Goal: Task Accomplishment & Management: Complete application form

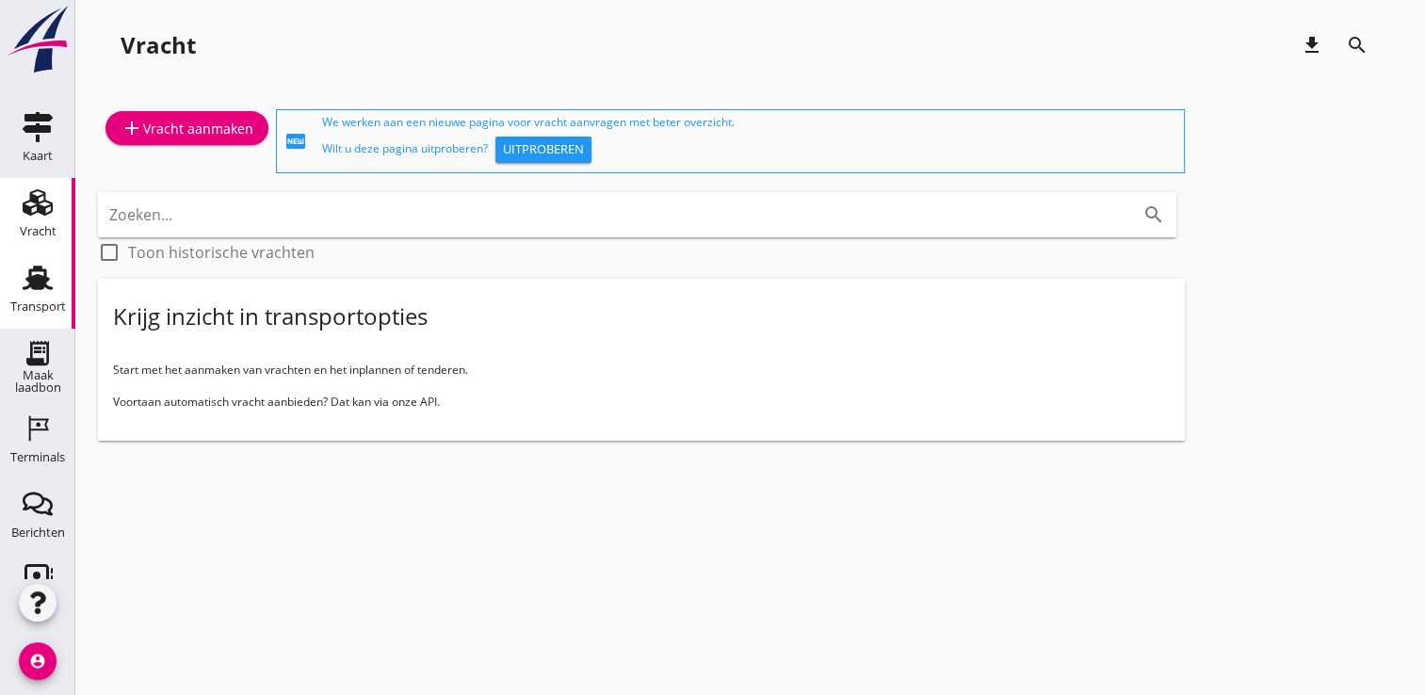
click at [3, 286] on link "Transport Transport" at bounding box center [37, 290] width 75 height 75
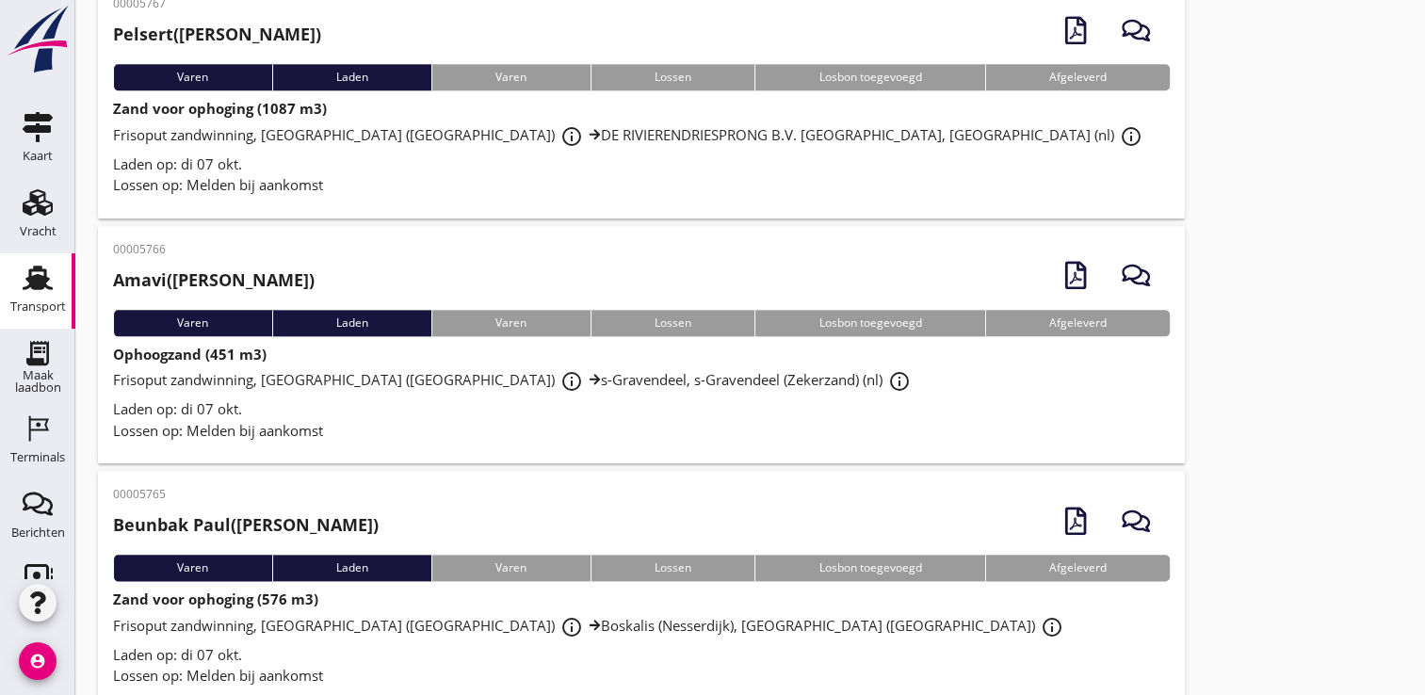
scroll to position [2104, 0]
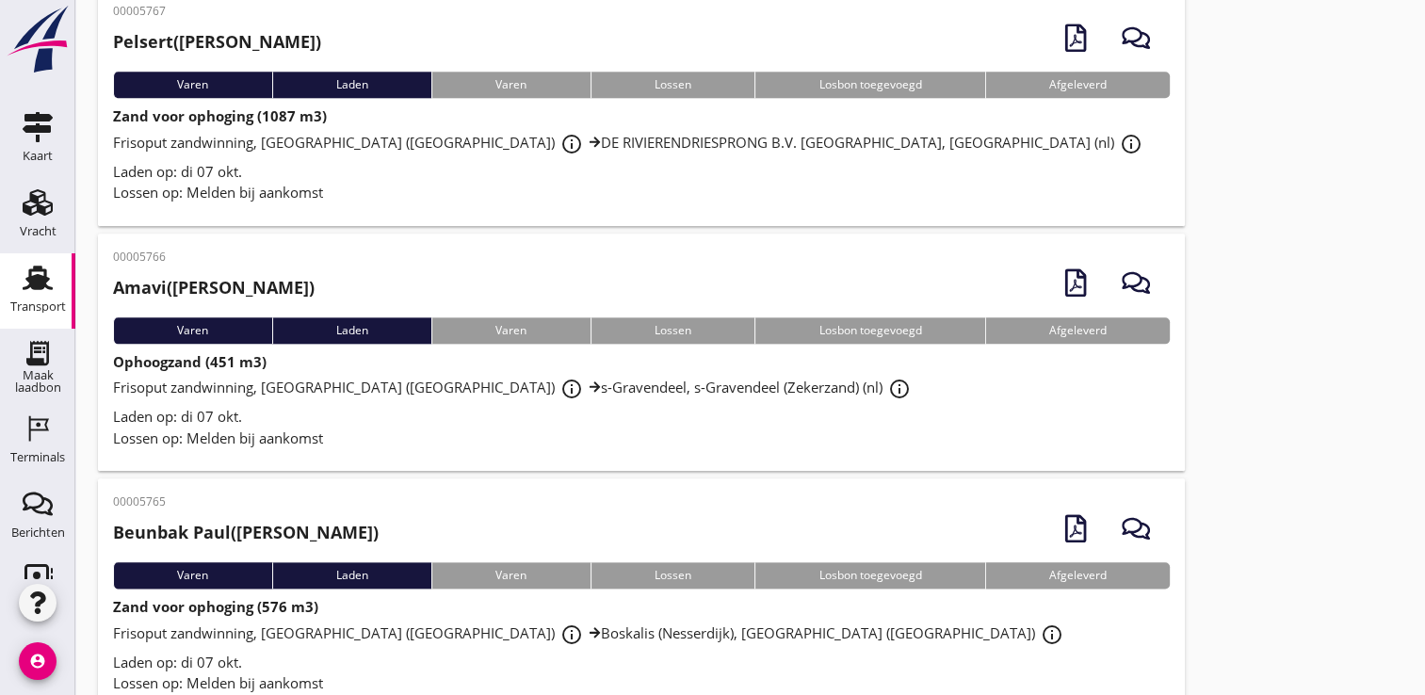
click at [828, 381] on div "Frisoput zandwinning, [GEOGRAPHIC_DATA] (nl) info_outline s-Gravendeel, s-Grave…" at bounding box center [641, 389] width 1057 height 34
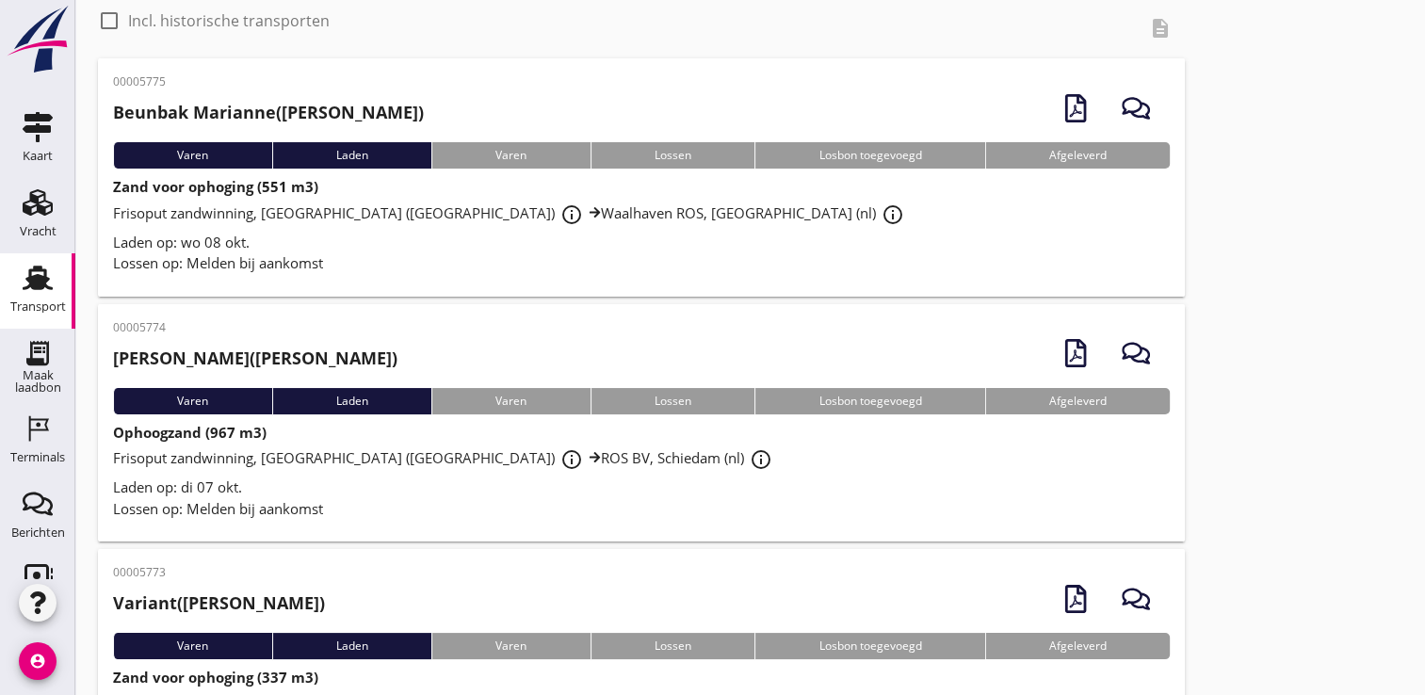
scroll to position [69, 0]
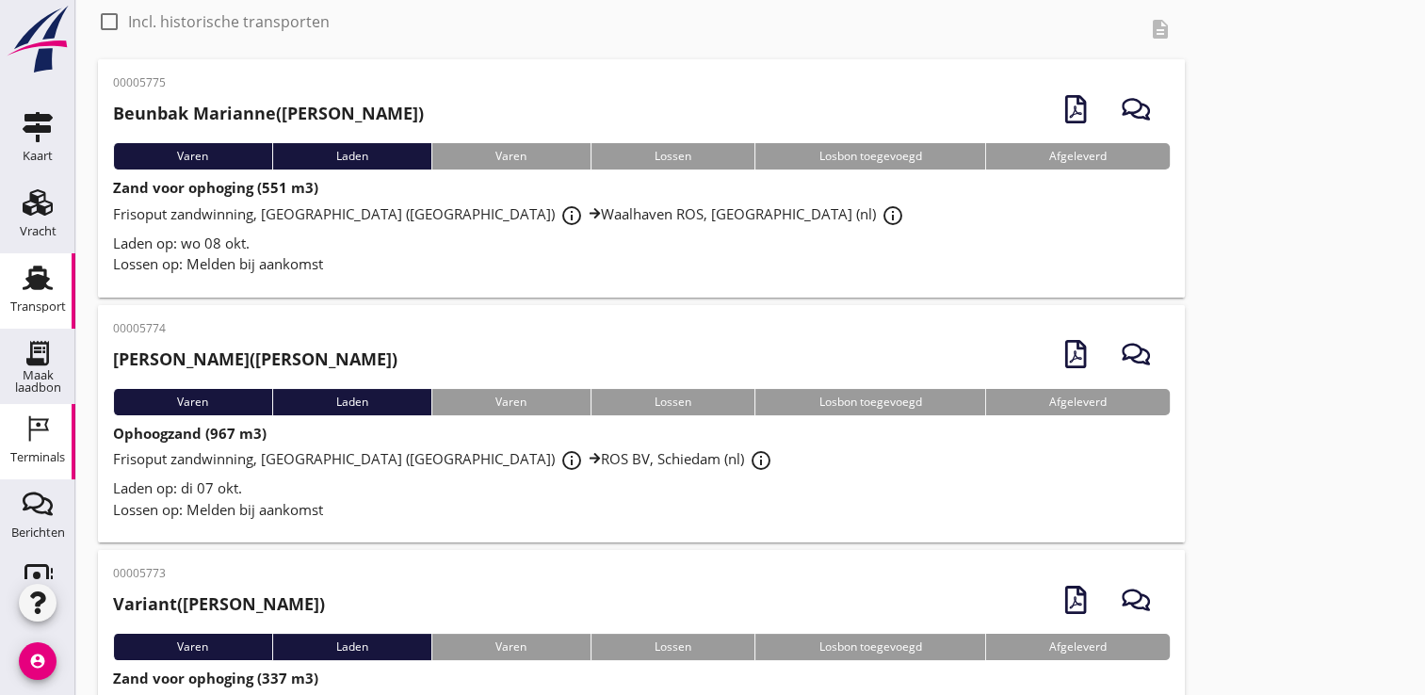
click at [23, 438] on icon "Terminals" at bounding box center [38, 429] width 30 height 30
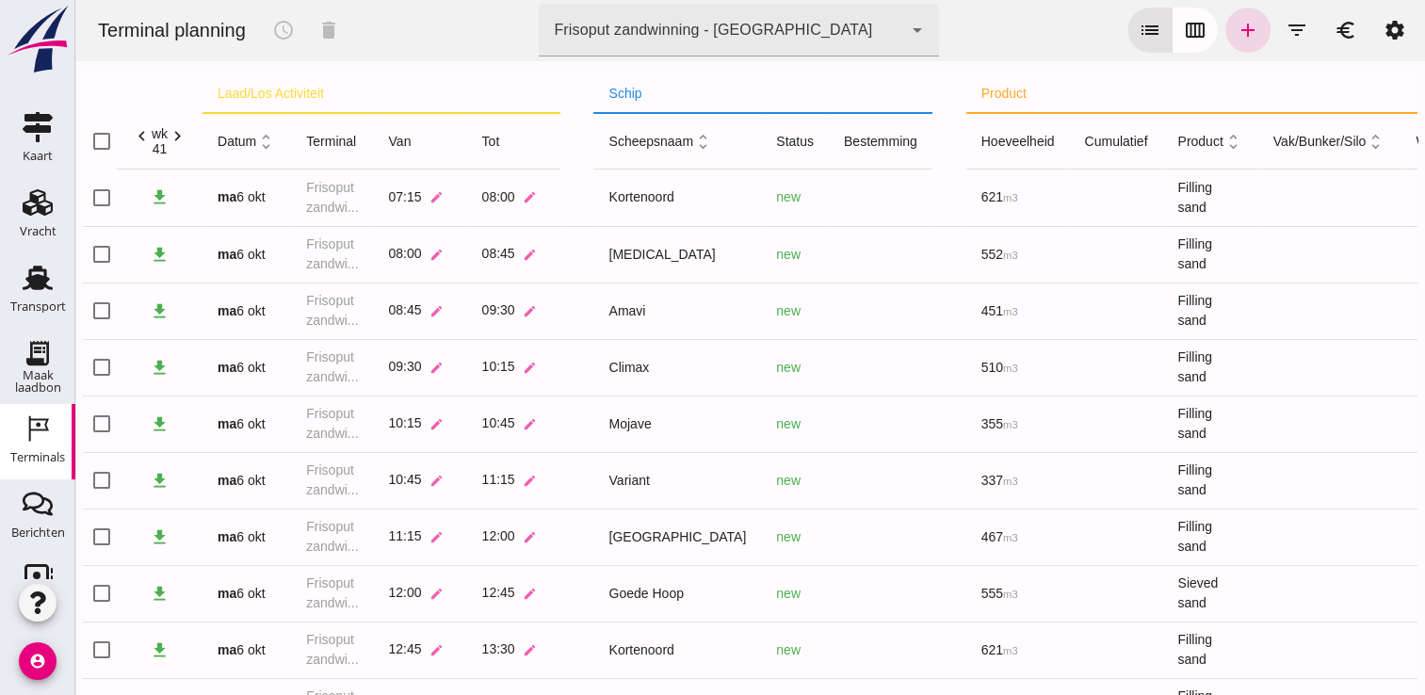
click at [18, 412] on link "Terminals Terminals" at bounding box center [37, 441] width 75 height 75
click at [1187, 33] on icon "calendar_view_week" at bounding box center [1195, 30] width 23 height 23
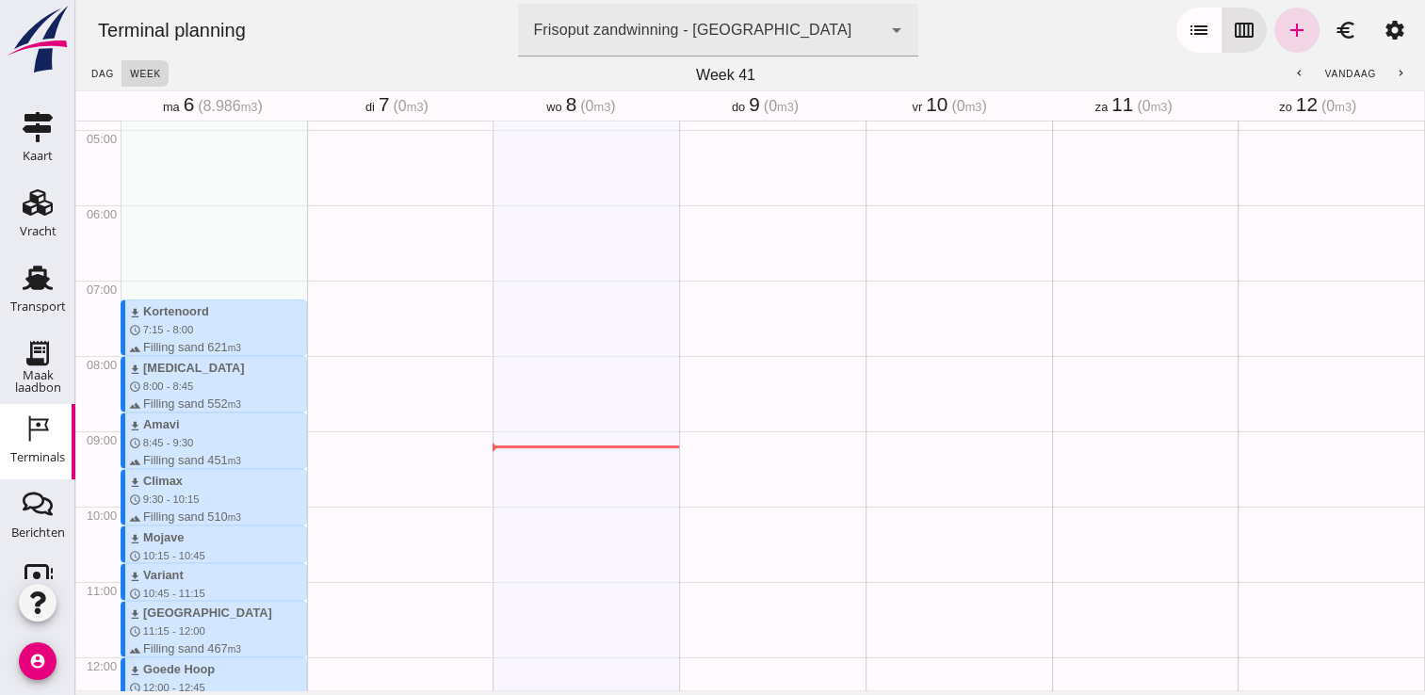
scroll to position [347, 0]
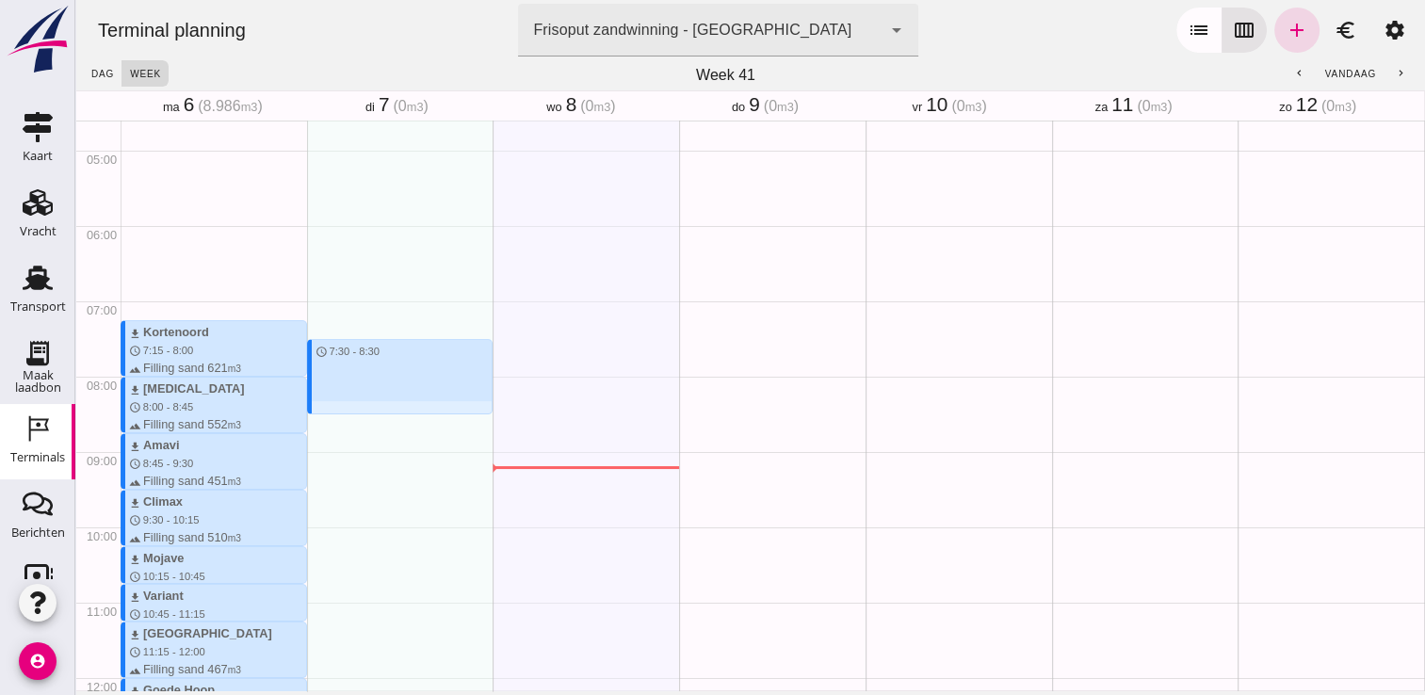
drag, startPoint x: 323, startPoint y: 348, endPoint x: 328, endPoint y: 406, distance: 58.6
click at [328, 406] on div "schedule 7:30 - 8:30" at bounding box center [400, 678] width 187 height 1808
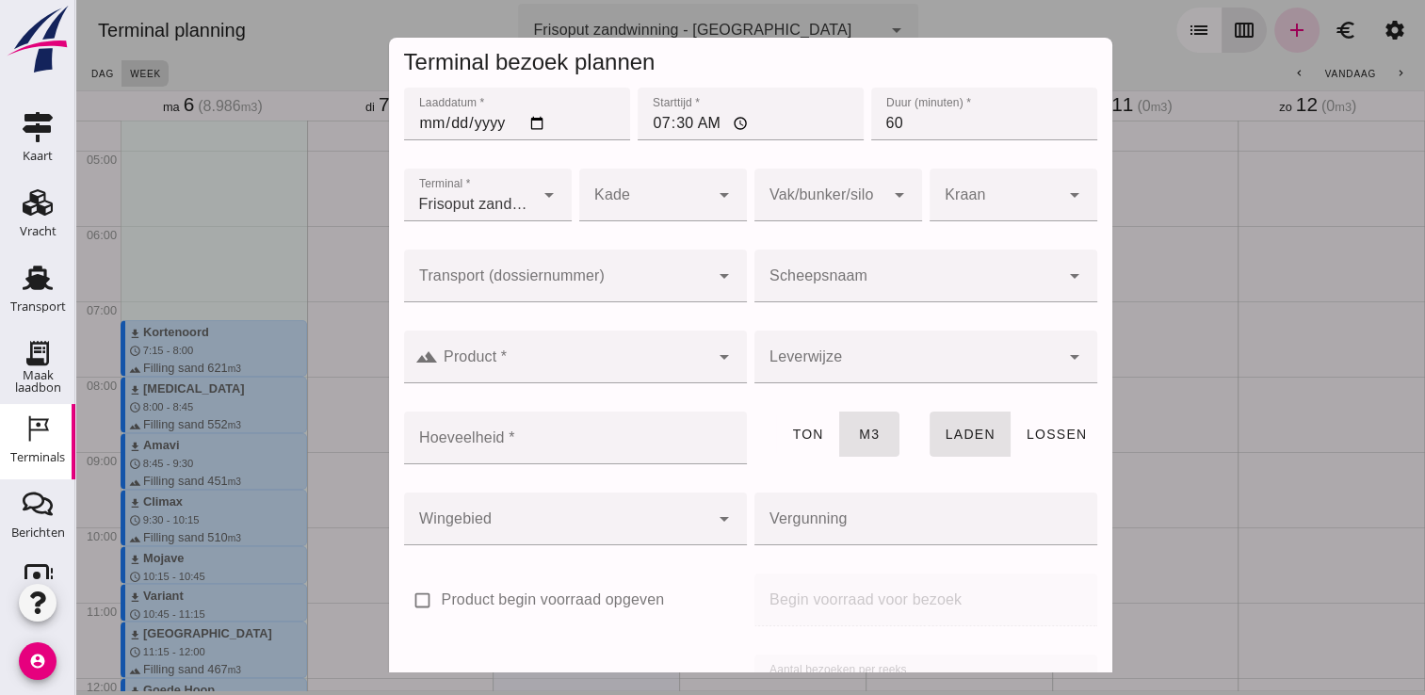
click at [680, 126] on input "07:30" at bounding box center [751, 114] width 226 height 53
type input "07:45"
click at [933, 115] on input "60" at bounding box center [984, 114] width 226 height 53
type input "6"
type input "45"
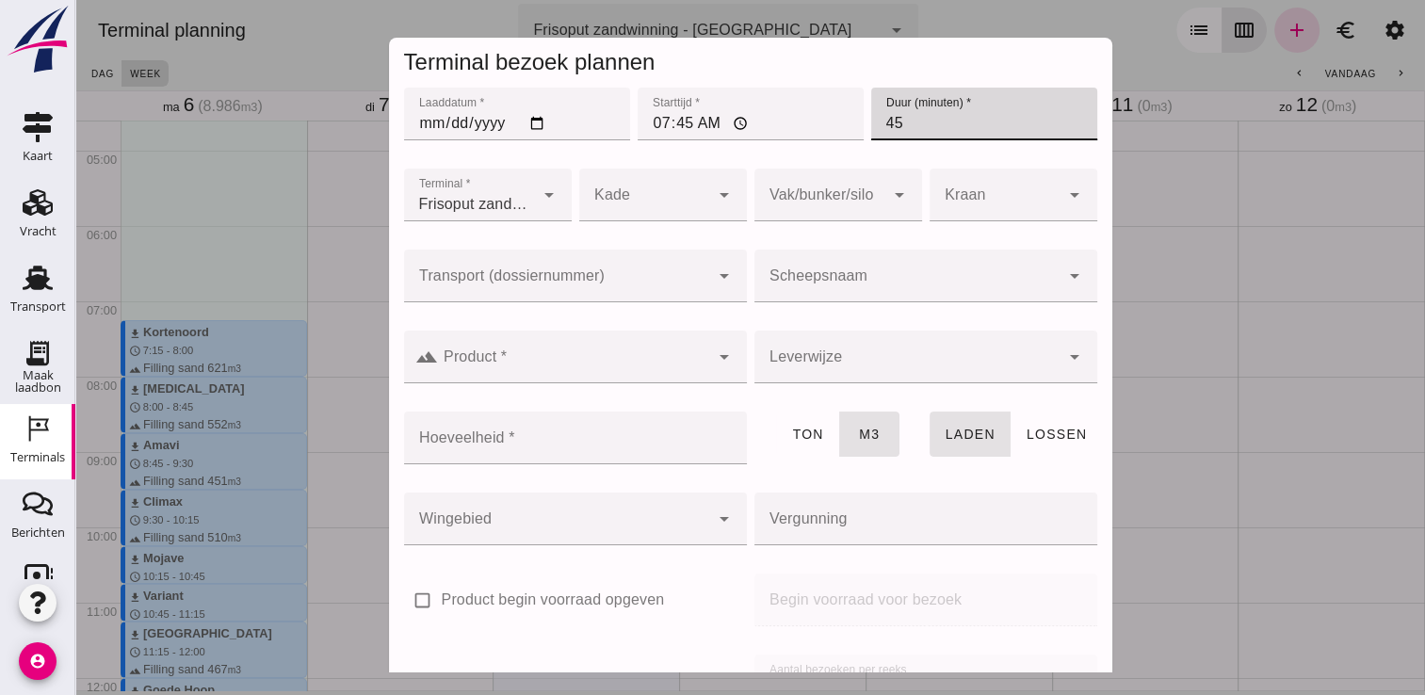
click at [794, 281] on input "Scheepsnaam" at bounding box center [907, 285] width 305 height 23
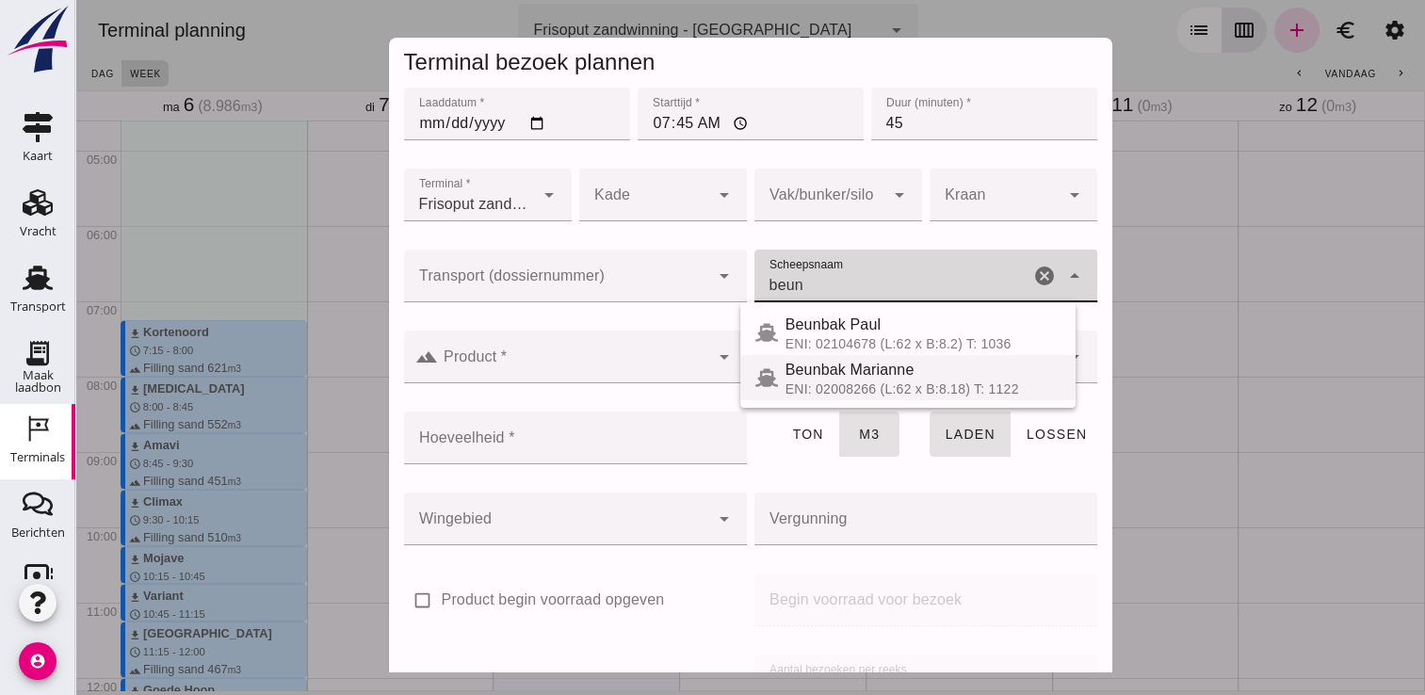
click at [843, 368] on span "Beunbak Marianne" at bounding box center [850, 370] width 129 height 16
type input "Beunbak Marianne"
type input "551"
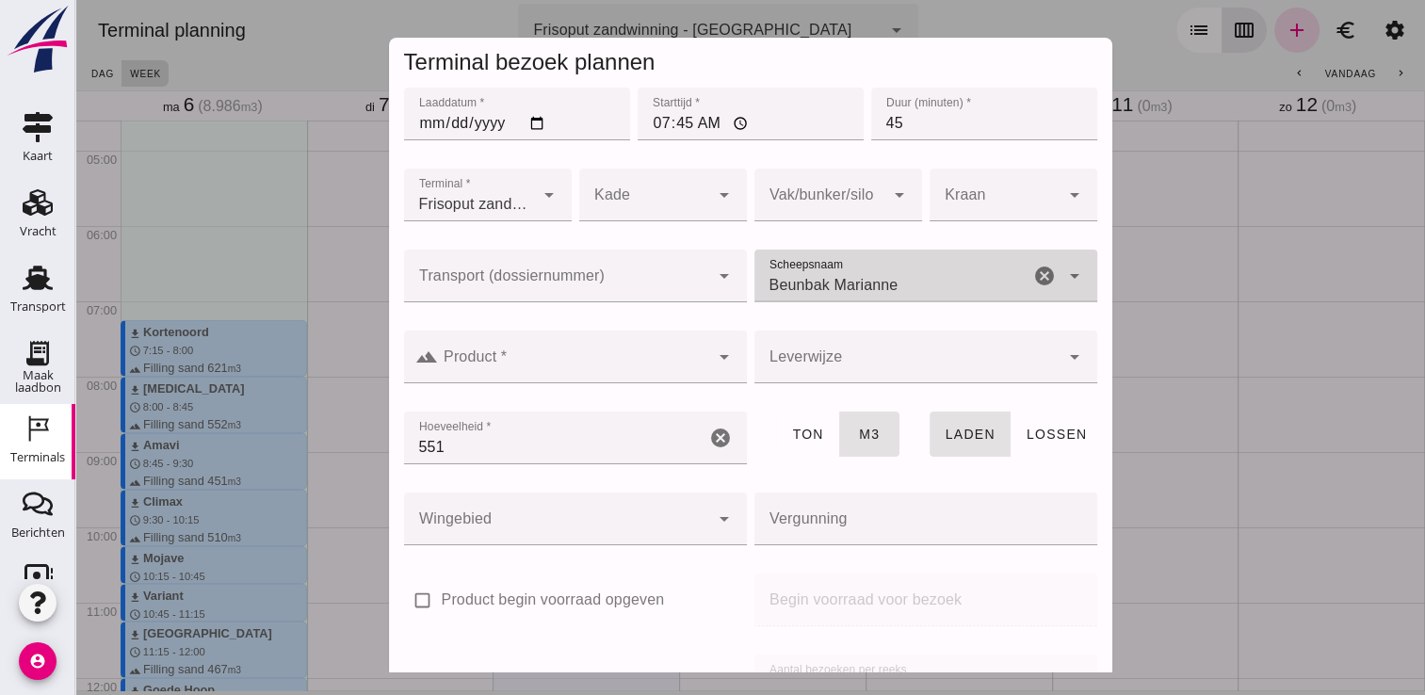
type input "Beunbak Marianne"
click at [617, 364] on input "Product *" at bounding box center [573, 366] width 271 height 23
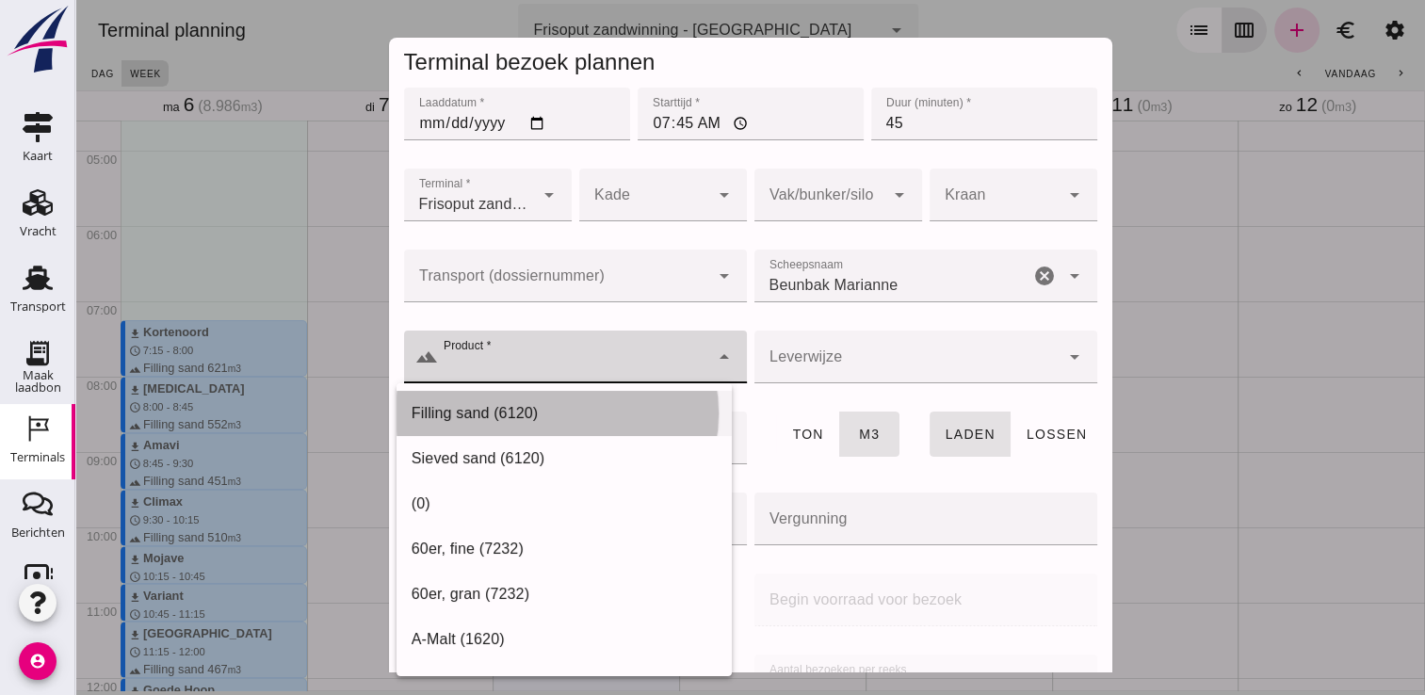
click at [574, 412] on div "Filling sand (6120)" at bounding box center [564, 413] width 305 height 23
type input "Filling sand (6120)"
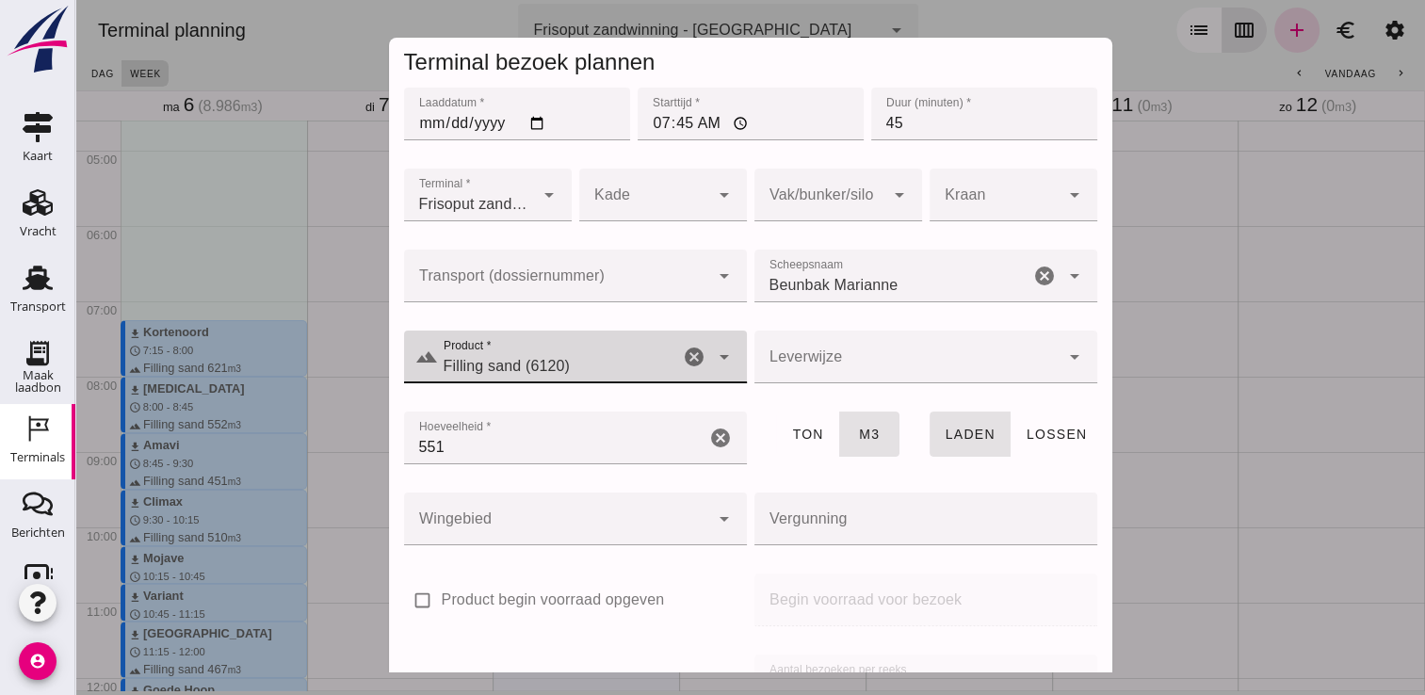
scroll to position [215, 0]
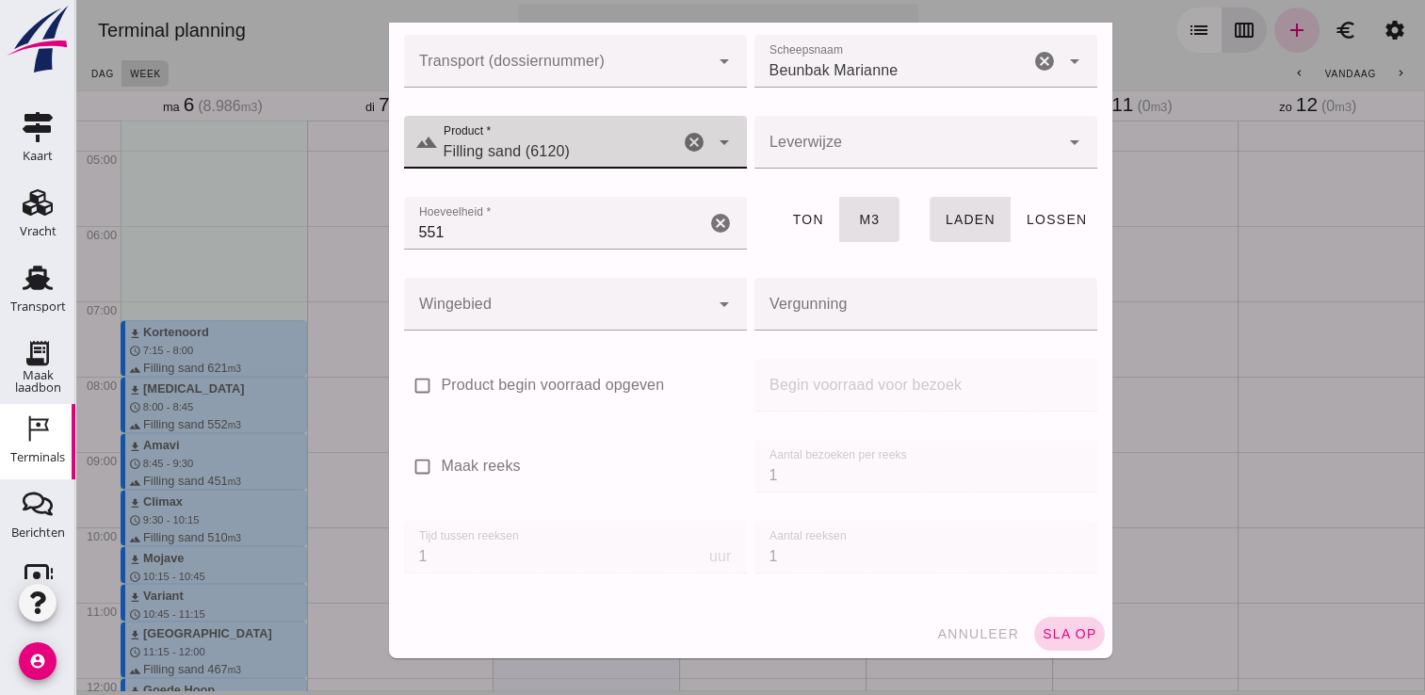
click at [1066, 639] on span "sla op" at bounding box center [1070, 633] width 56 height 15
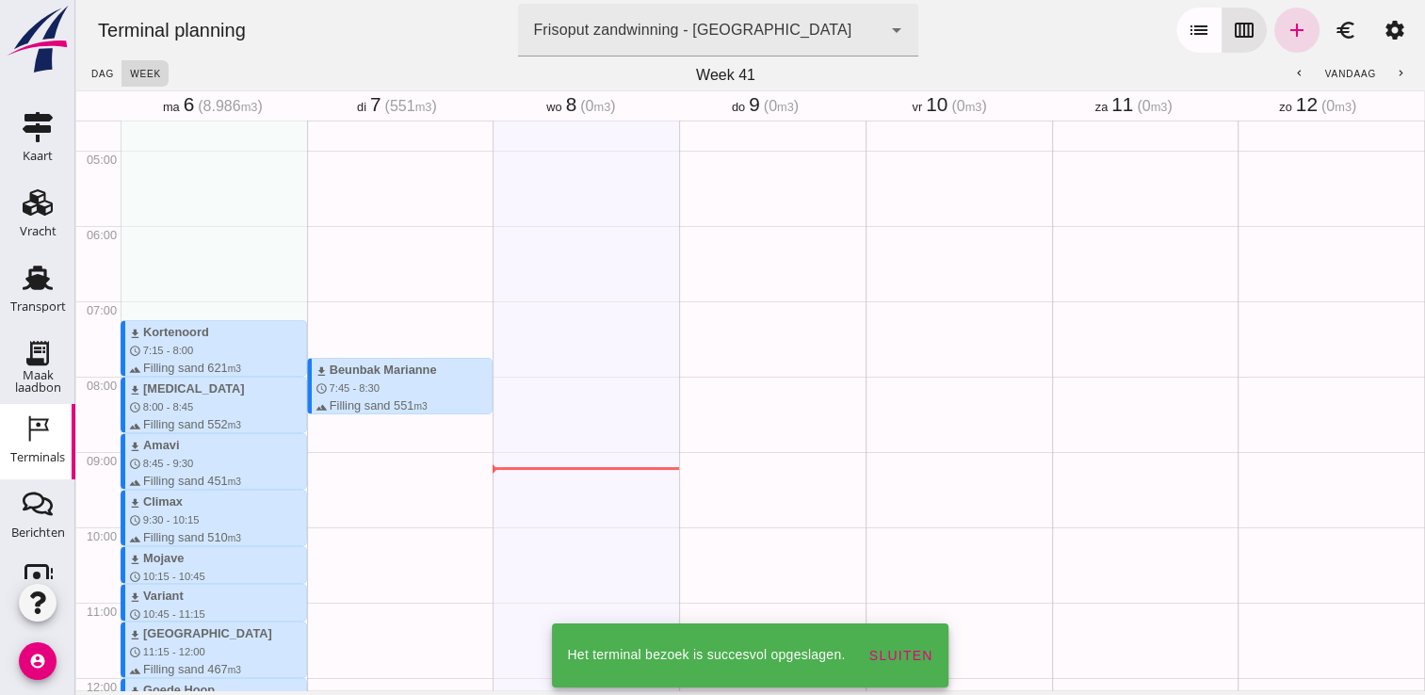
scroll to position [499, 0]
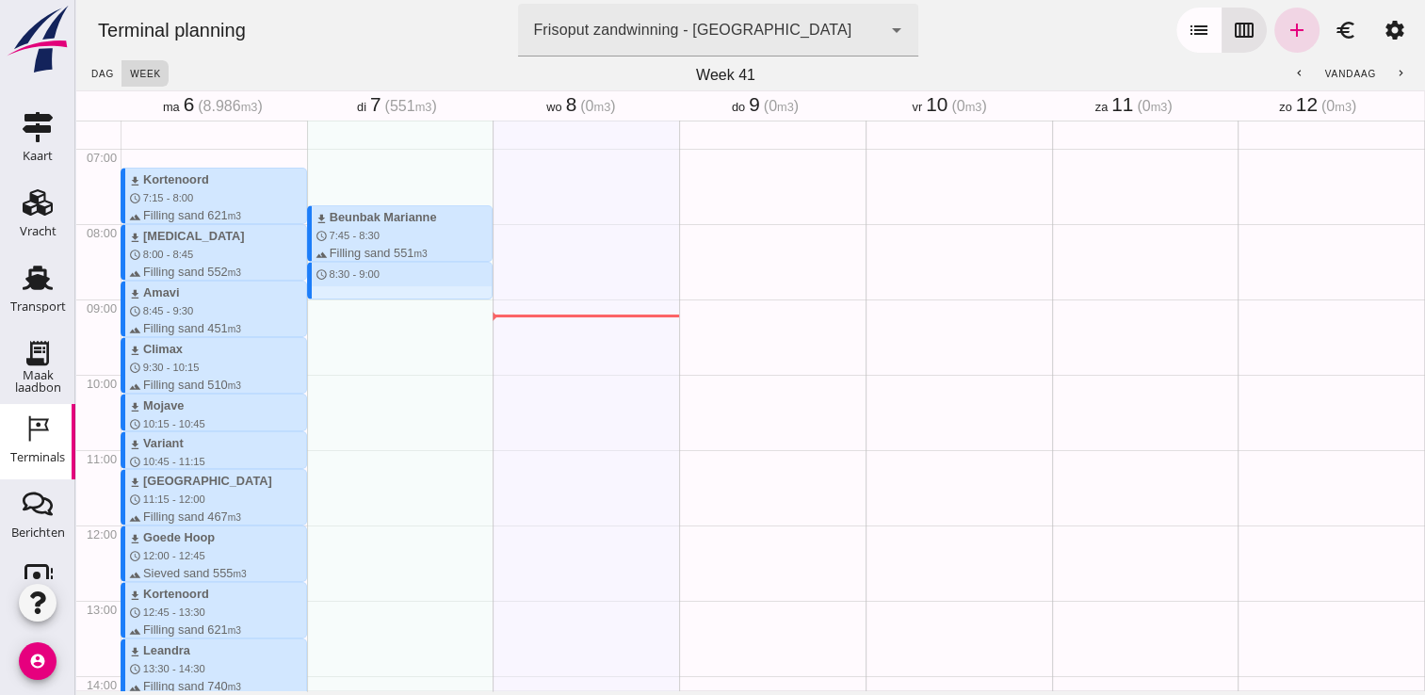
drag, startPoint x: 352, startPoint y: 265, endPoint x: 363, endPoint y: 293, distance: 30.1
click at [363, 293] on div "download Beunbak [PERSON_NAME] schedule 7:45 - 8:30 terrain Filling sand 551 m3…" at bounding box center [400, 525] width 187 height 1808
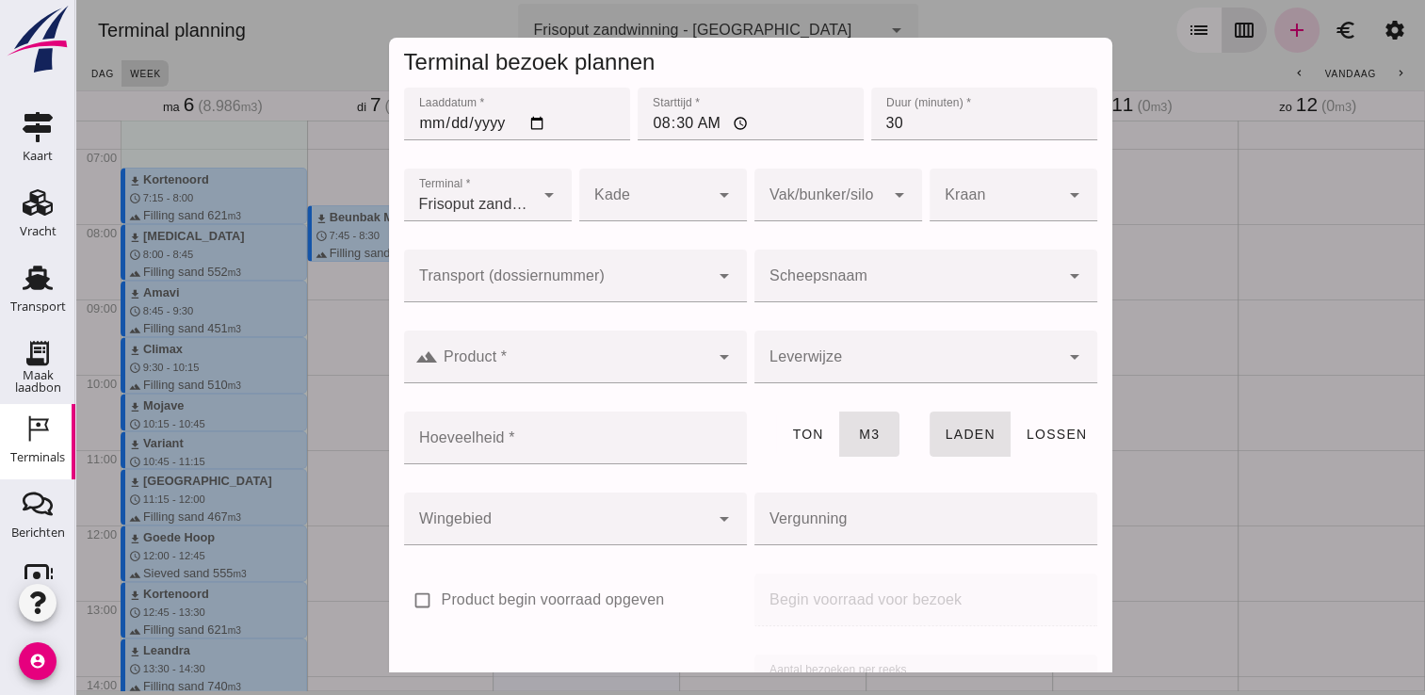
click at [928, 271] on div at bounding box center [907, 276] width 305 height 53
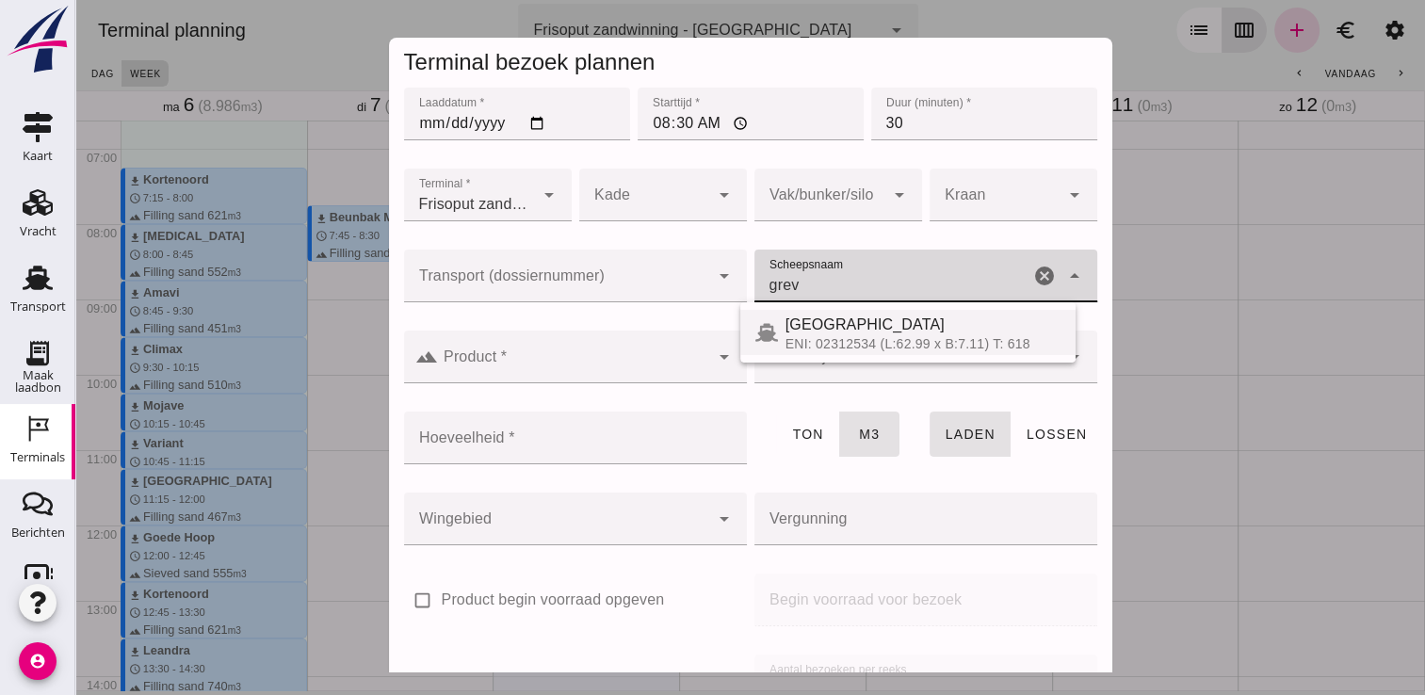
click at [923, 340] on div "ENI: 02312534 (L:62.99 x B:7.11) T: 618" at bounding box center [923, 343] width 275 height 15
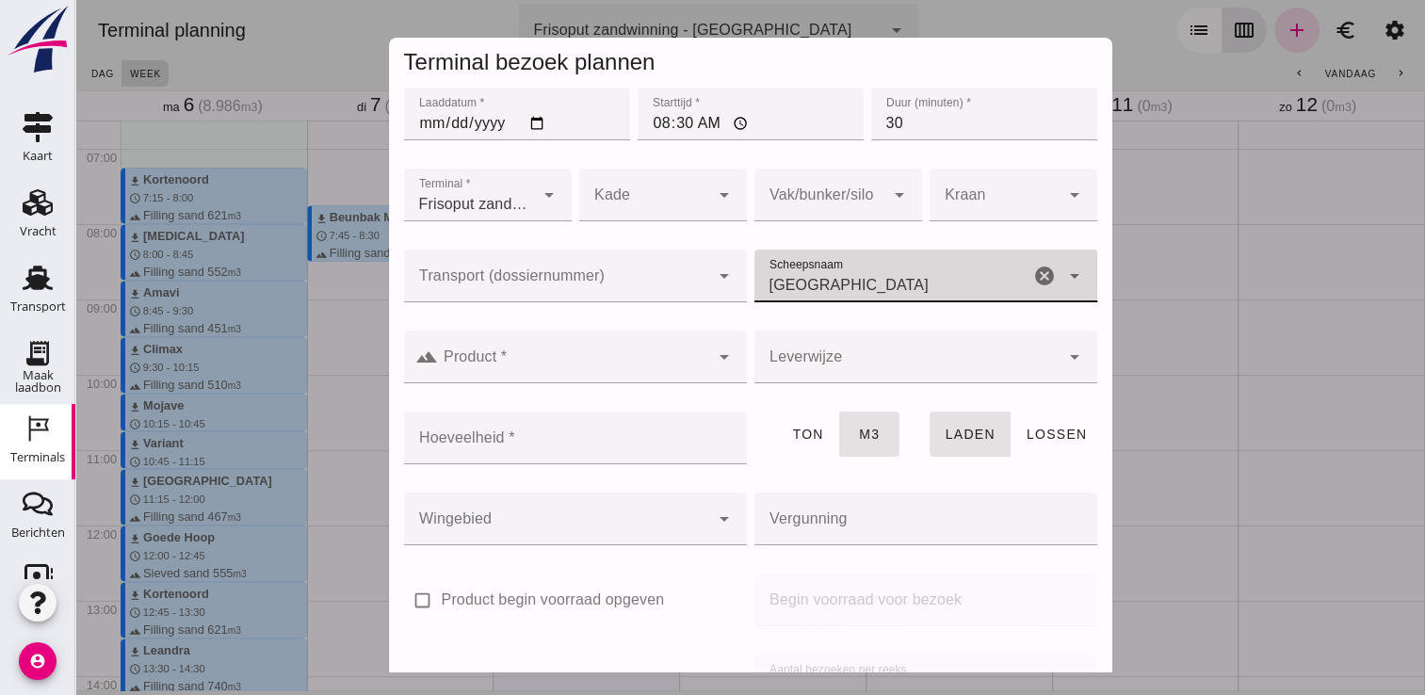
type input "[GEOGRAPHIC_DATA]"
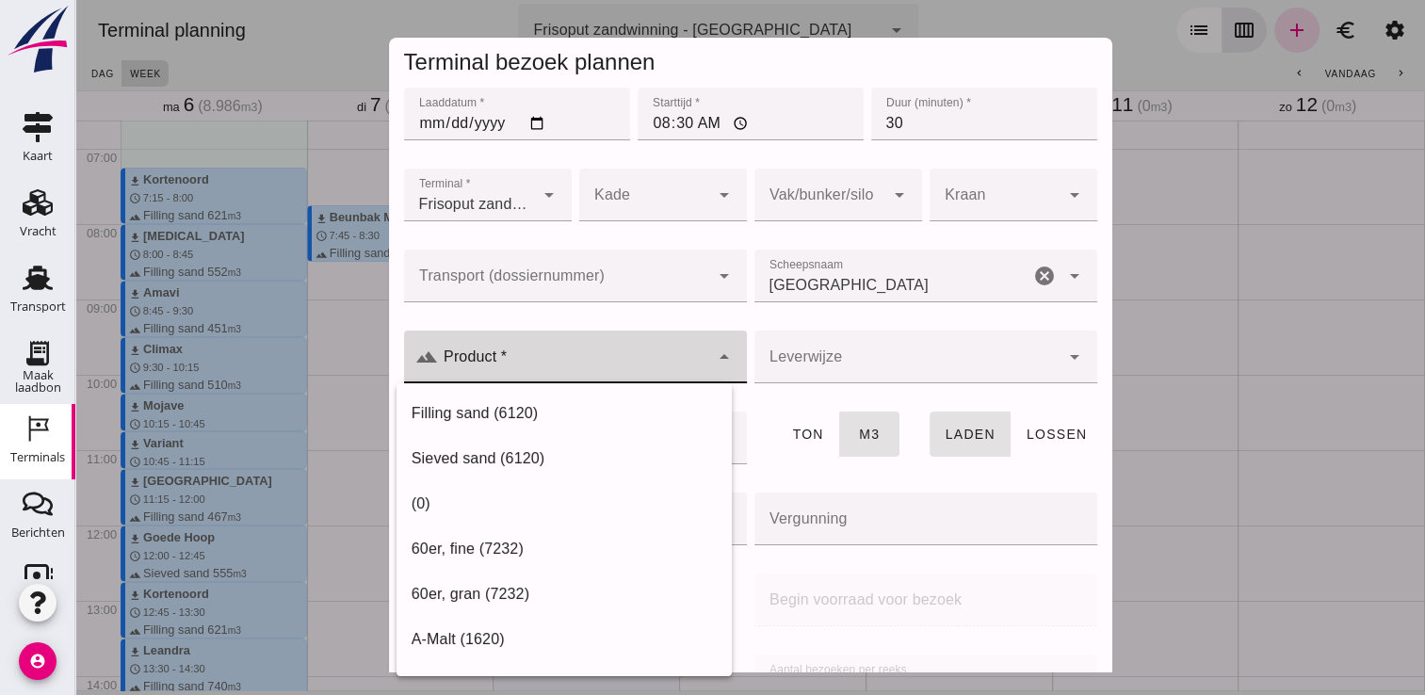
click at [666, 351] on div at bounding box center [573, 357] width 271 height 53
click at [595, 415] on div "Filling sand (6120)" at bounding box center [564, 413] width 305 height 23
type input "Filling sand (6120)"
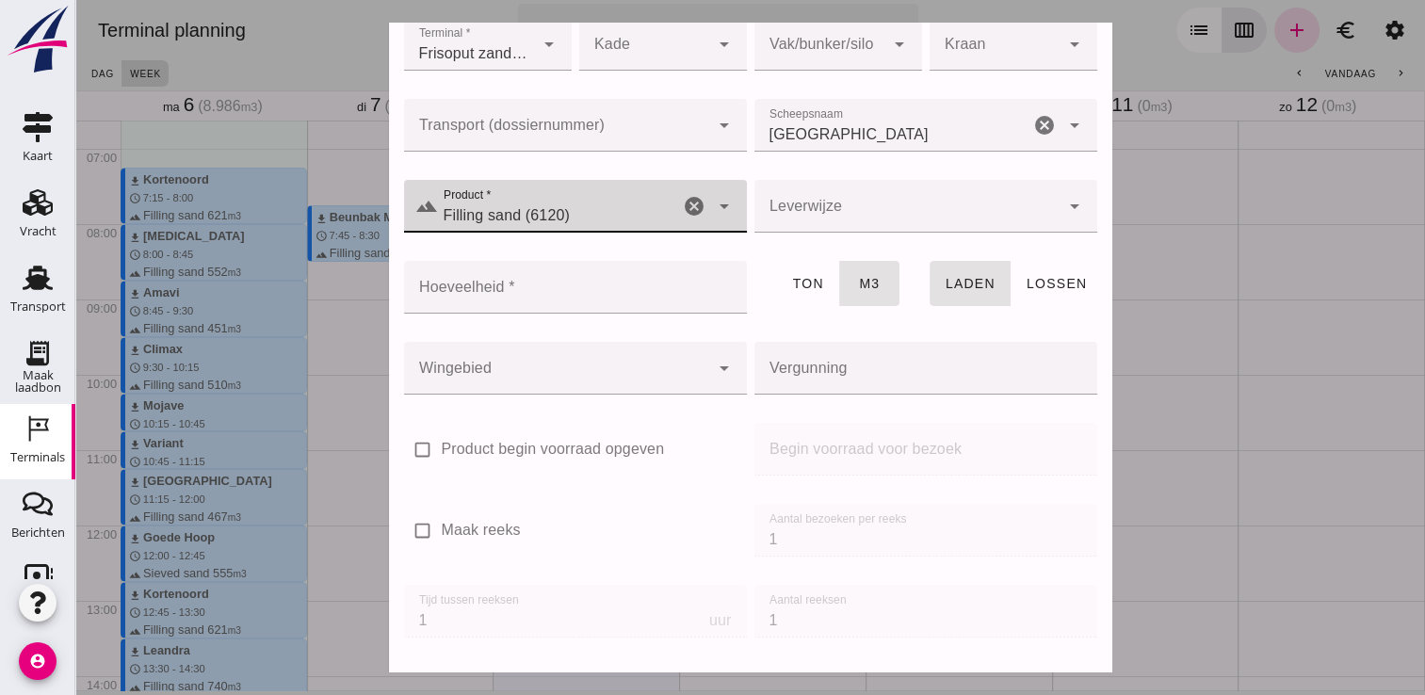
scroll to position [215, 0]
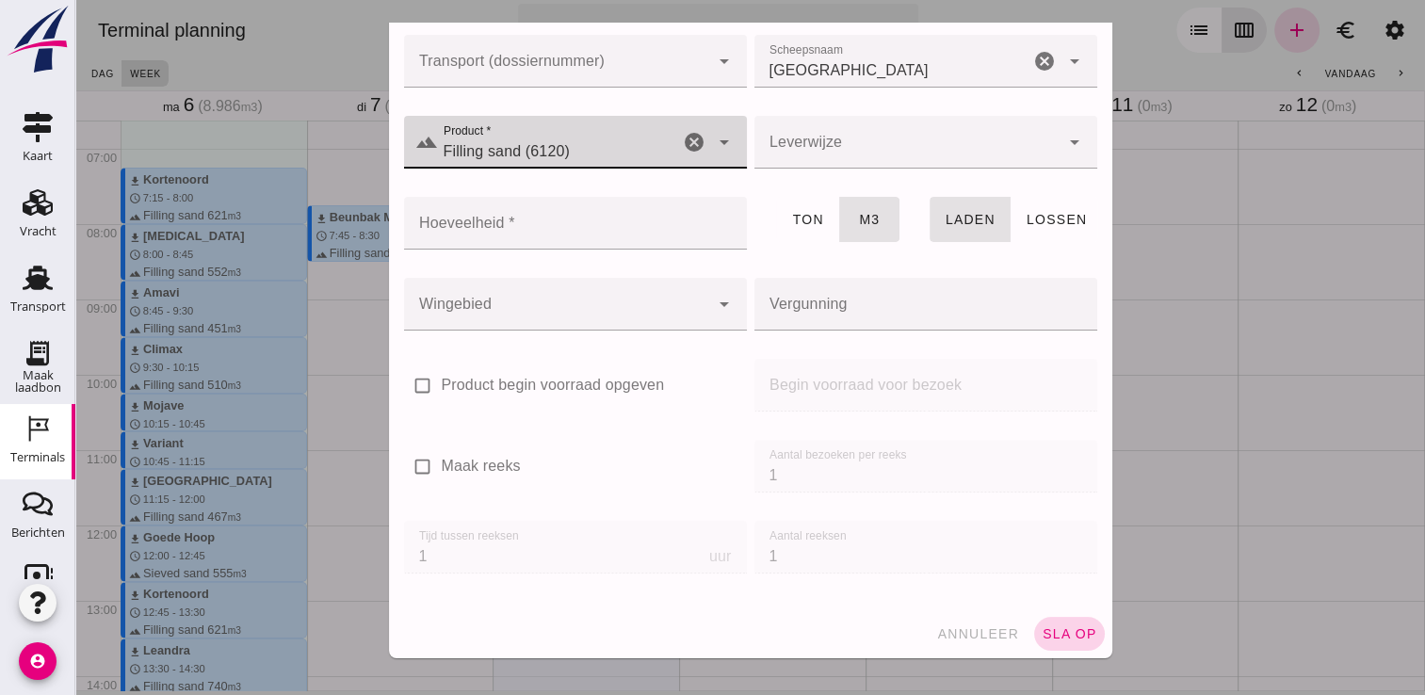
click at [1042, 631] on span "sla op" at bounding box center [1070, 633] width 56 height 15
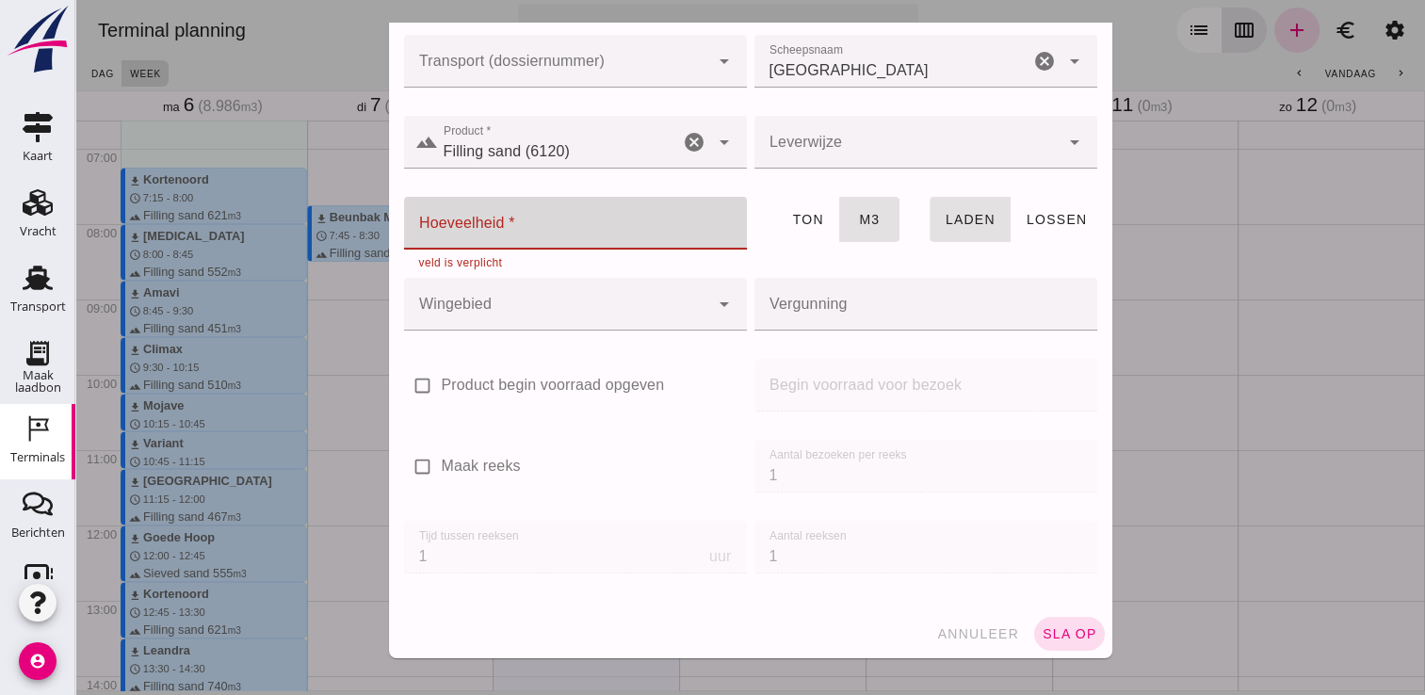
click at [527, 221] on input "Hoeveelheid *" at bounding box center [570, 223] width 332 height 53
type input "355"
click at [1034, 623] on button "sla op" at bounding box center [1069, 634] width 71 height 34
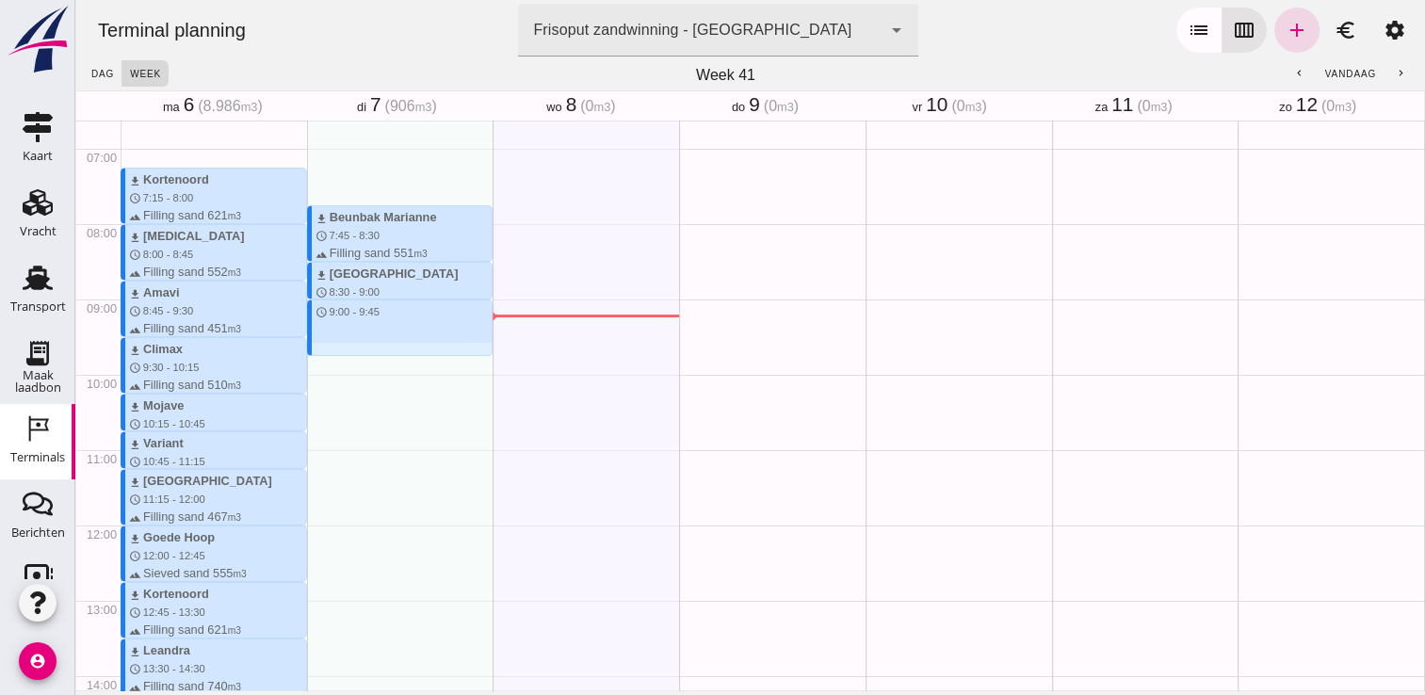
drag, startPoint x: 343, startPoint y: 302, endPoint x: 341, endPoint y: 351, distance: 49.0
click at [341, 351] on div "download Beunbak [PERSON_NAME] schedule 7:45 - 8:30 terrain Filling sand 551 m3…" at bounding box center [400, 525] width 187 height 1808
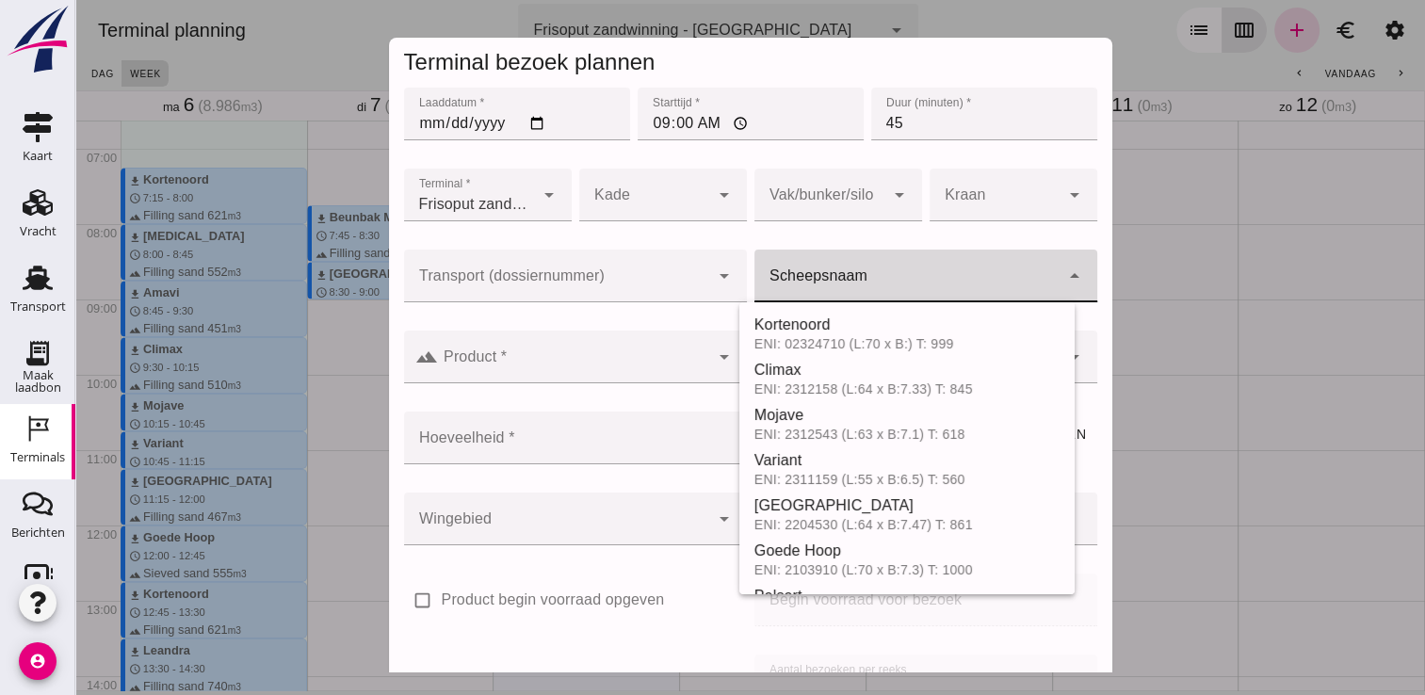
click at [955, 283] on input "Scheepsnaam" at bounding box center [907, 285] width 305 height 23
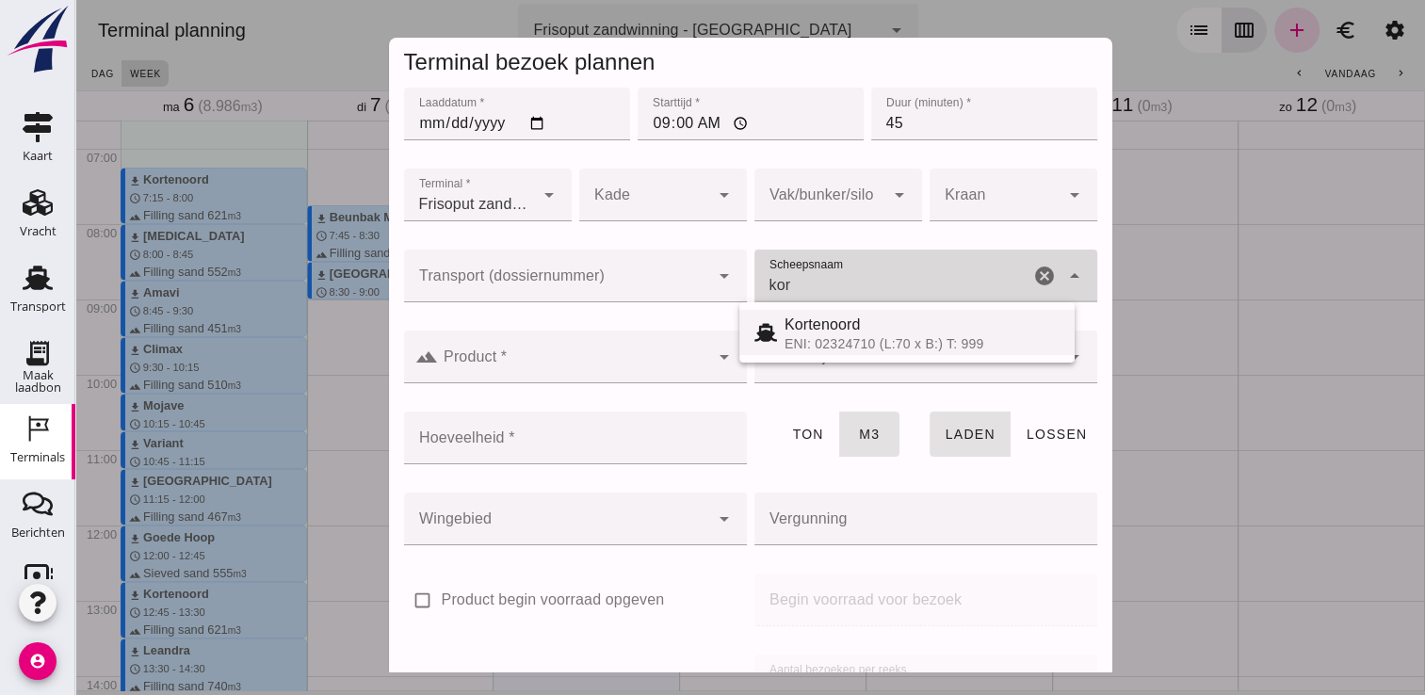
click at [866, 331] on div "Kortenoord" at bounding box center [922, 325] width 275 height 23
type input "Kortenoord"
type input "621"
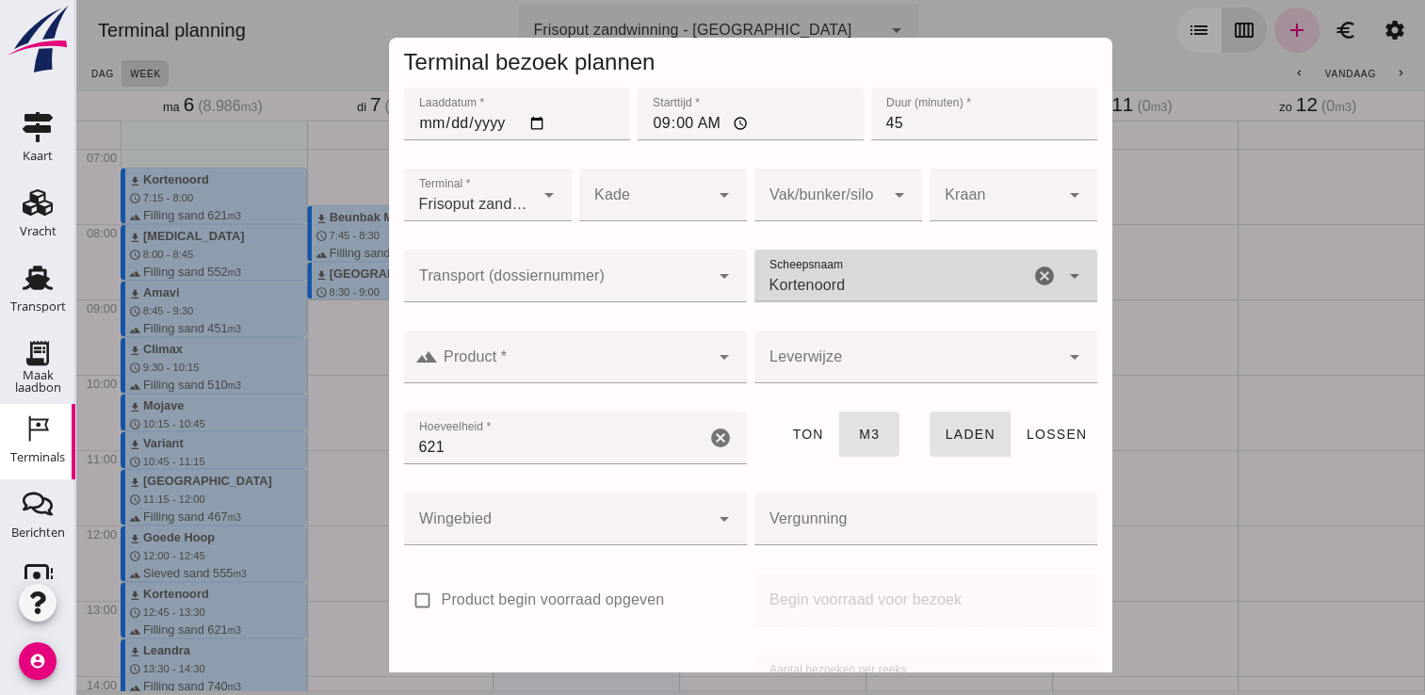
type input "Kortenoord"
click at [618, 360] on input "Product *" at bounding box center [573, 366] width 271 height 23
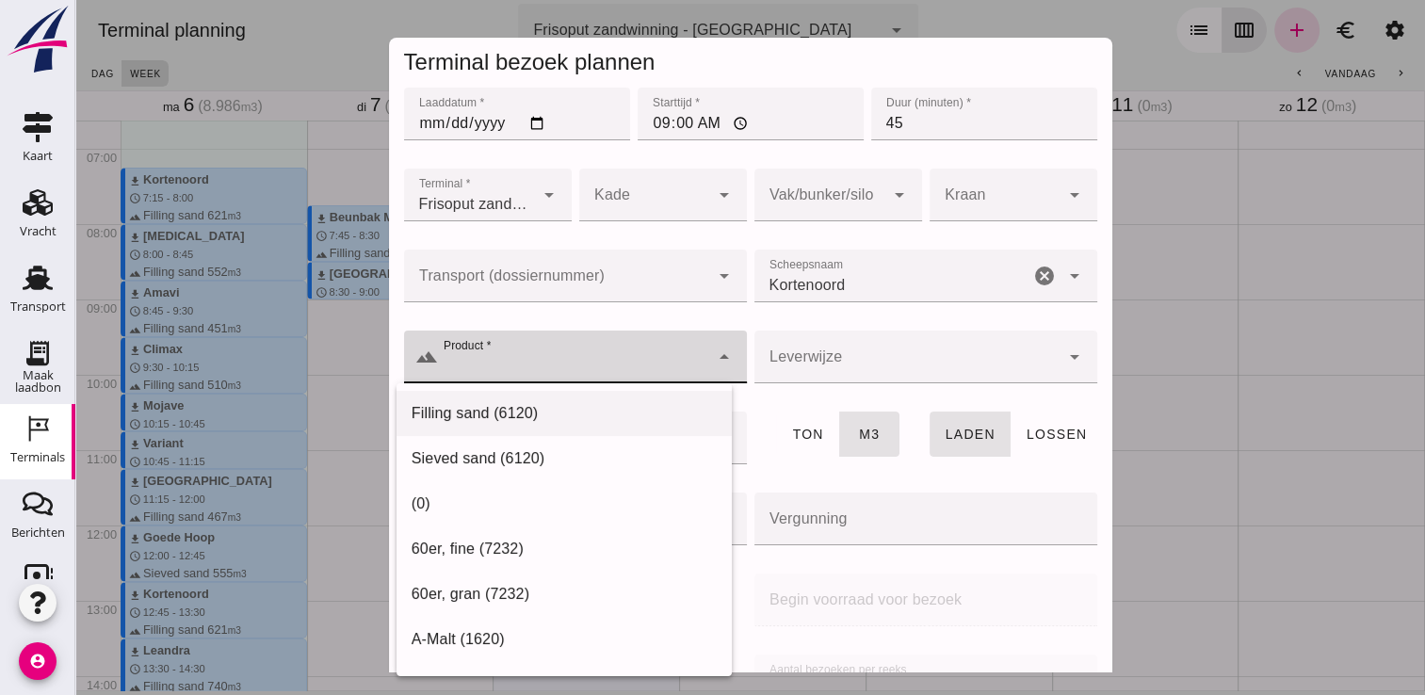
click at [521, 410] on div "Filling sand (6120)" at bounding box center [564, 413] width 305 height 23
type input "Filling sand (6120)"
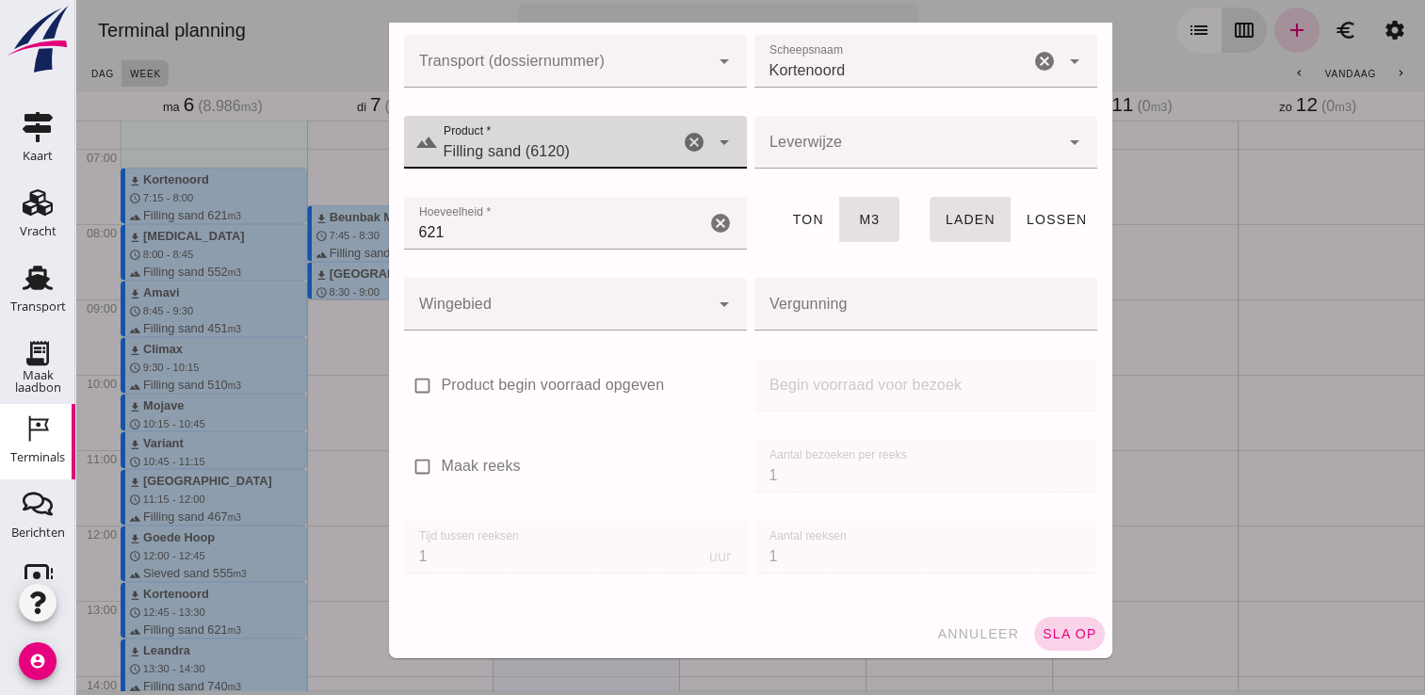
click at [1069, 633] on span "sla op" at bounding box center [1070, 633] width 56 height 15
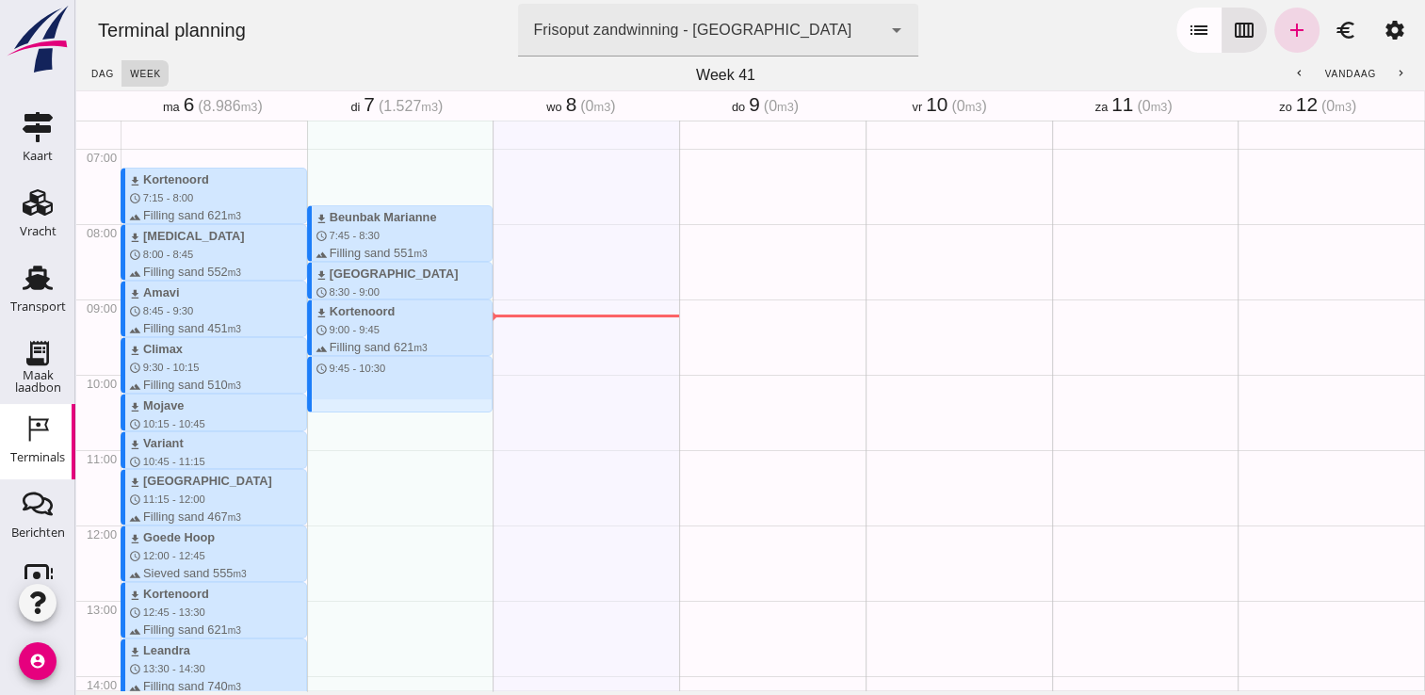
drag, startPoint x: 333, startPoint y: 360, endPoint x: 335, endPoint y: 408, distance: 48.1
click at [335, 408] on div "download Beunbak [PERSON_NAME] schedule 7:45 - 8:30 terrain Filling sand 551 m3…" at bounding box center [400, 525] width 187 height 1808
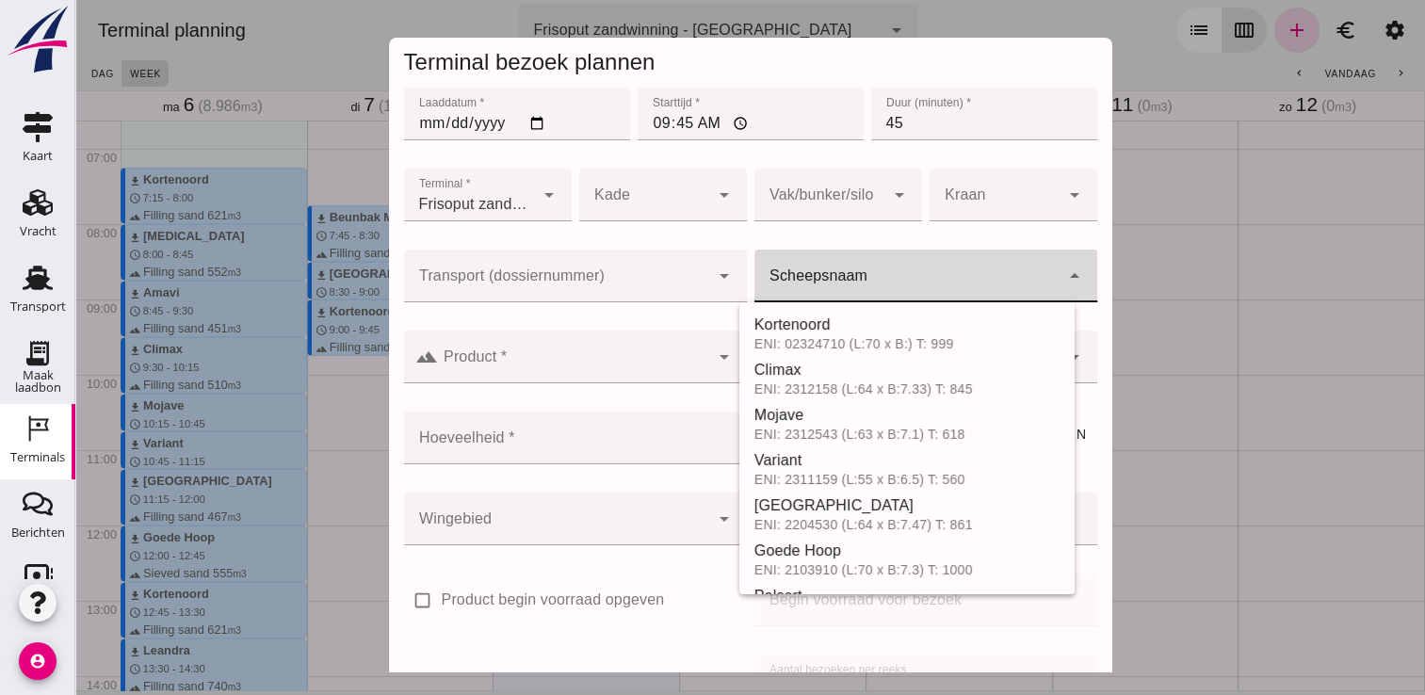
click at [855, 287] on input "Scheepsnaam" at bounding box center [907, 285] width 305 height 23
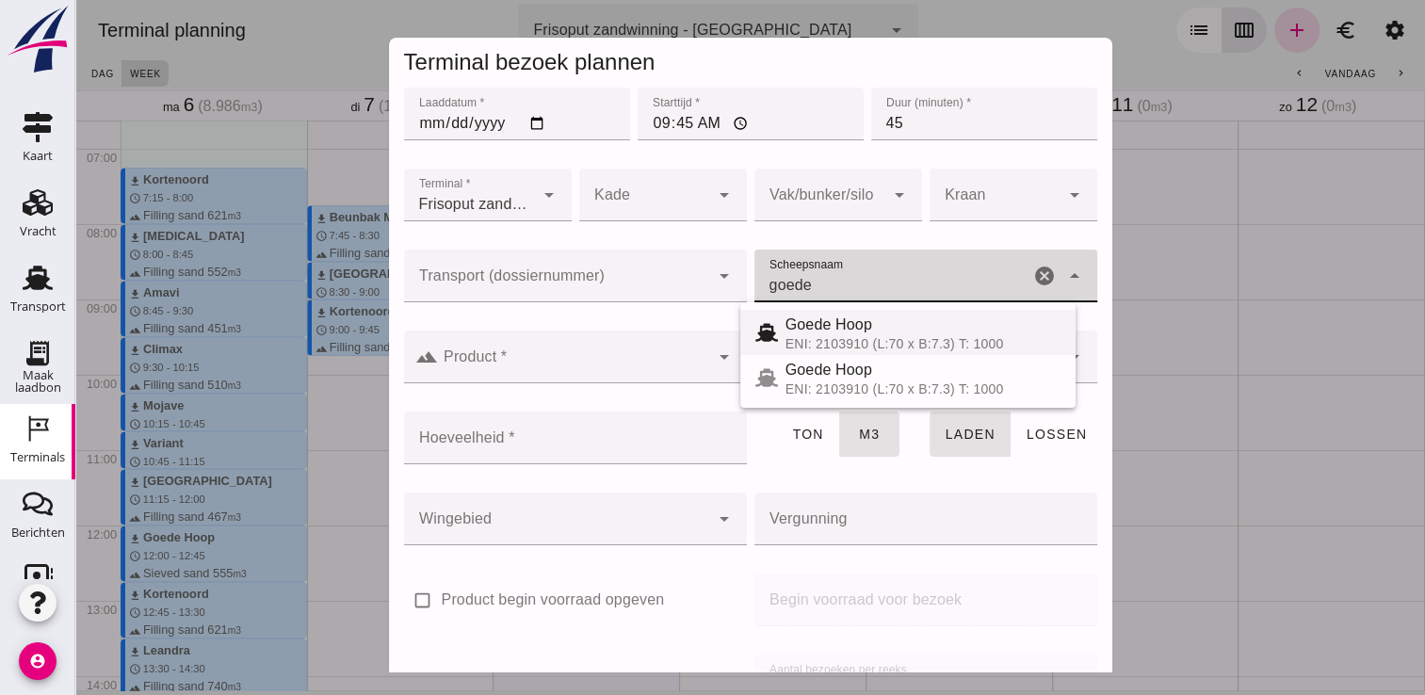
click at [831, 328] on span "Goede Hoop" at bounding box center [829, 325] width 87 height 16
type input "Goede Hoop"
type input "555"
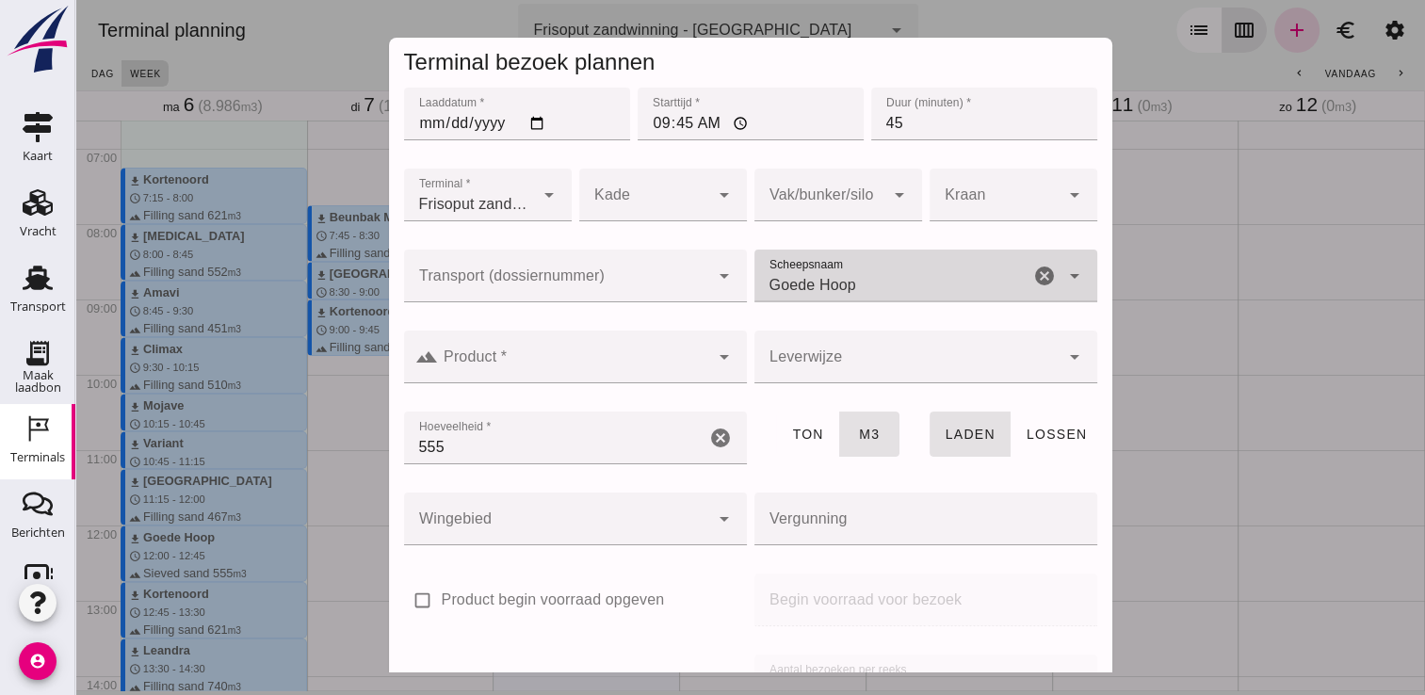
type input "Goede Hoop"
click at [599, 365] on input "Product *" at bounding box center [573, 366] width 271 height 23
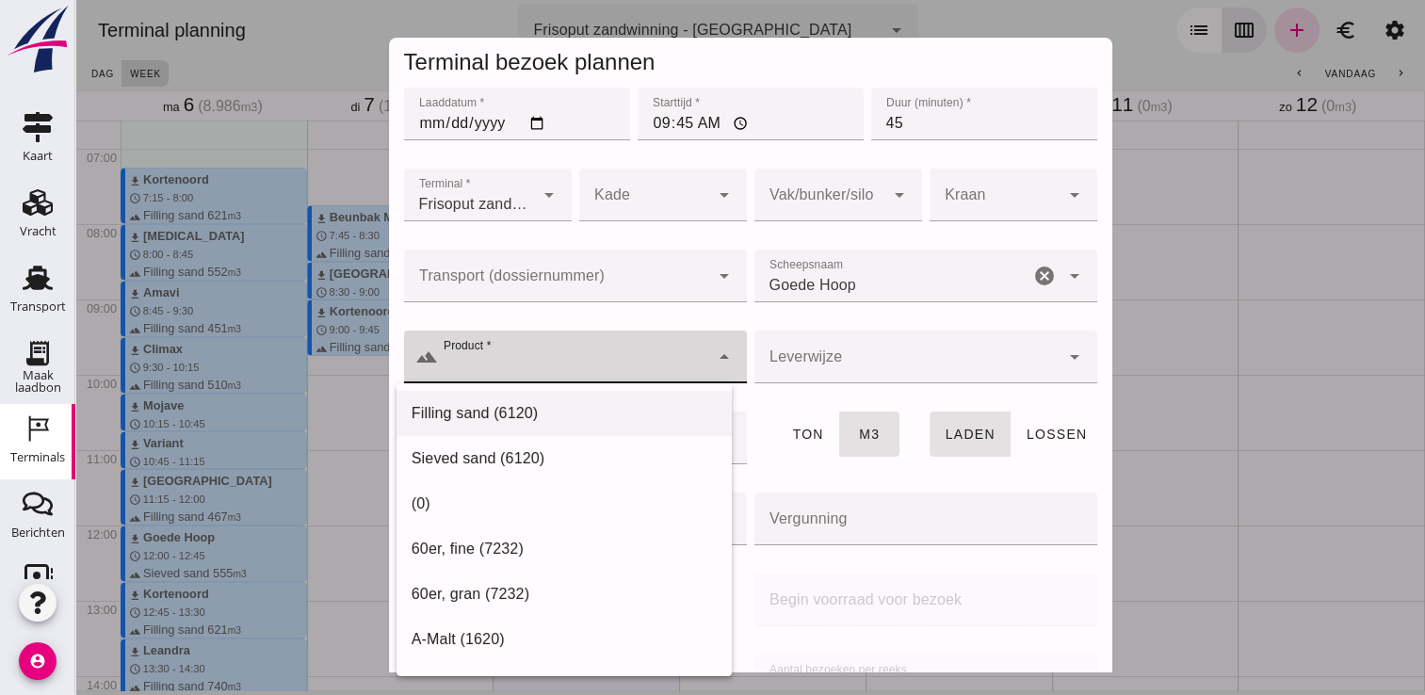
click at [516, 430] on div "Filling sand (6120)" at bounding box center [564, 413] width 335 height 45
type input "Filling sand (6120)"
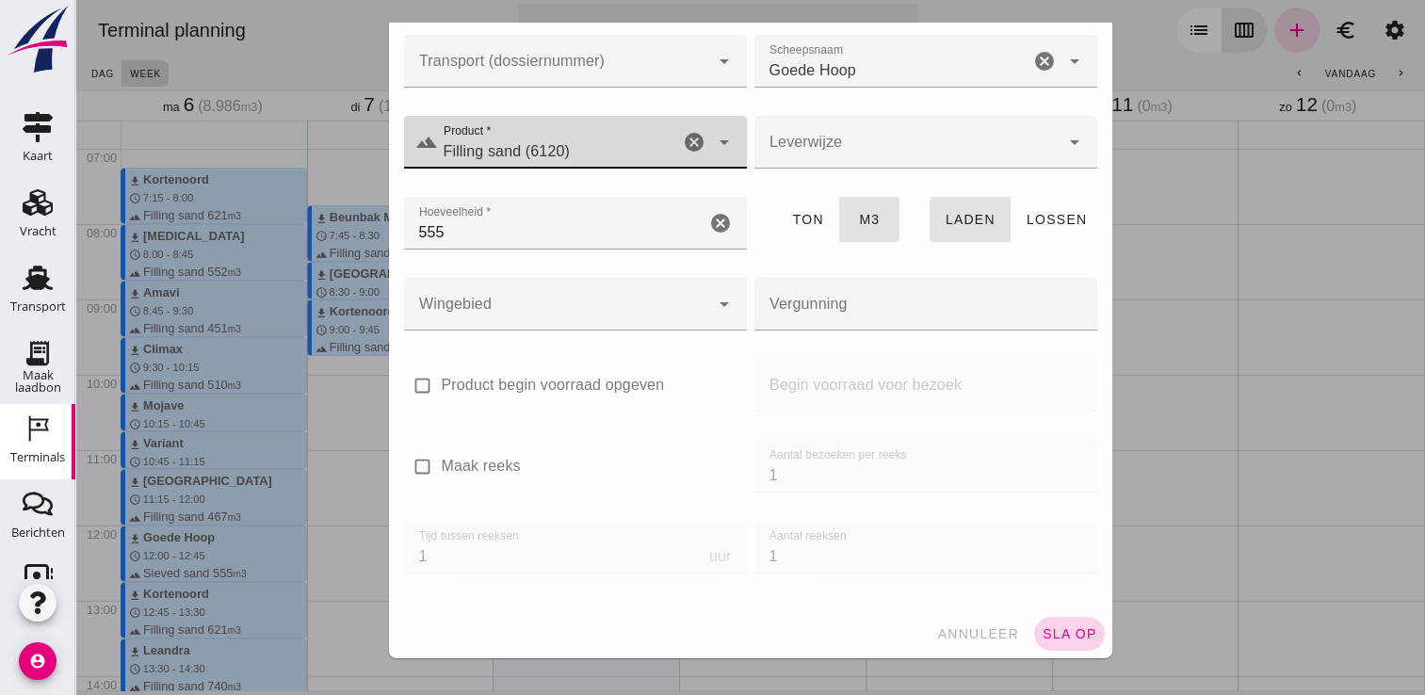
click at [1051, 640] on span "sla op" at bounding box center [1070, 633] width 56 height 15
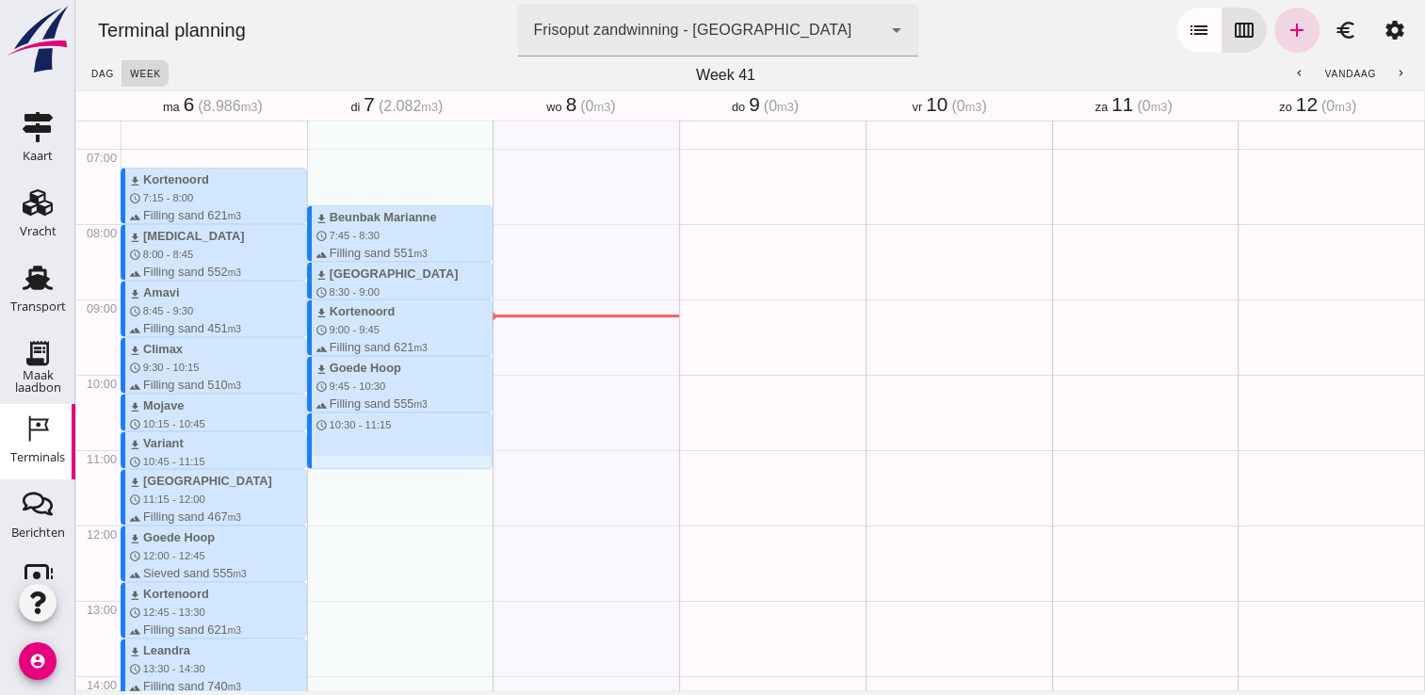
drag, startPoint x: 324, startPoint y: 418, endPoint x: 324, endPoint y: 469, distance: 50.9
click at [324, 469] on div "download Beunbak [PERSON_NAME] schedule 7:45 - 8:30 terrain Filling sand 551 m3…" at bounding box center [400, 525] width 187 height 1808
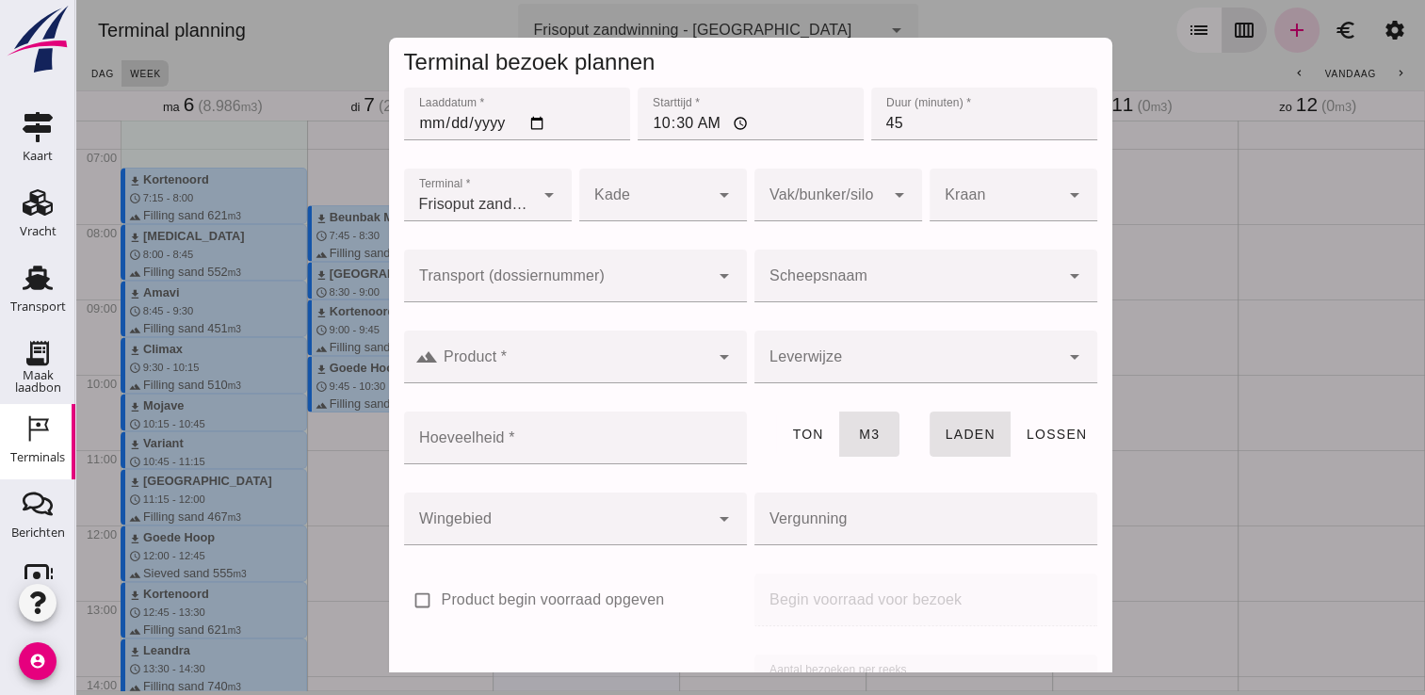
click at [867, 288] on input "Scheepsnaam" at bounding box center [907, 285] width 305 height 23
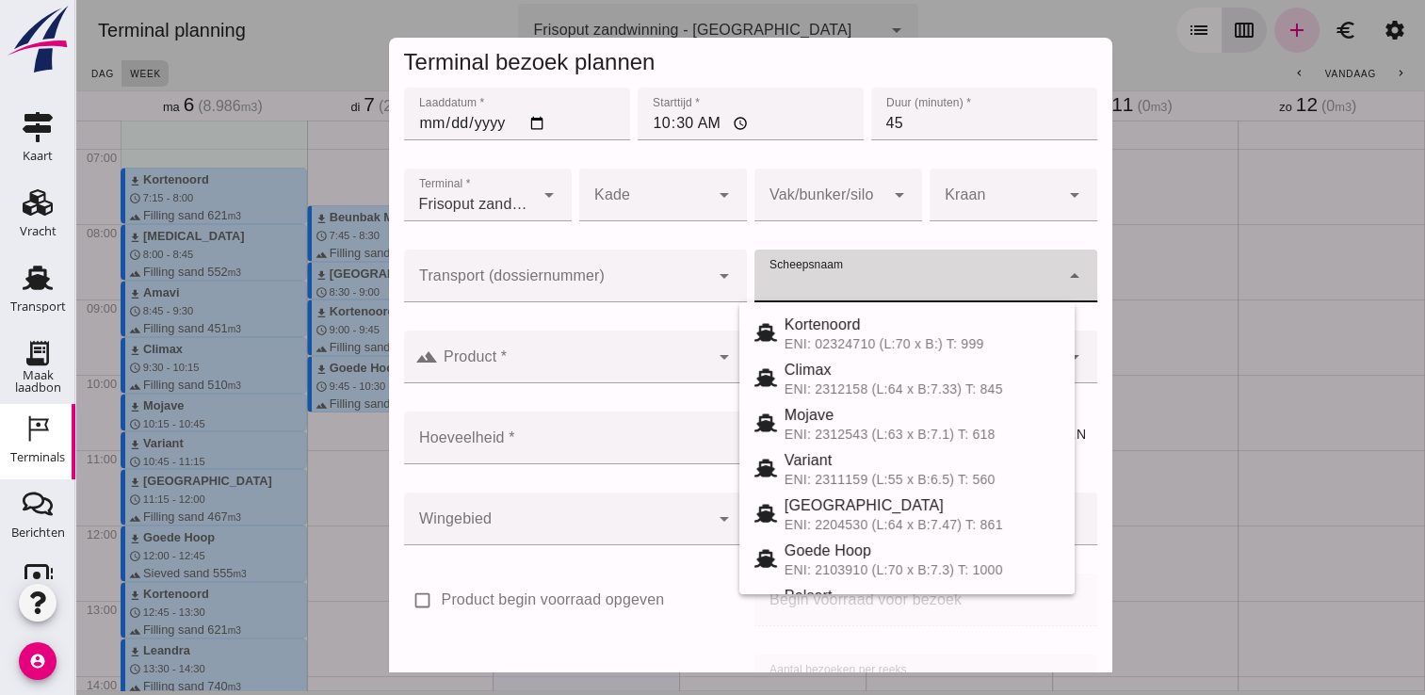
type input "e"
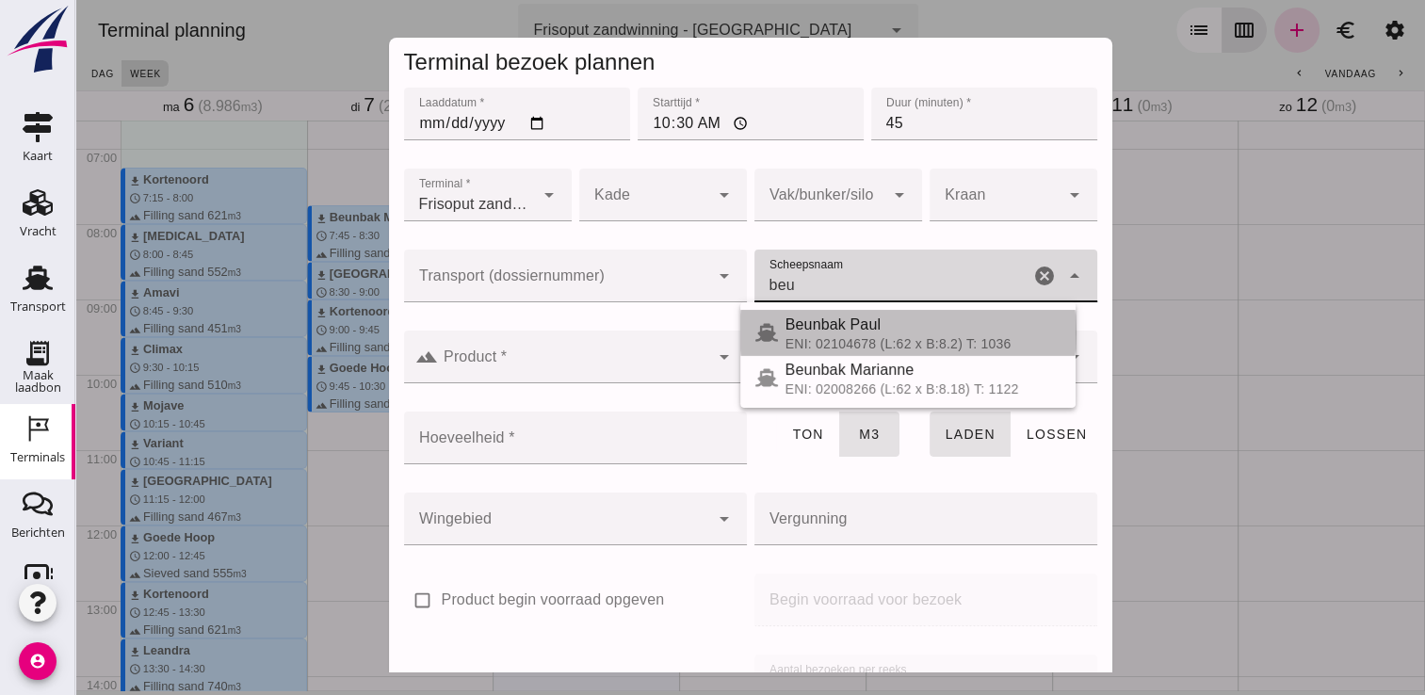
click at [814, 328] on span "Beunbak Paul" at bounding box center [833, 325] width 95 height 16
type input "Beunbak Paul"
type input "576"
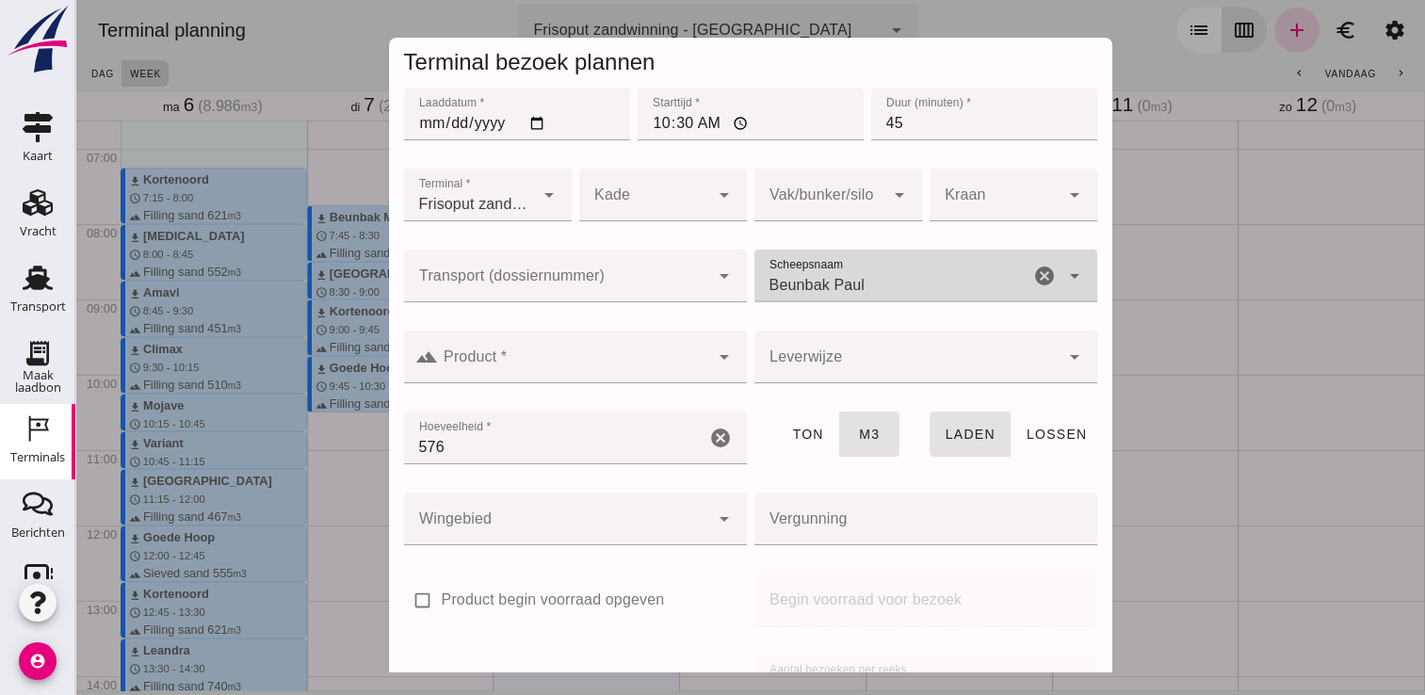
type input "Beunbak Paul"
click at [630, 368] on input "Product *" at bounding box center [573, 366] width 271 height 23
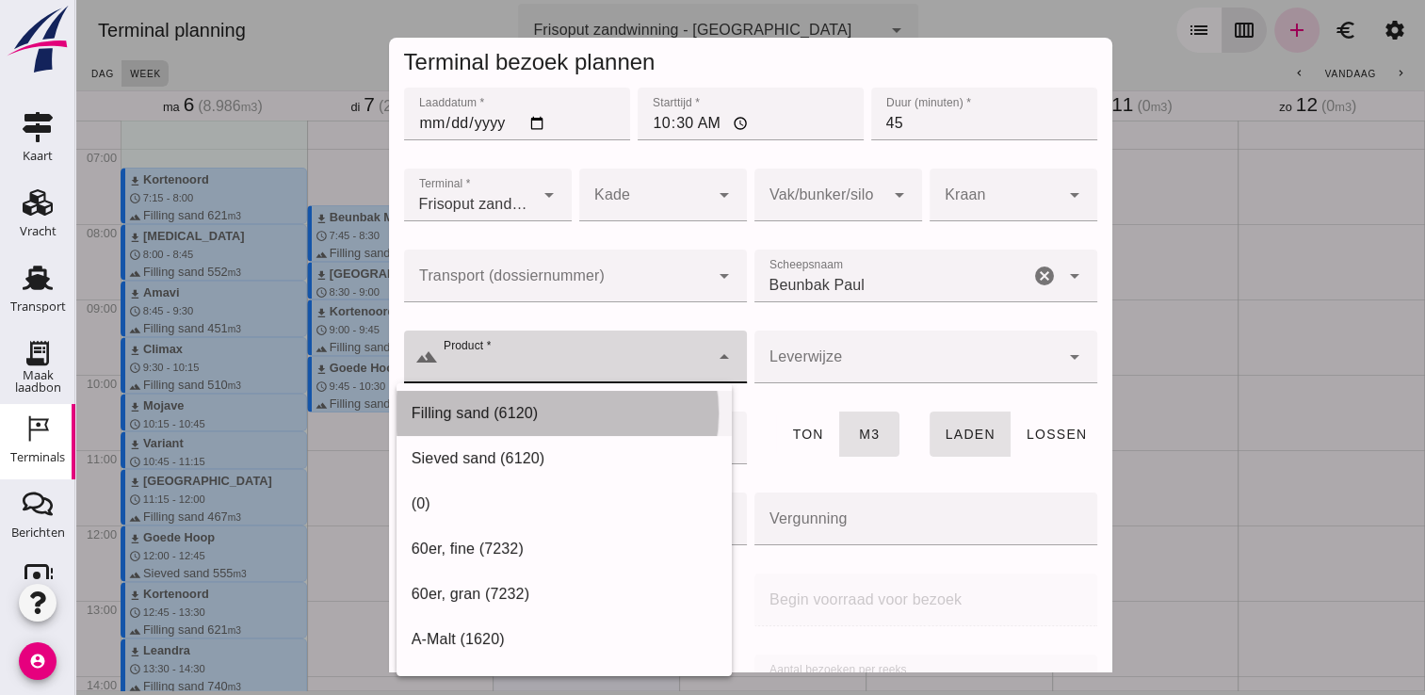
click at [516, 420] on div "Filling sand (6120)" at bounding box center [564, 413] width 305 height 23
type input "Filling sand (6120)"
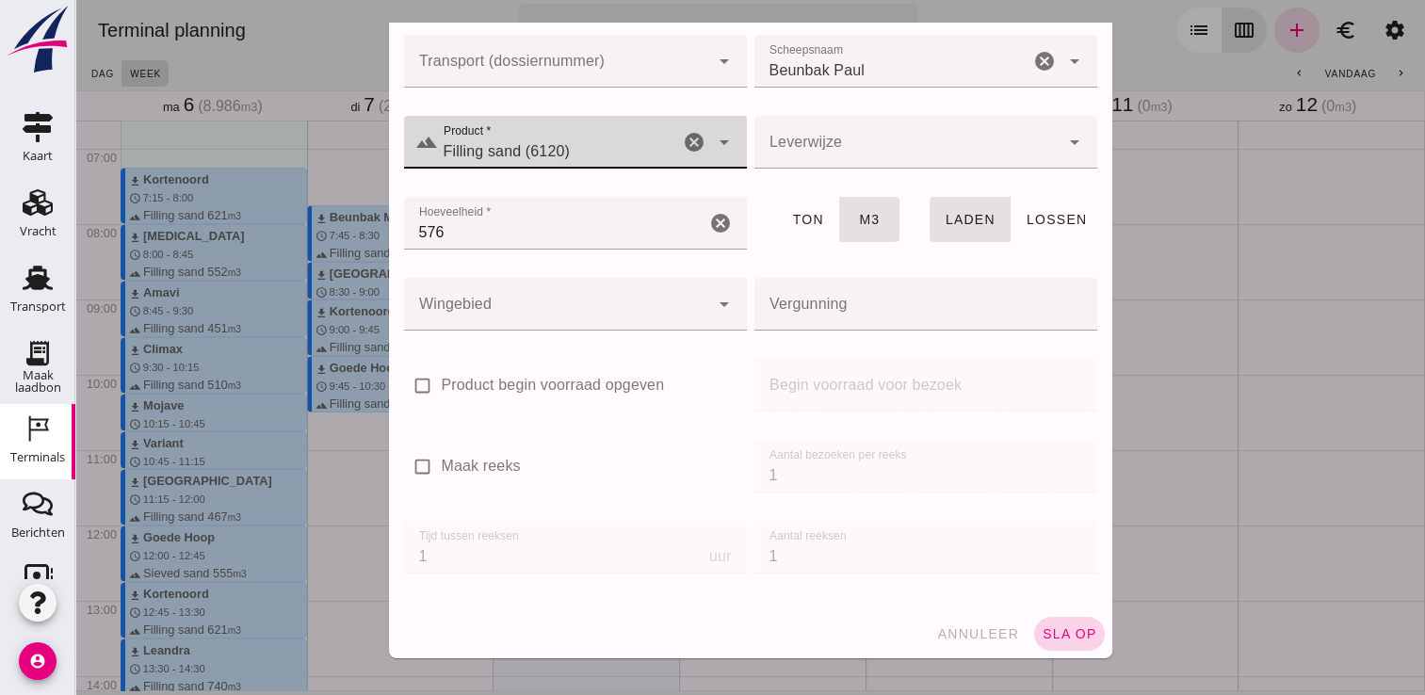
click at [1042, 626] on span "sla op" at bounding box center [1070, 633] width 56 height 15
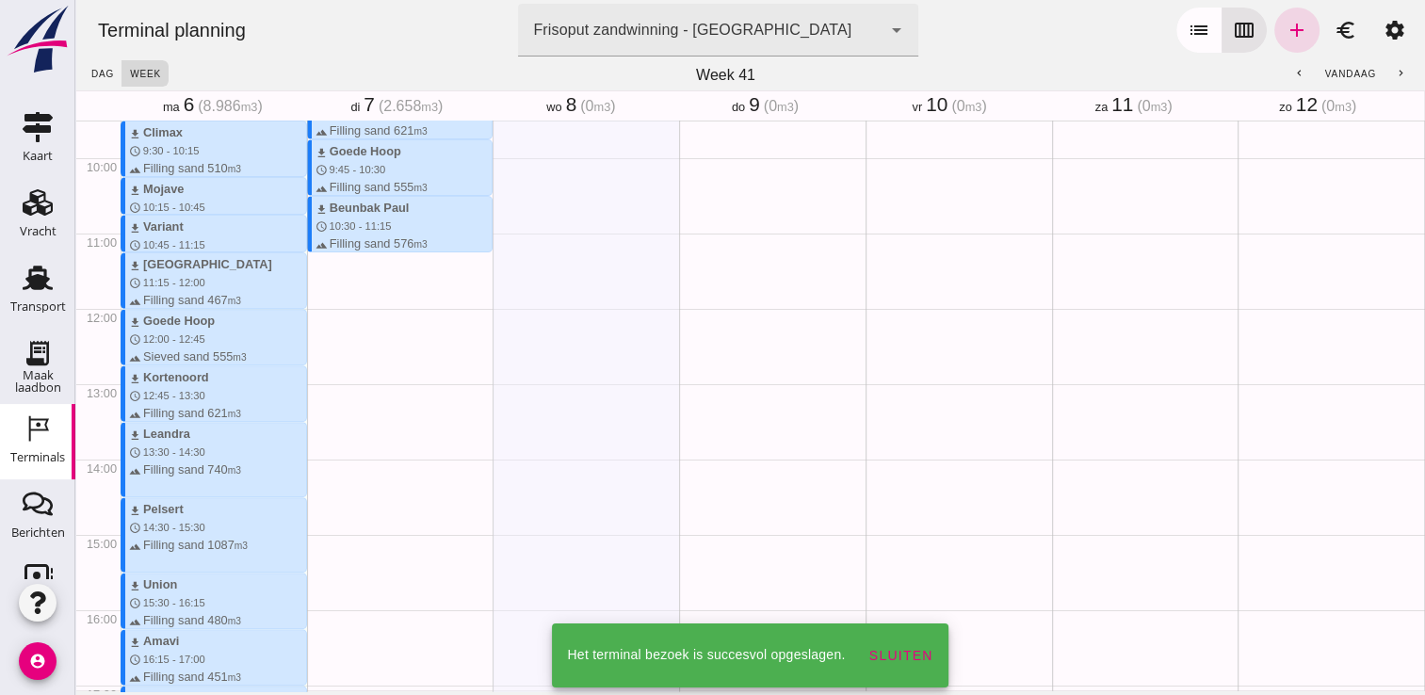
scroll to position [719, 0]
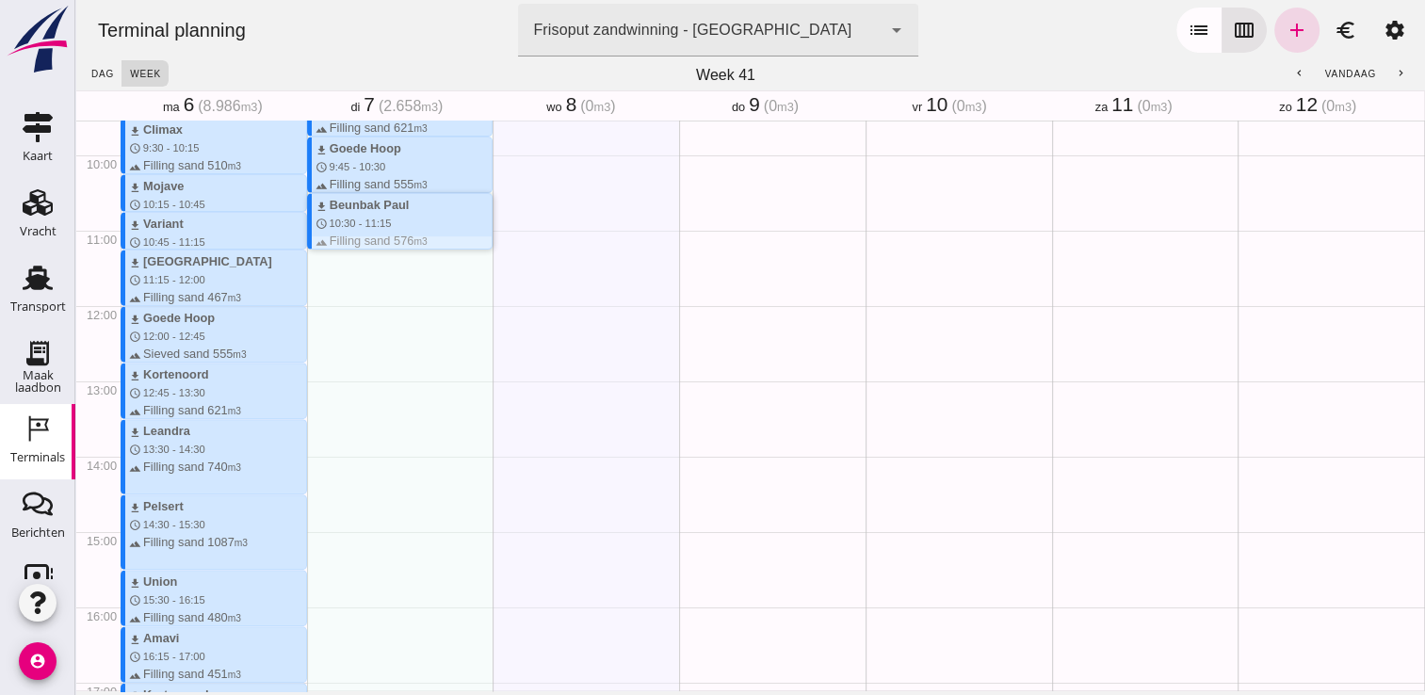
click at [332, 249] on div "download Beunbak [PERSON_NAME] schedule 10:30 - 11:15 terrain Filling sand 576 …" at bounding box center [400, 221] width 187 height 57
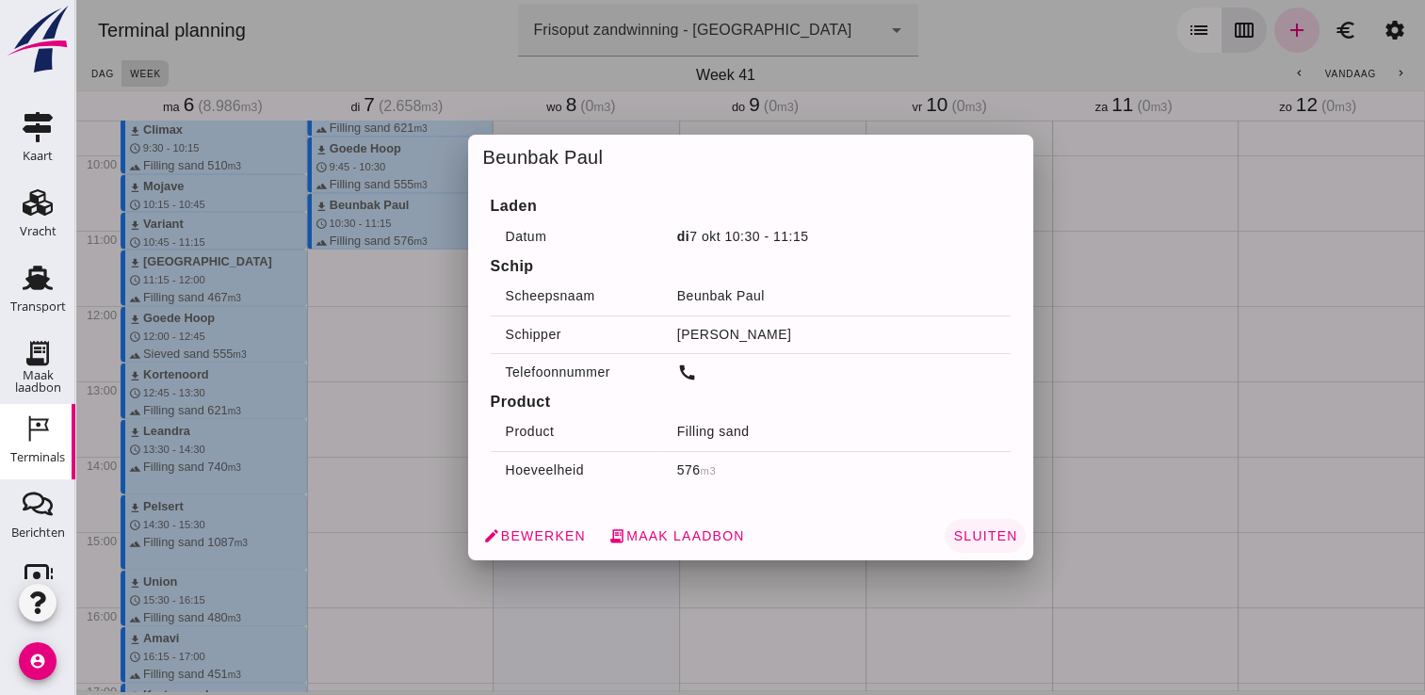
click at [995, 541] on span "Sluiten" at bounding box center [984, 535] width 65 height 15
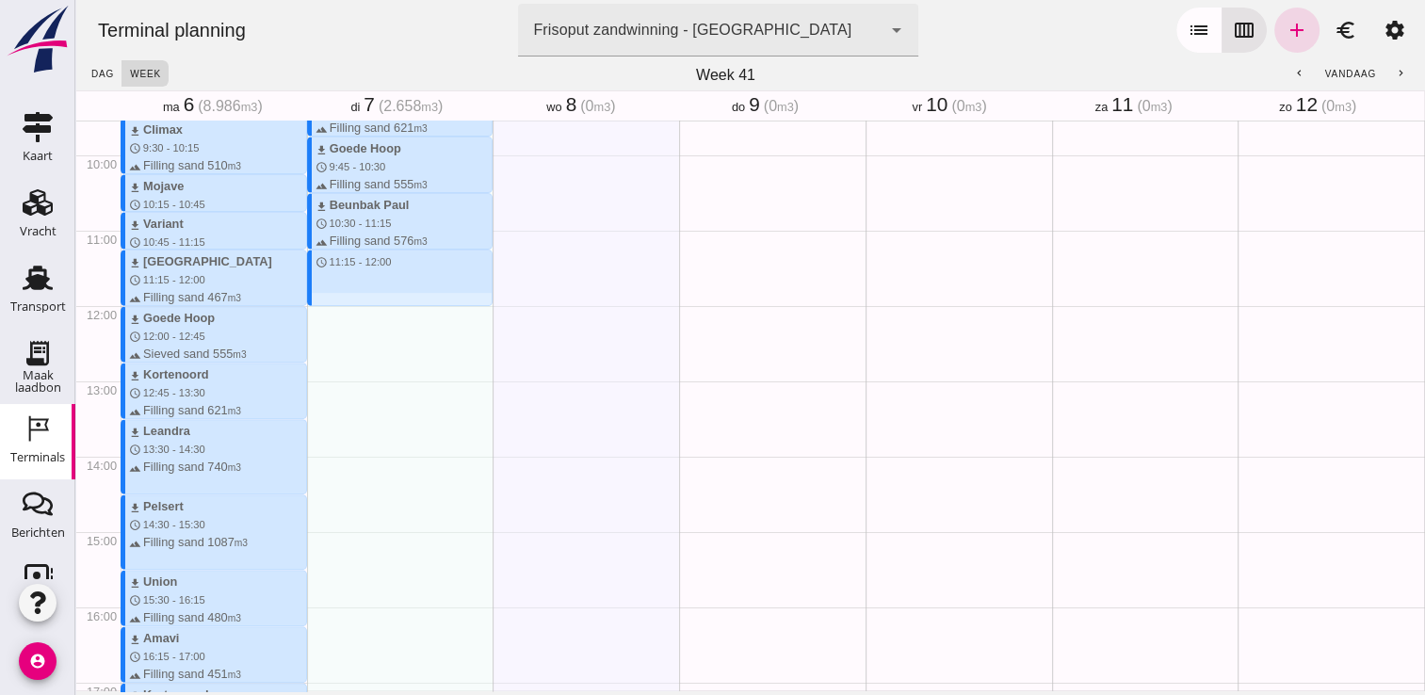
drag, startPoint x: 344, startPoint y: 252, endPoint x: 350, endPoint y: 303, distance: 51.2
click at [350, 303] on div "download Beunbak [PERSON_NAME] schedule 7:45 - 8:30 terrain Filling sand 551 m3…" at bounding box center [400, 306] width 187 height 1808
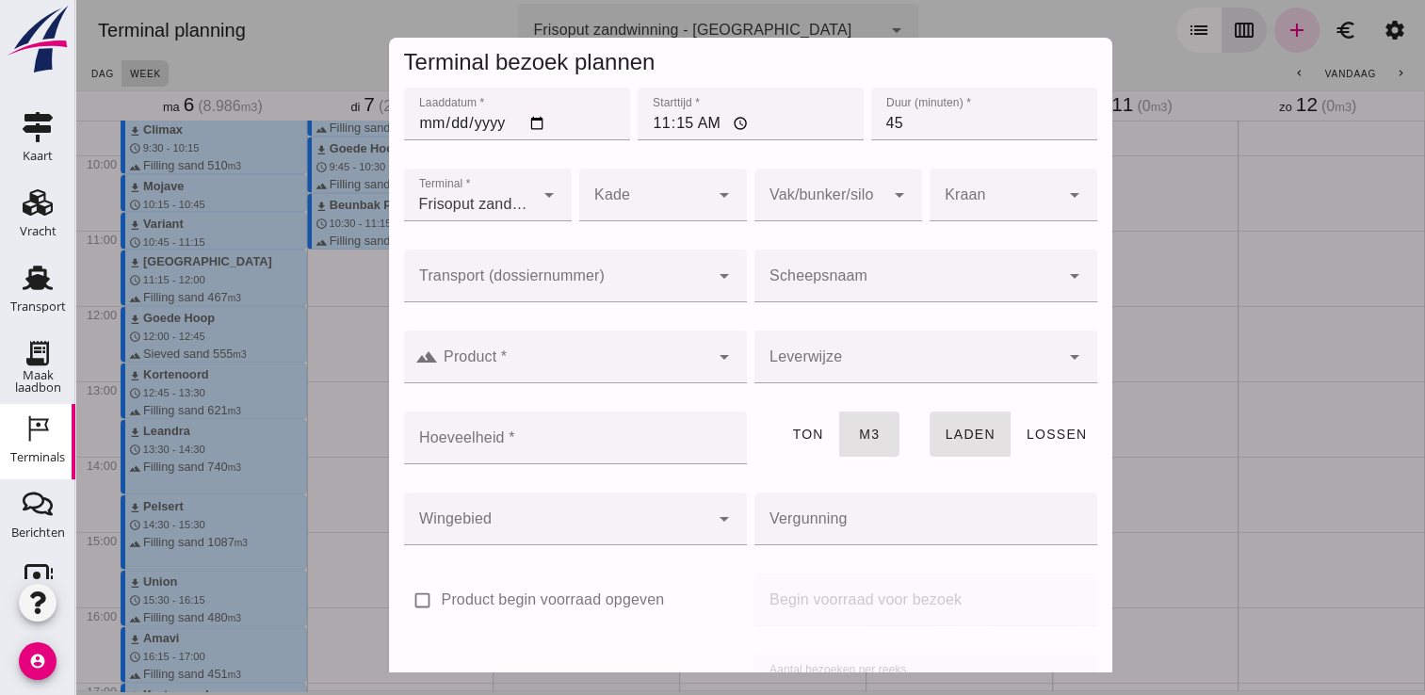
click at [869, 261] on div at bounding box center [907, 276] width 305 height 53
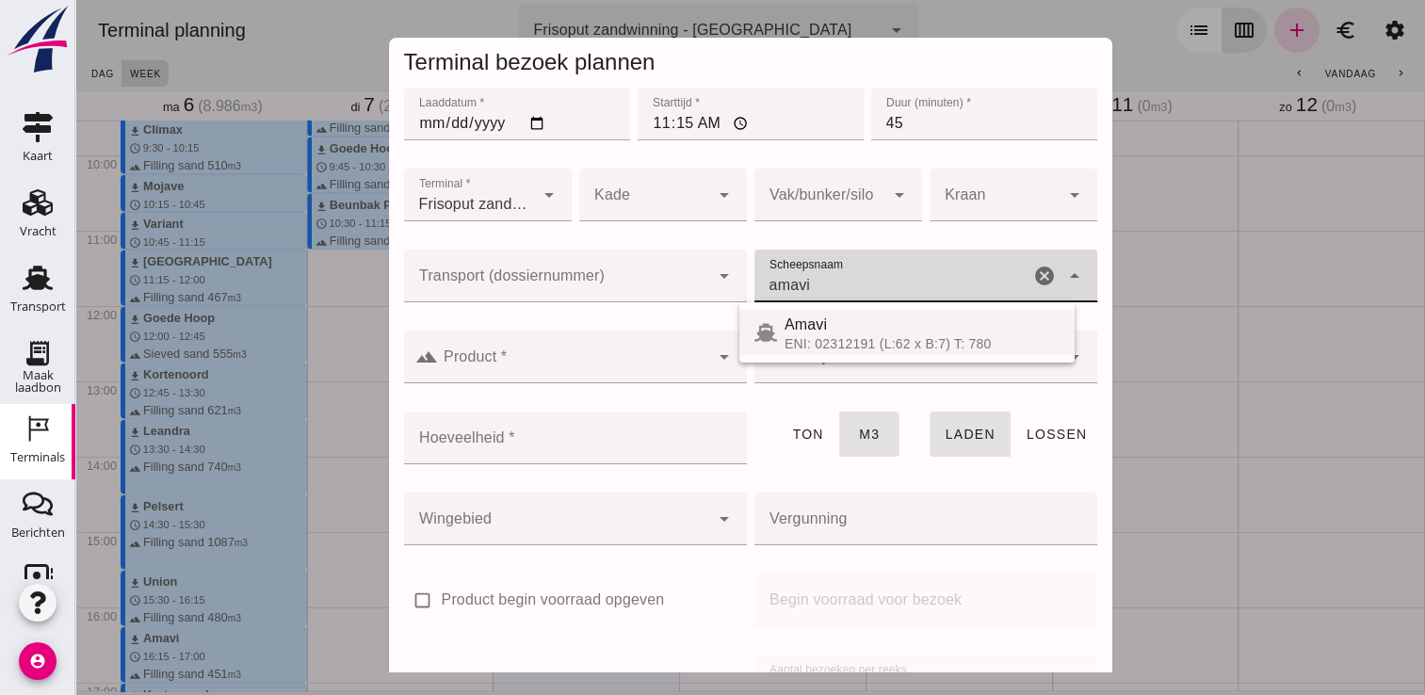
click at [810, 312] on div "Amavi ENI: 02312191 (L:62 x B:7) T: 780" at bounding box center [907, 332] width 335 height 45
type input "Amavi"
type input "451"
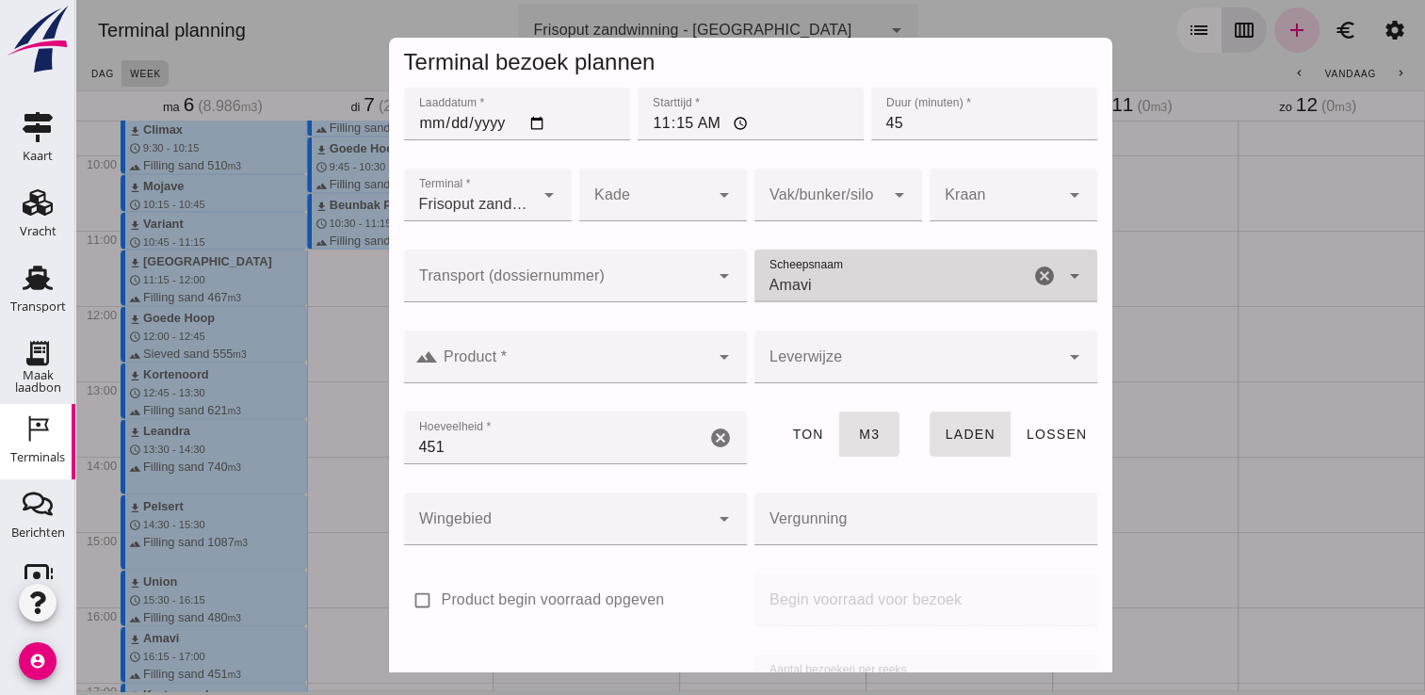
type input "Amavi"
click at [626, 347] on div at bounding box center [573, 357] width 271 height 53
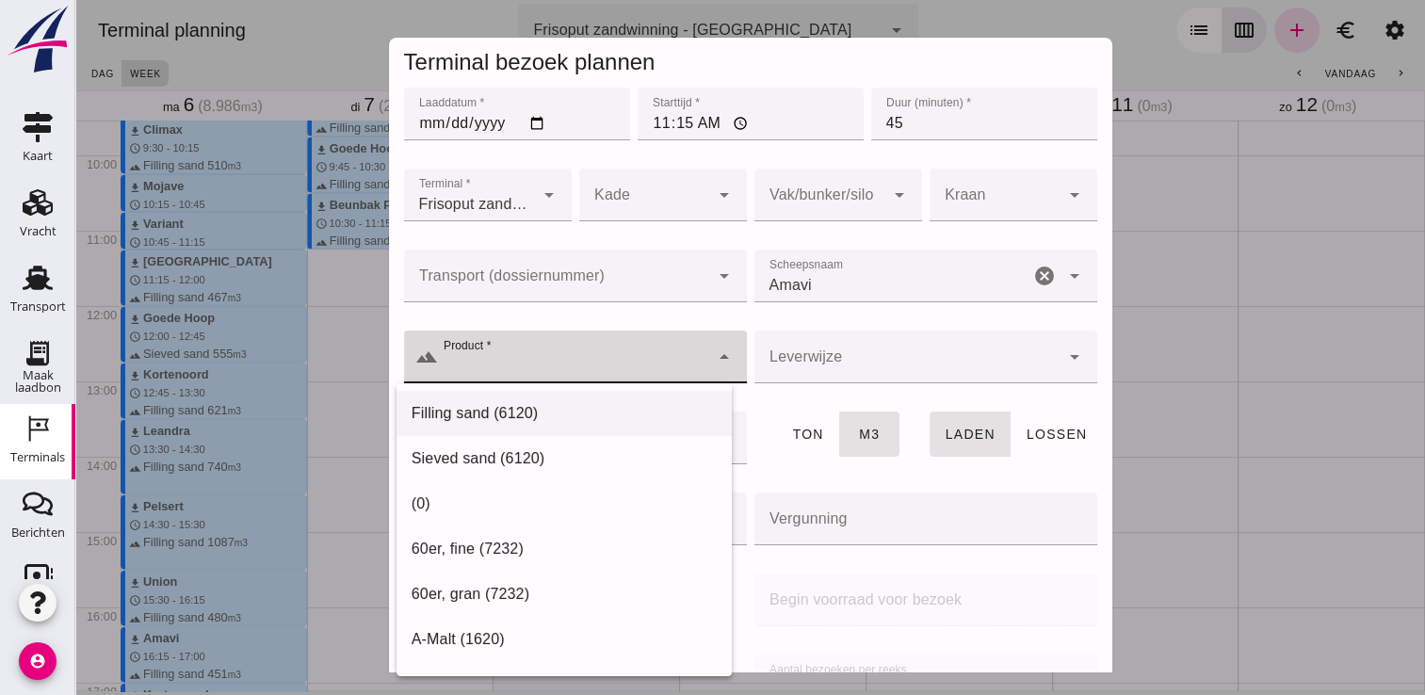
click at [524, 404] on div "Filling sand (6120)" at bounding box center [564, 413] width 305 height 23
type input "Filling sand (6120)"
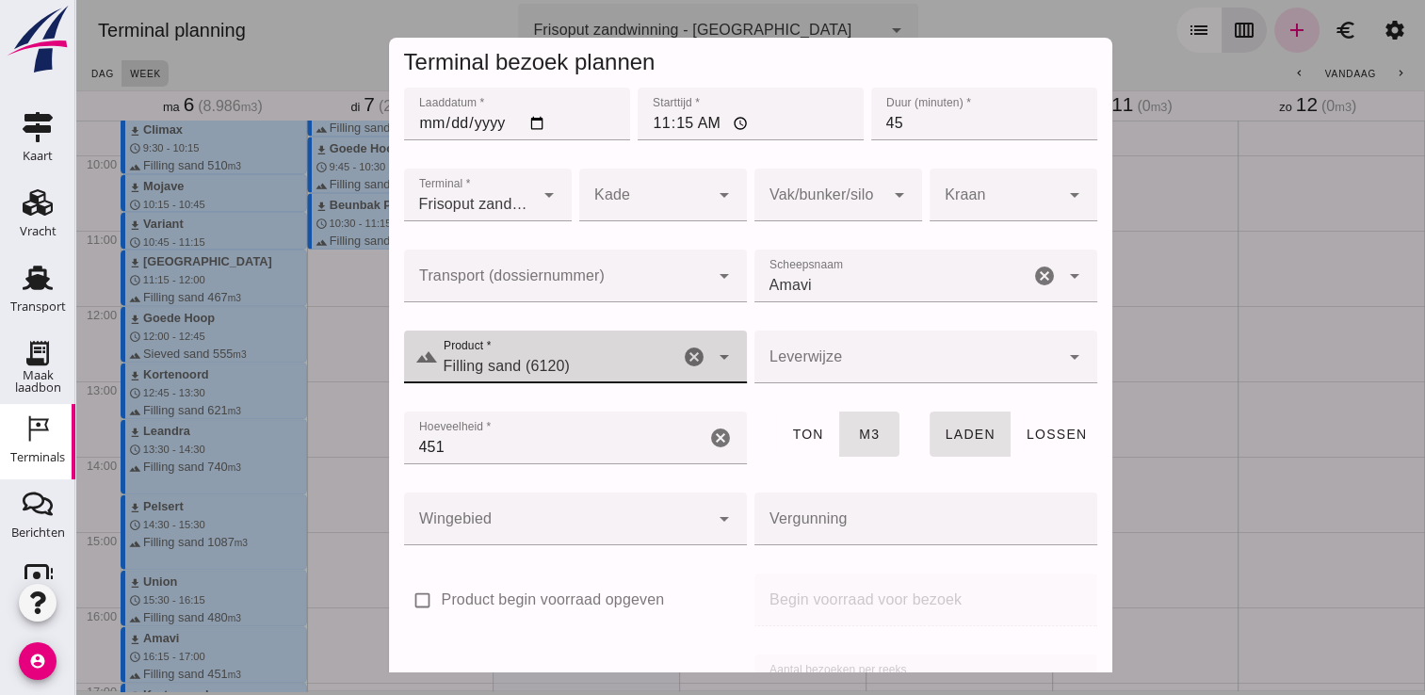
scroll to position [215, 0]
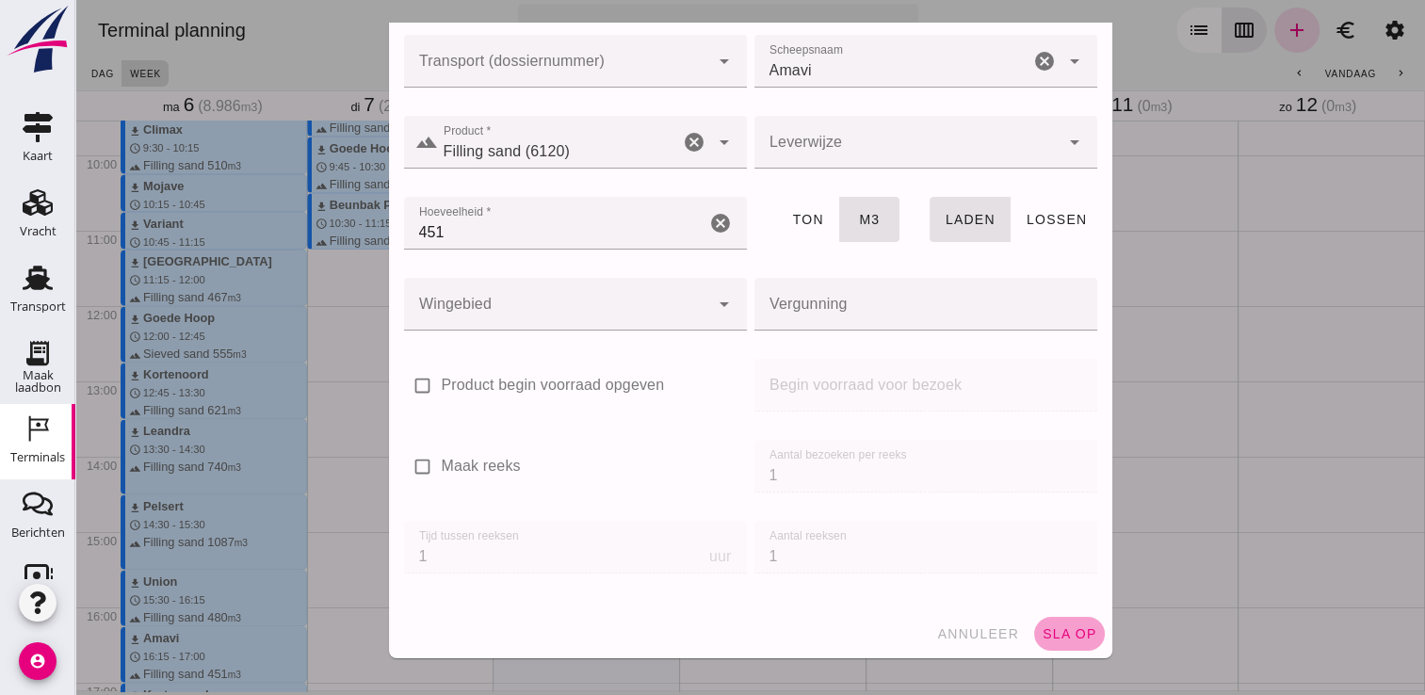
click at [1042, 626] on span "sla op" at bounding box center [1070, 633] width 56 height 15
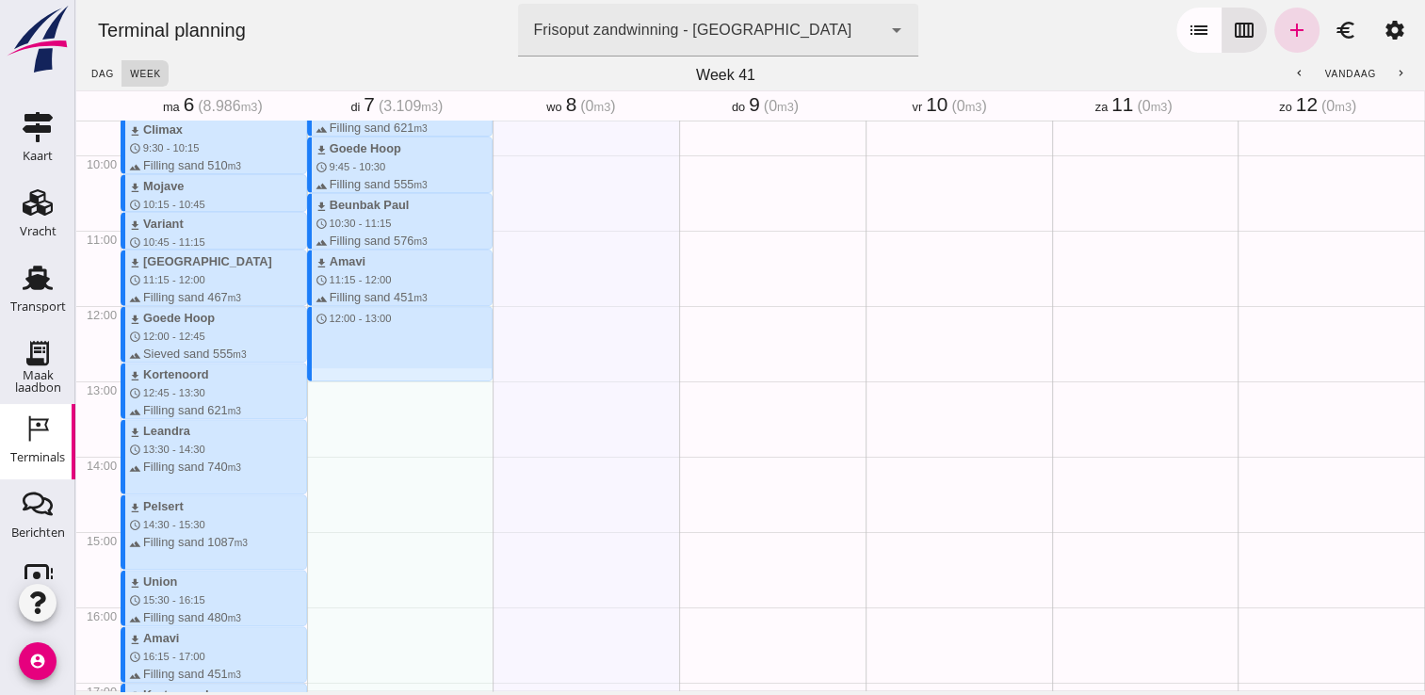
drag, startPoint x: 339, startPoint y: 309, endPoint x: 343, endPoint y: 383, distance: 74.5
click at [343, 383] on div "download Beunbak [PERSON_NAME] schedule 7:45 - 8:30 terrain Filling sand 551 m3…" at bounding box center [400, 306] width 187 height 1808
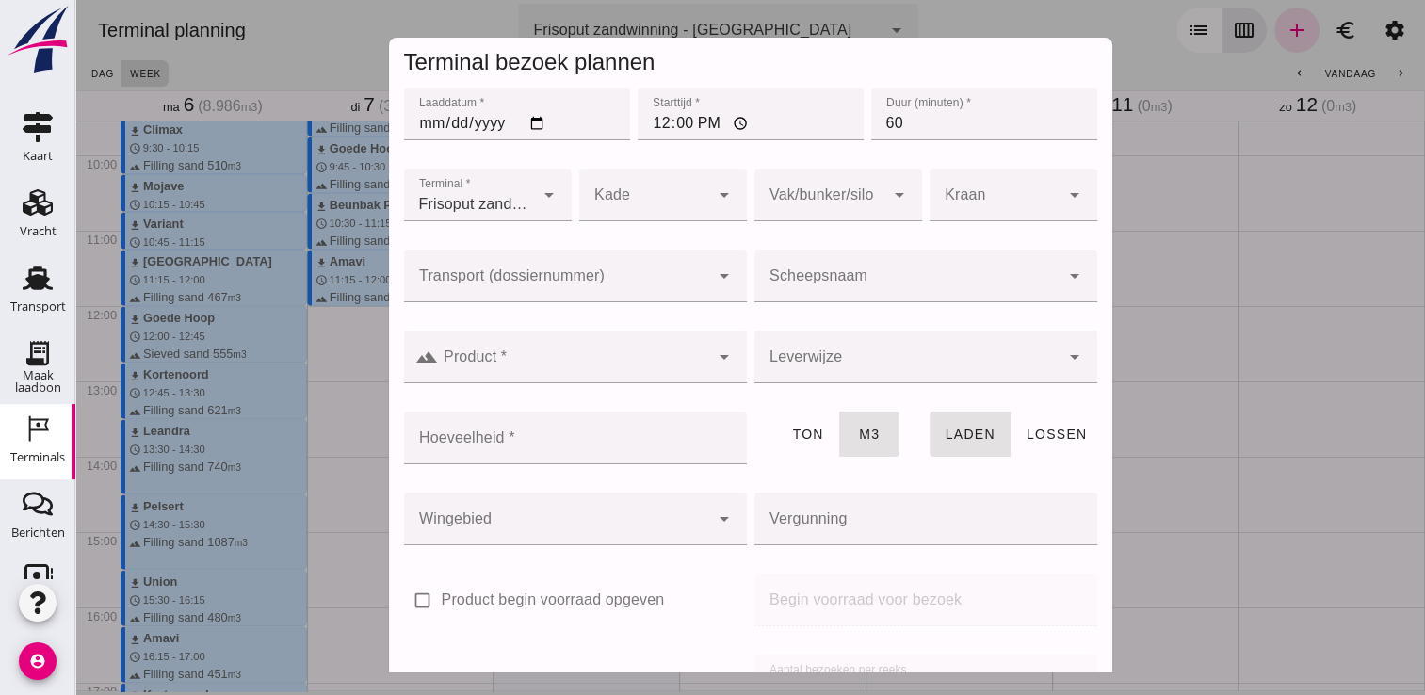
click at [955, 270] on div at bounding box center [907, 276] width 305 height 53
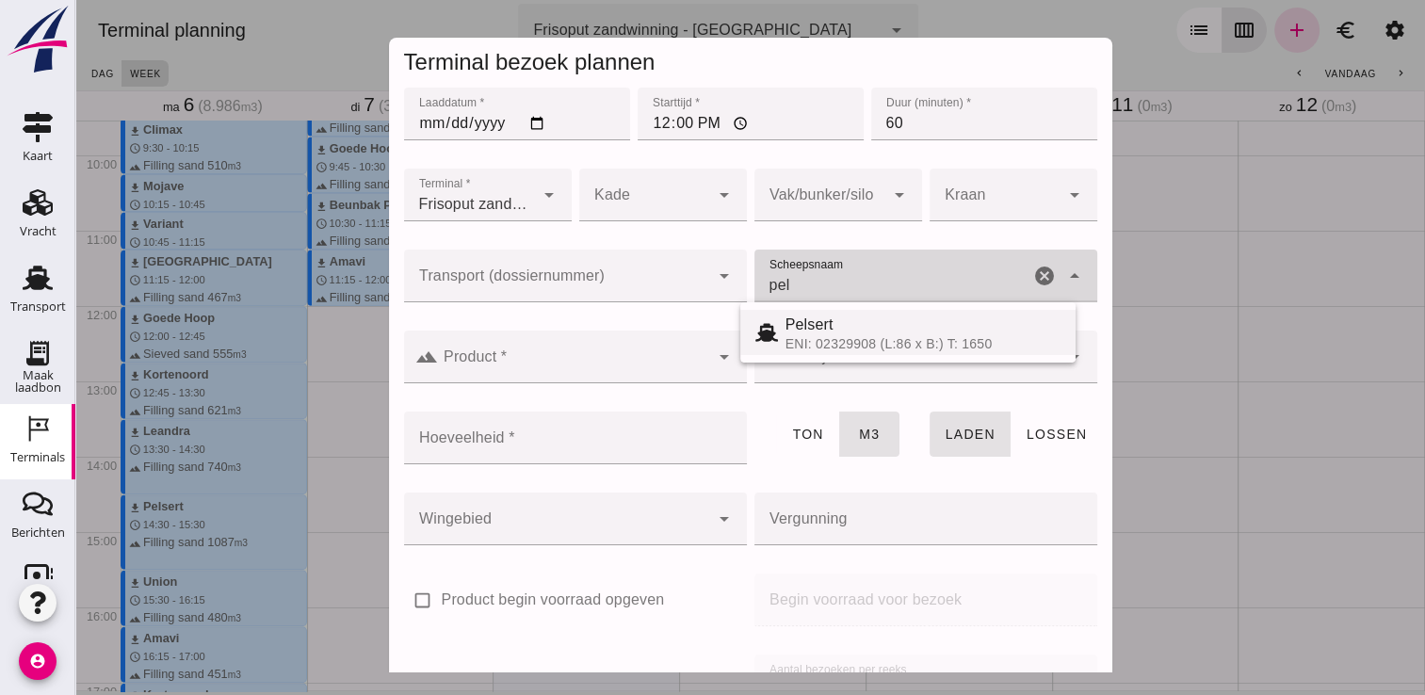
click at [807, 326] on span "Pelsert" at bounding box center [810, 325] width 48 height 16
type input "Pelsert"
type input "1087"
type input "Pelsert"
click at [616, 358] on input "Product *" at bounding box center [573, 366] width 271 height 23
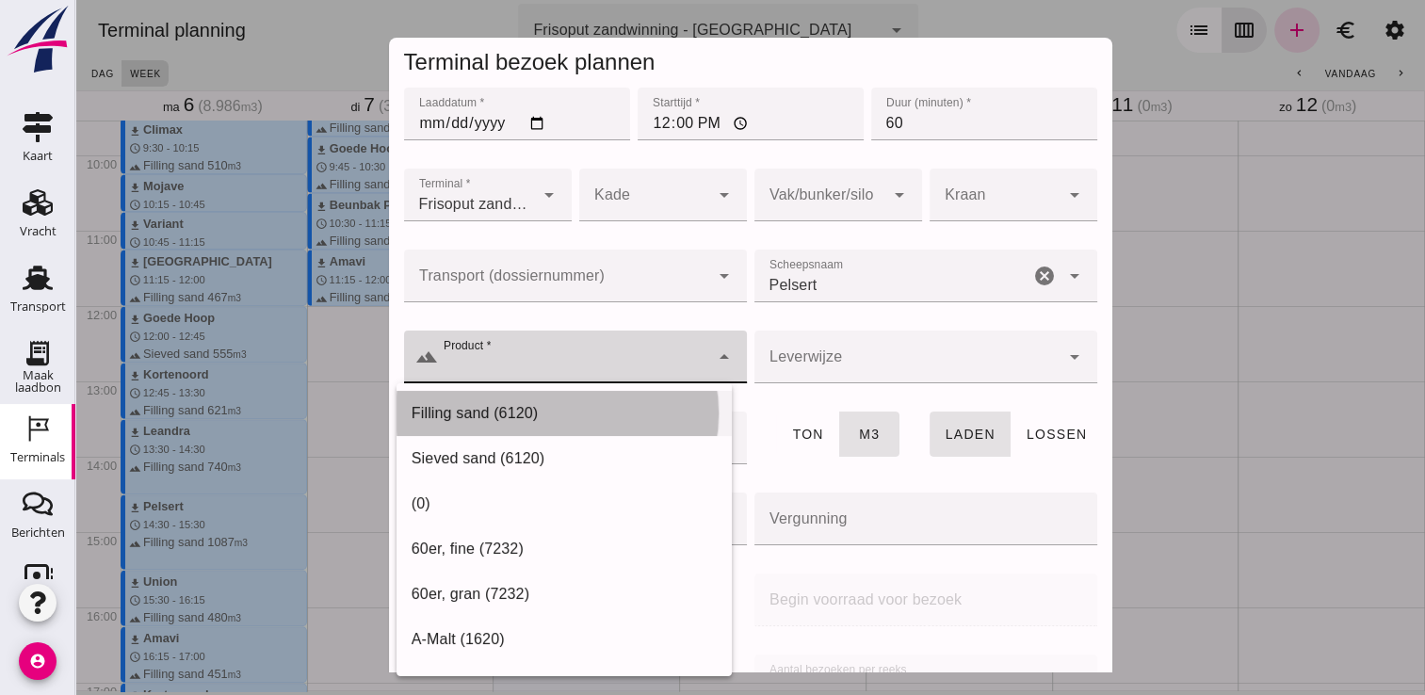
click at [503, 431] on div "Filling sand (6120)" at bounding box center [564, 413] width 335 height 45
type input "Filling sand (6120)"
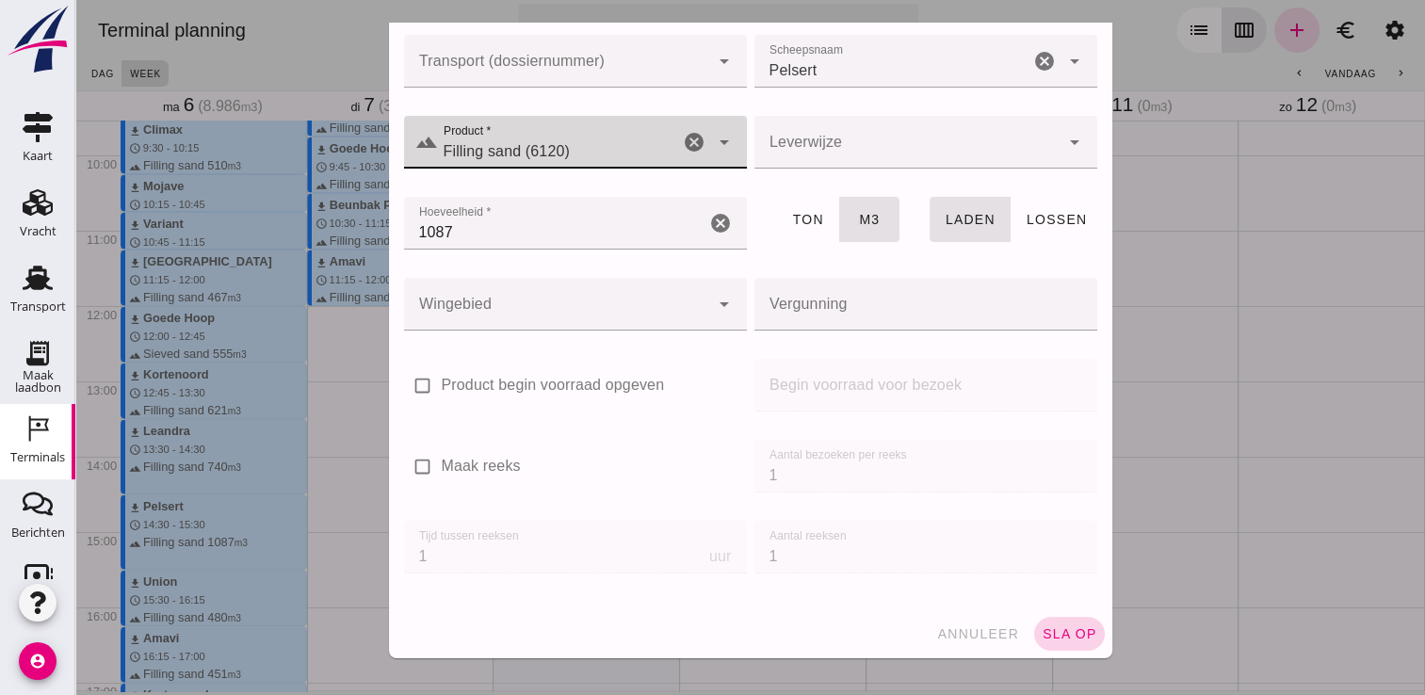
click at [1061, 622] on button "sla op" at bounding box center [1069, 634] width 71 height 34
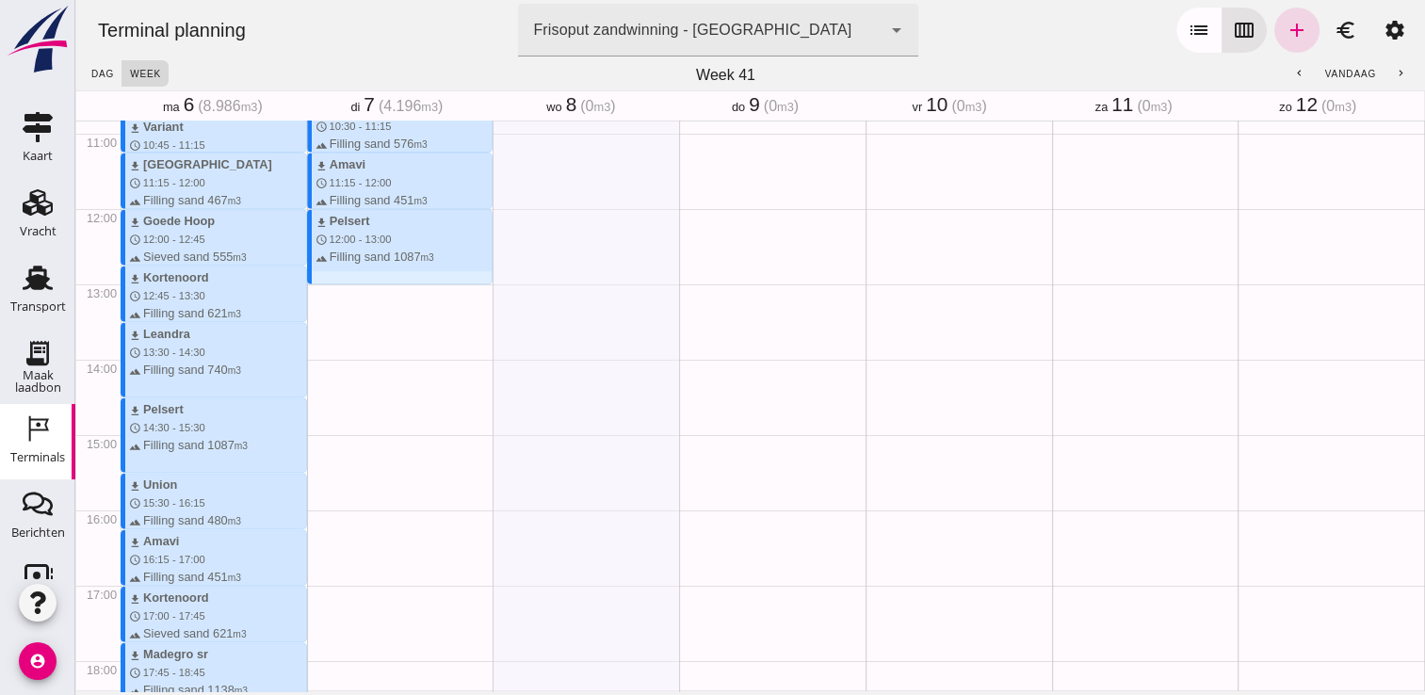
scroll to position [858, 0]
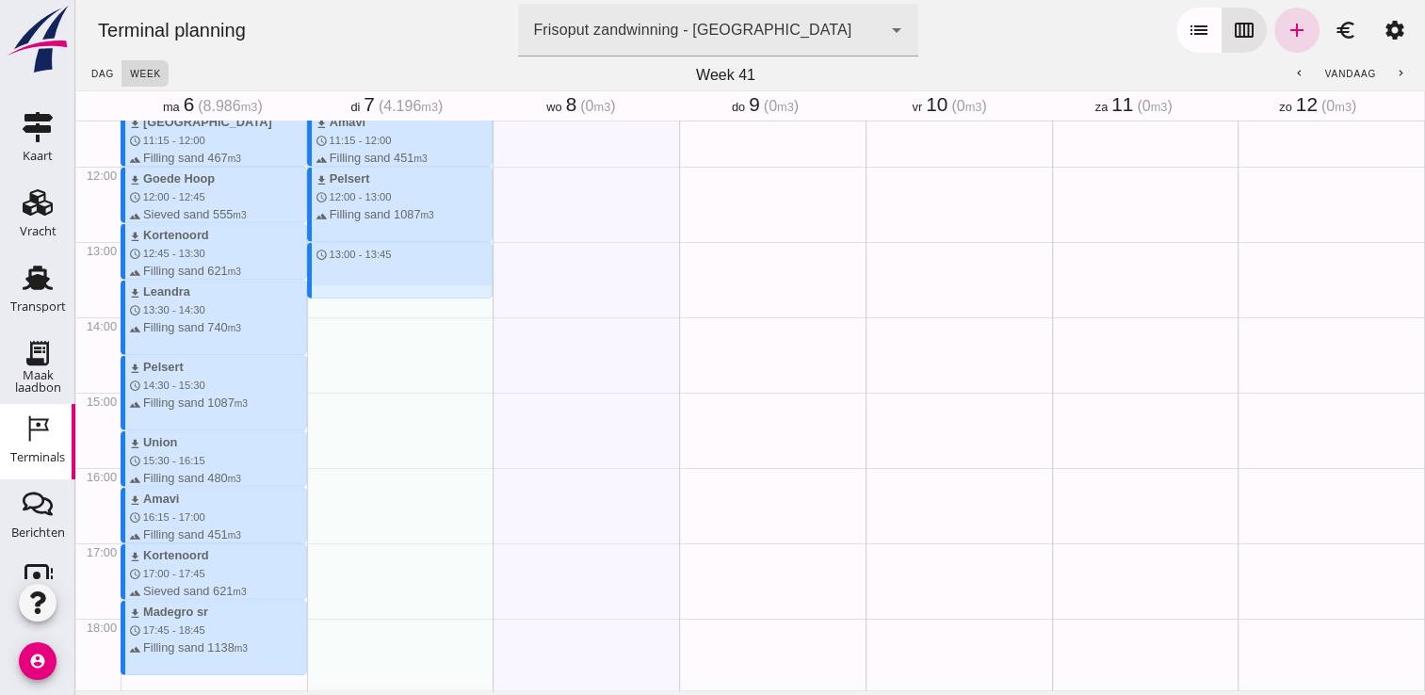
drag, startPoint x: 318, startPoint y: 245, endPoint x: 323, endPoint y: 293, distance: 48.3
click at [323, 293] on div "download Beunbak [PERSON_NAME] schedule 7:45 - 8:30 terrain Filling sand 551 m3…" at bounding box center [400, 166] width 187 height 1808
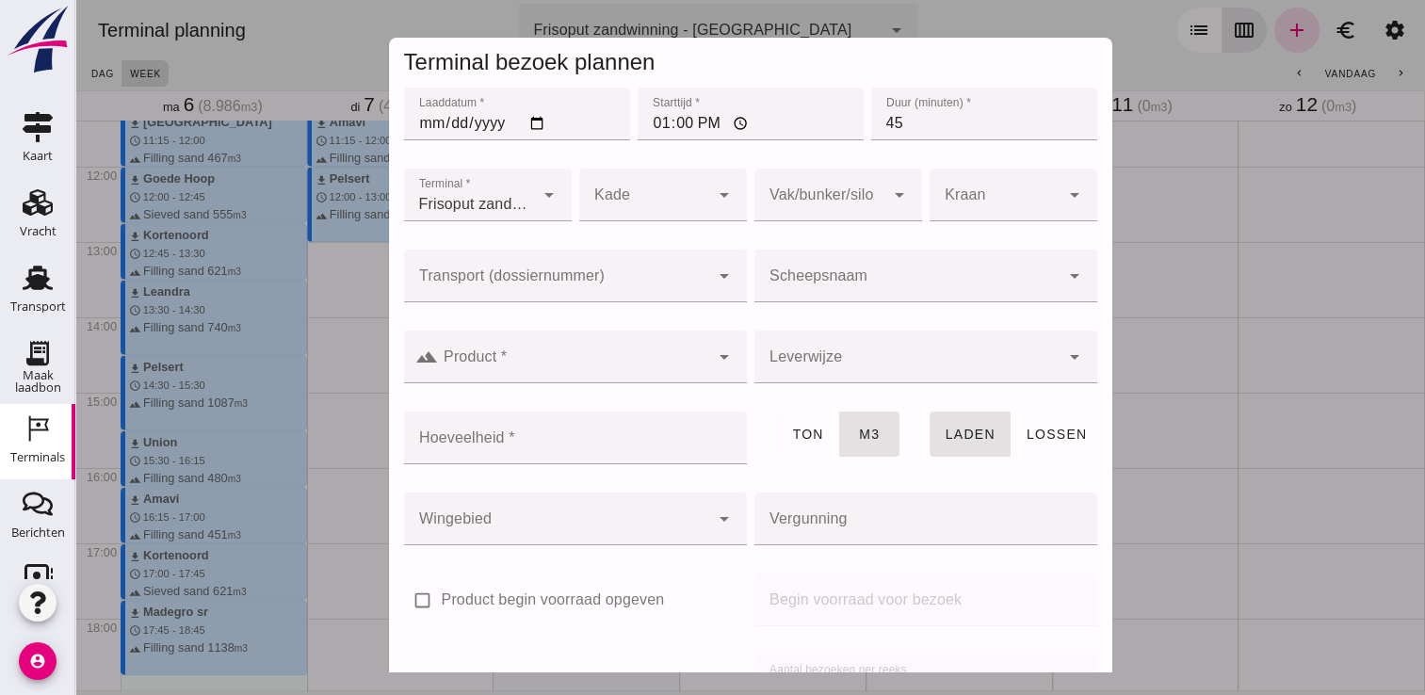
click at [867, 281] on input "Scheepsnaam" at bounding box center [907, 285] width 305 height 23
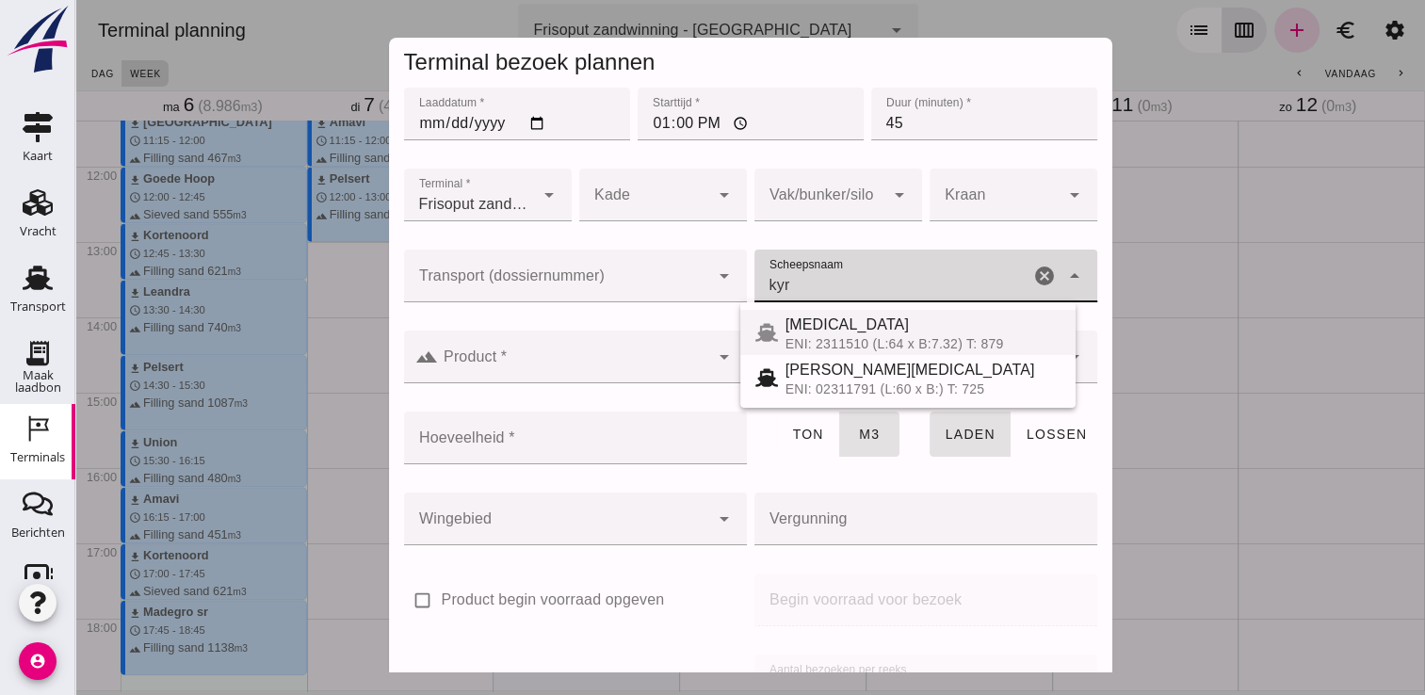
click at [835, 334] on div "[MEDICAL_DATA]" at bounding box center [923, 325] width 275 height 23
type input "[MEDICAL_DATA]"
type input "552"
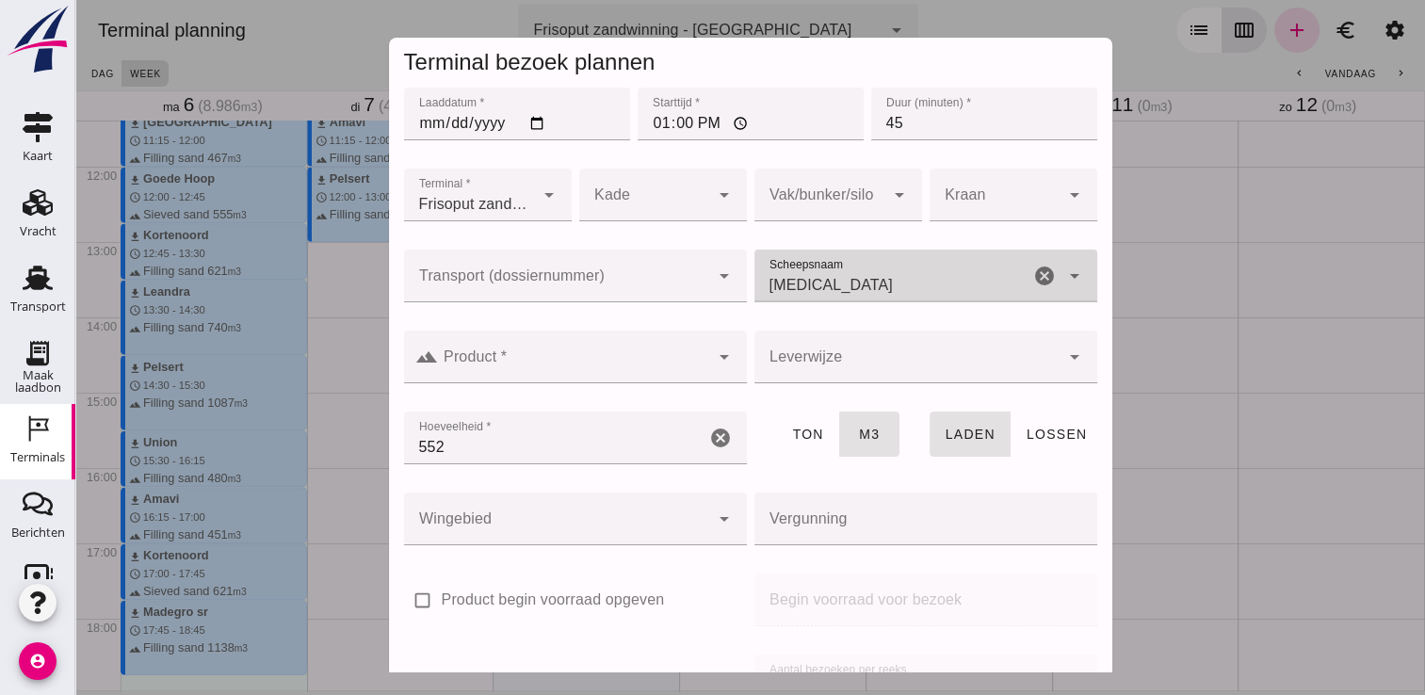
type input "[MEDICAL_DATA]"
click at [611, 335] on div at bounding box center [573, 357] width 271 height 53
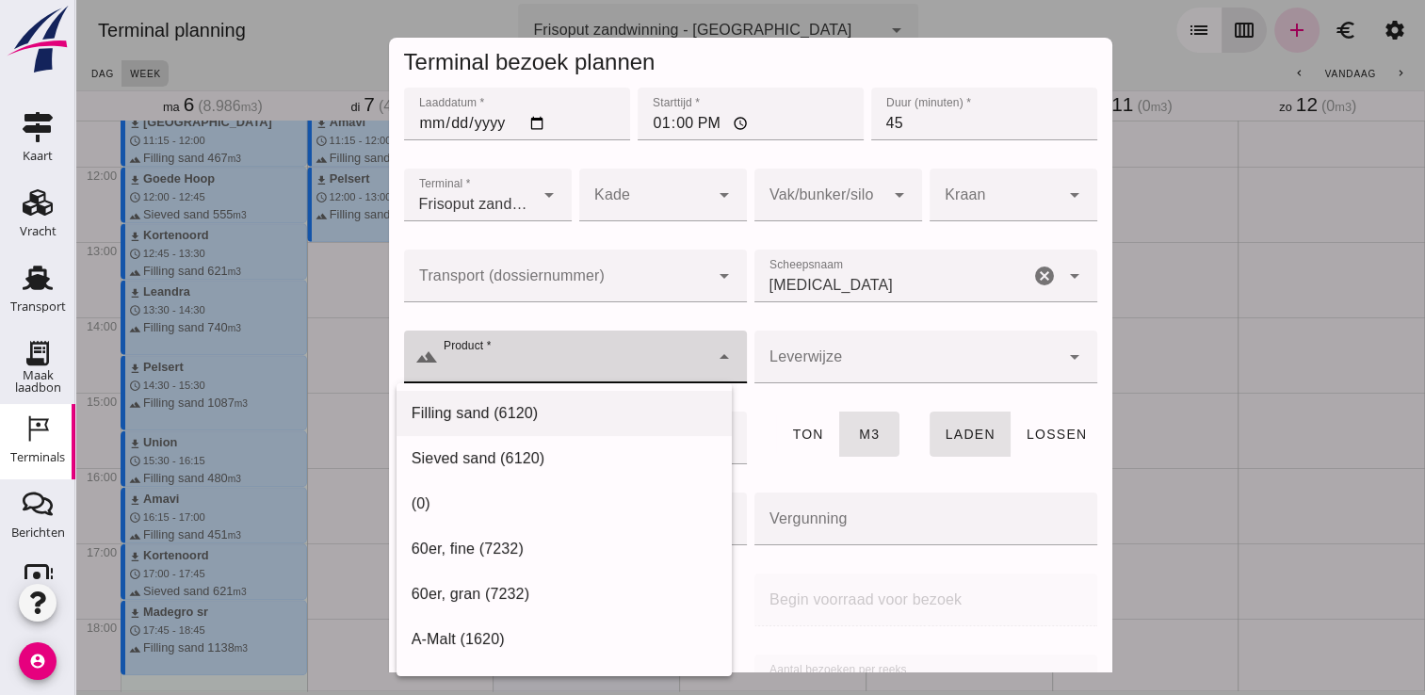
click at [498, 424] on div "Filling sand (6120)" at bounding box center [564, 413] width 305 height 23
type input "Filling sand (6120)"
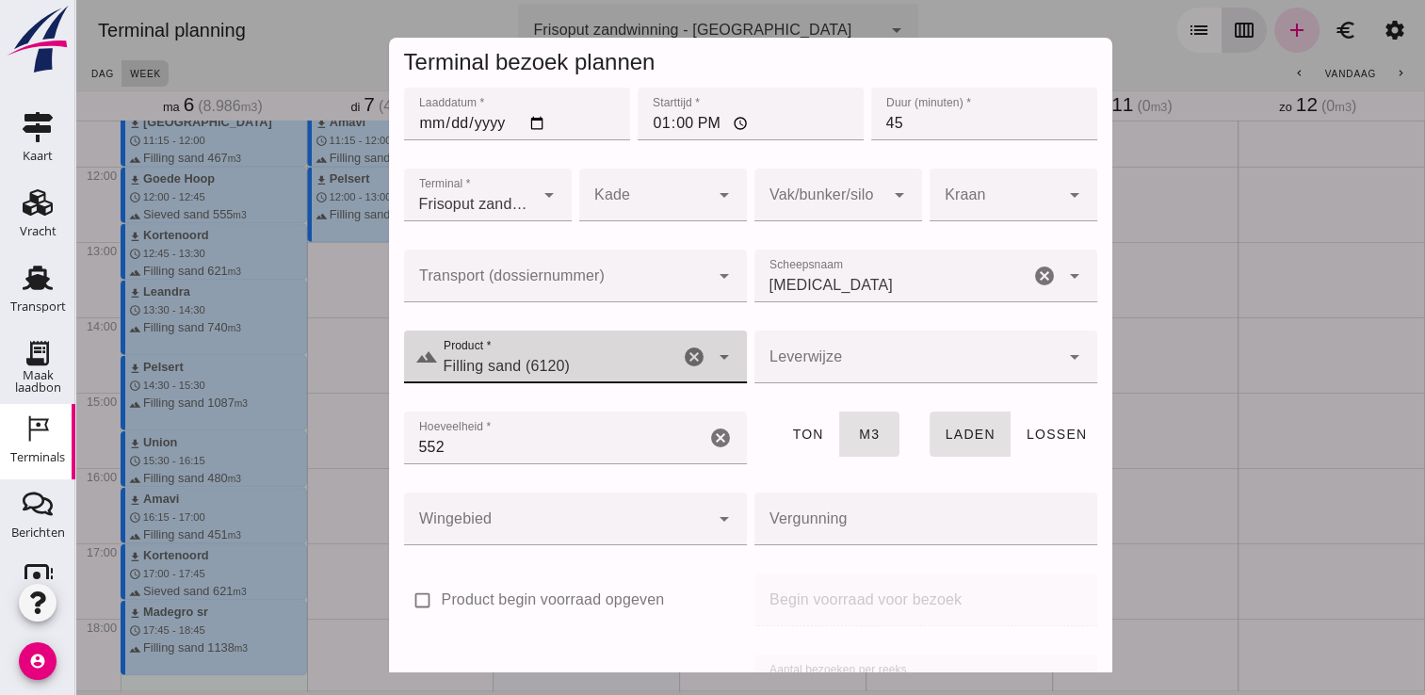
scroll to position [215, 0]
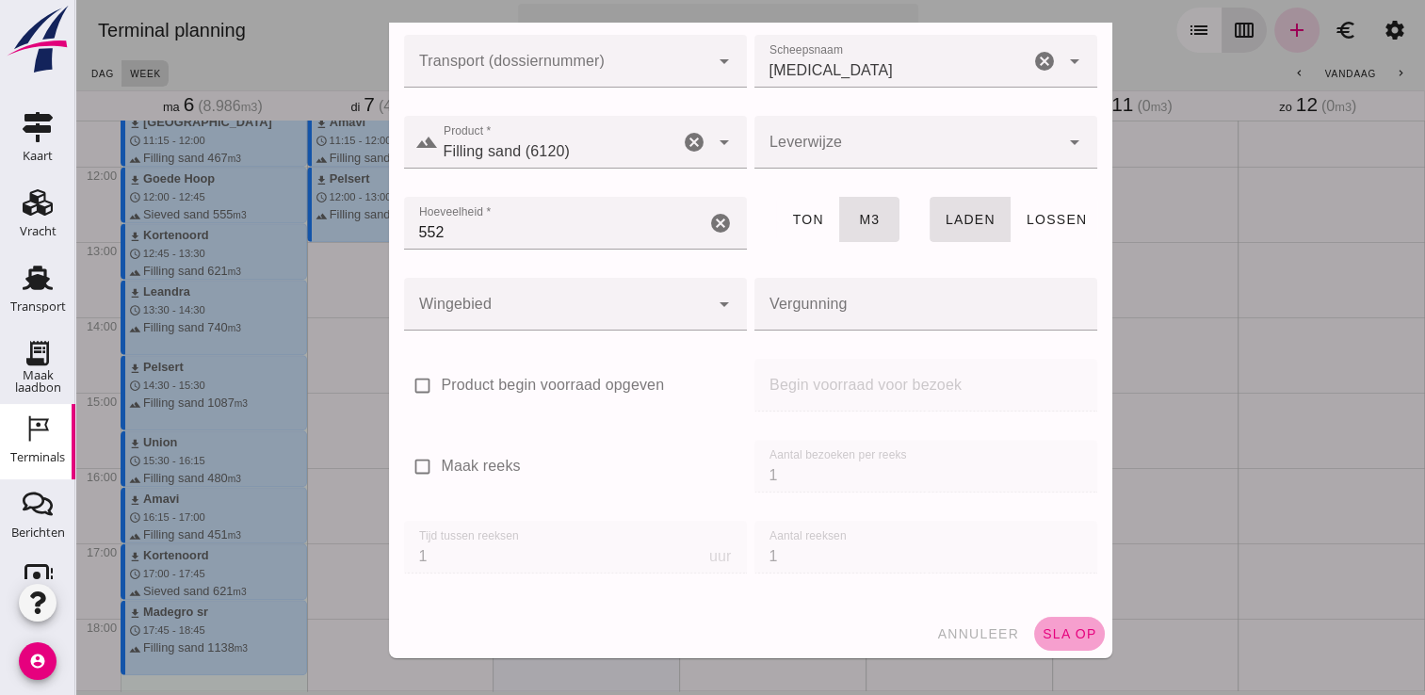
click at [1060, 626] on span "sla op" at bounding box center [1070, 633] width 56 height 15
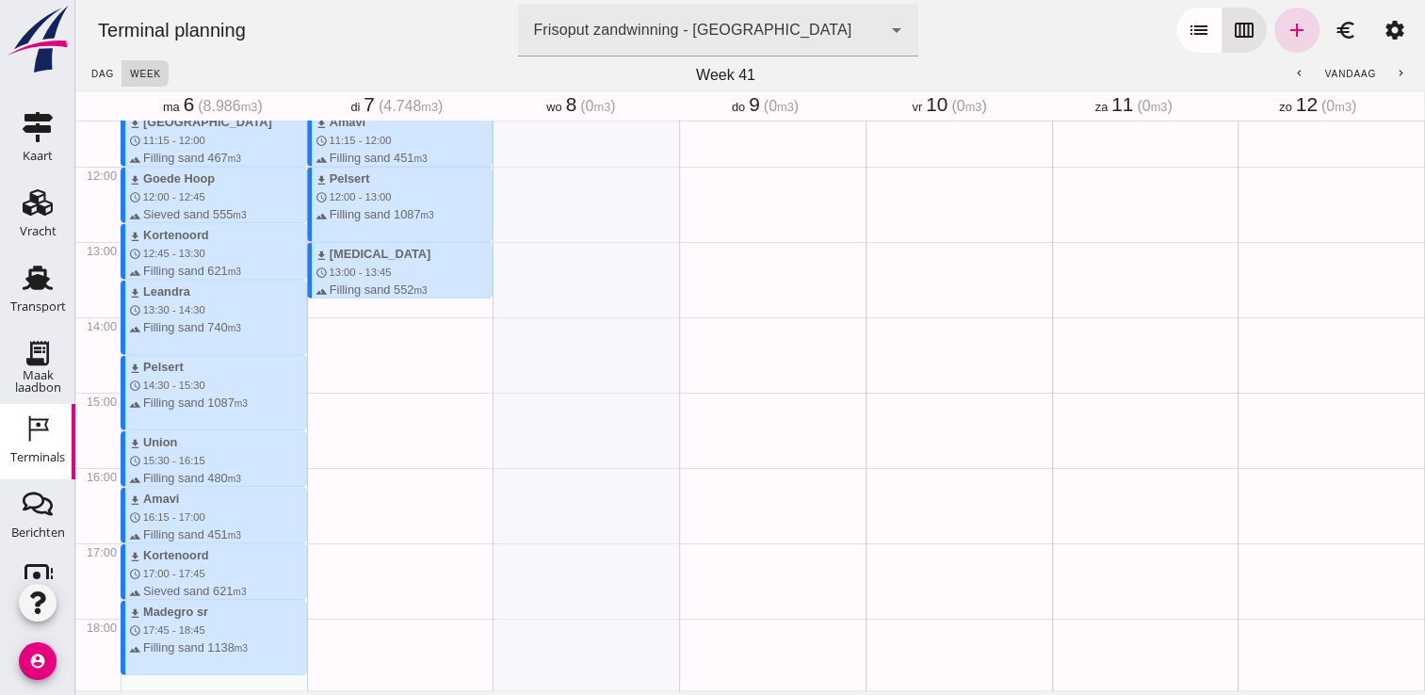
drag, startPoint x: 334, startPoint y: 303, endPoint x: 332, endPoint y: 355, distance: 51.9
click at [332, 355] on div "download Beunbak [PERSON_NAME] schedule 7:45 - 8:30 terrain Filling sand 551 m3…" at bounding box center [400, 166] width 187 height 1808
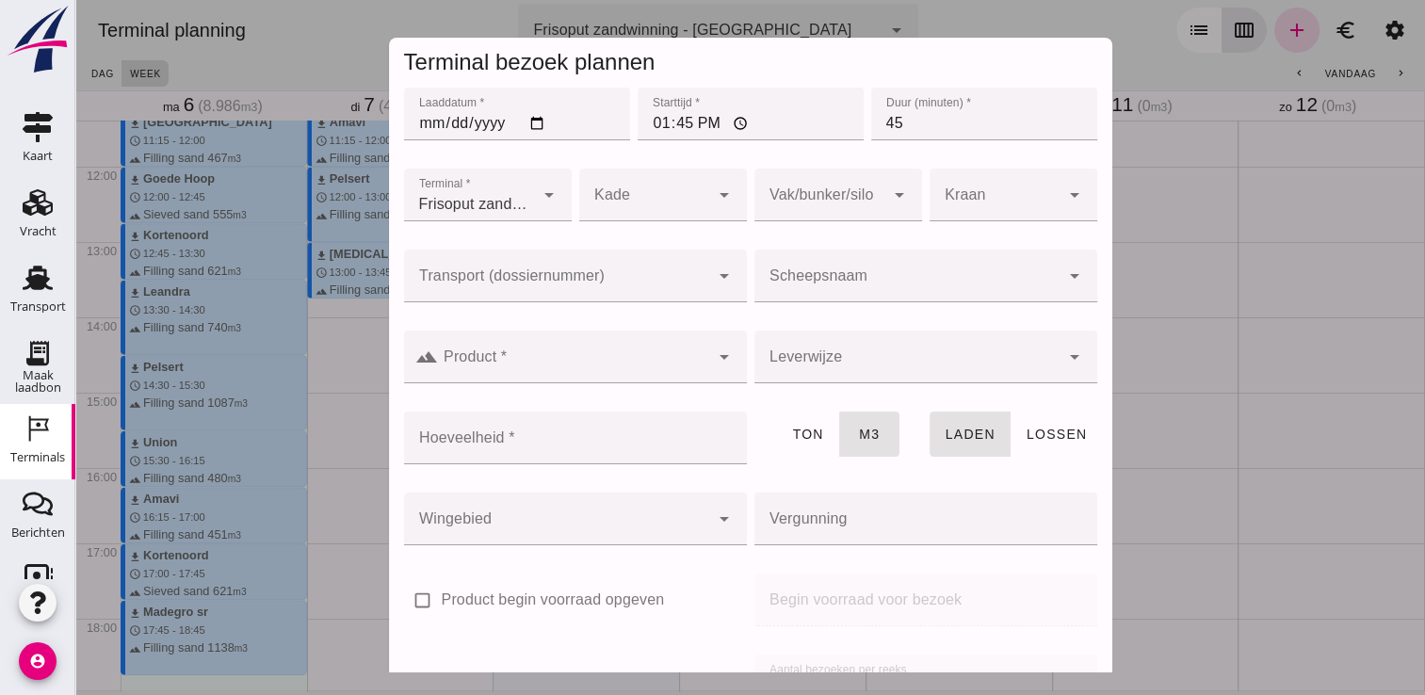
click at [866, 293] on input "Scheepsnaam" at bounding box center [907, 285] width 305 height 23
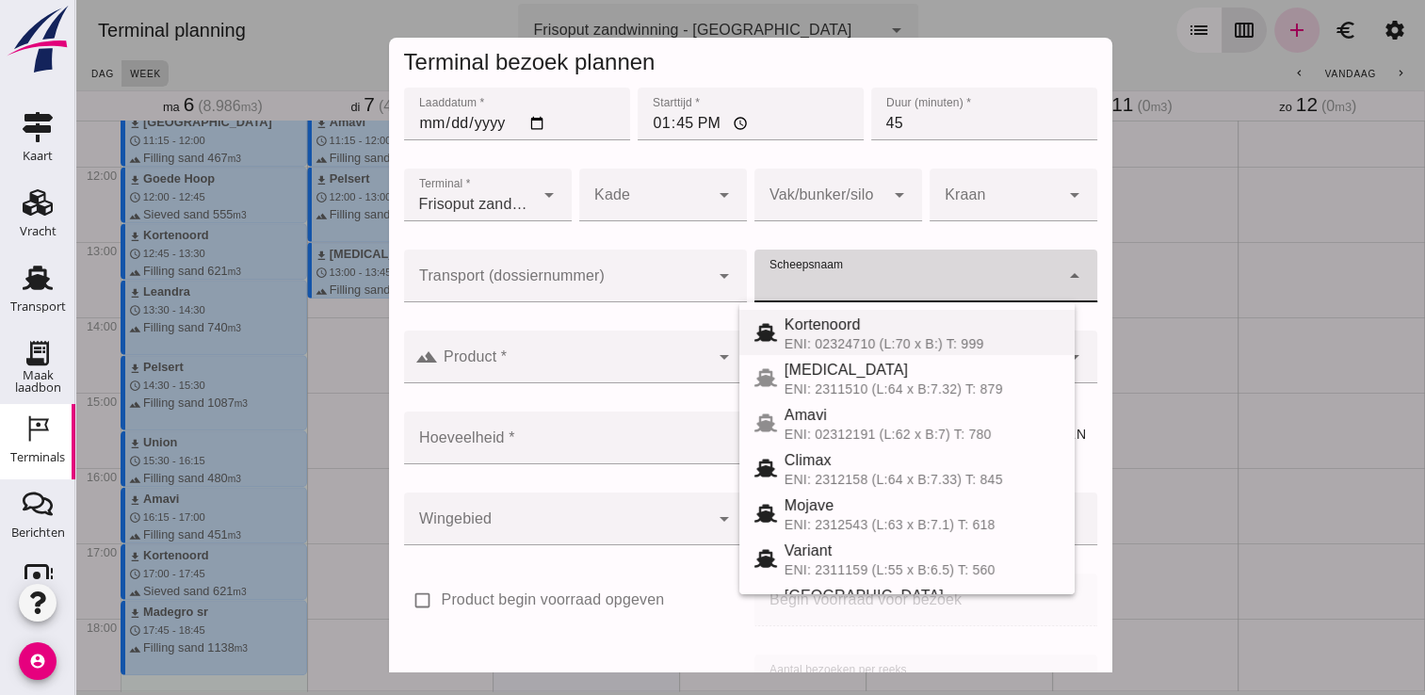
click at [830, 331] on span "Kortenoord" at bounding box center [823, 325] width 76 height 16
type input "Kortenoord"
type input "621"
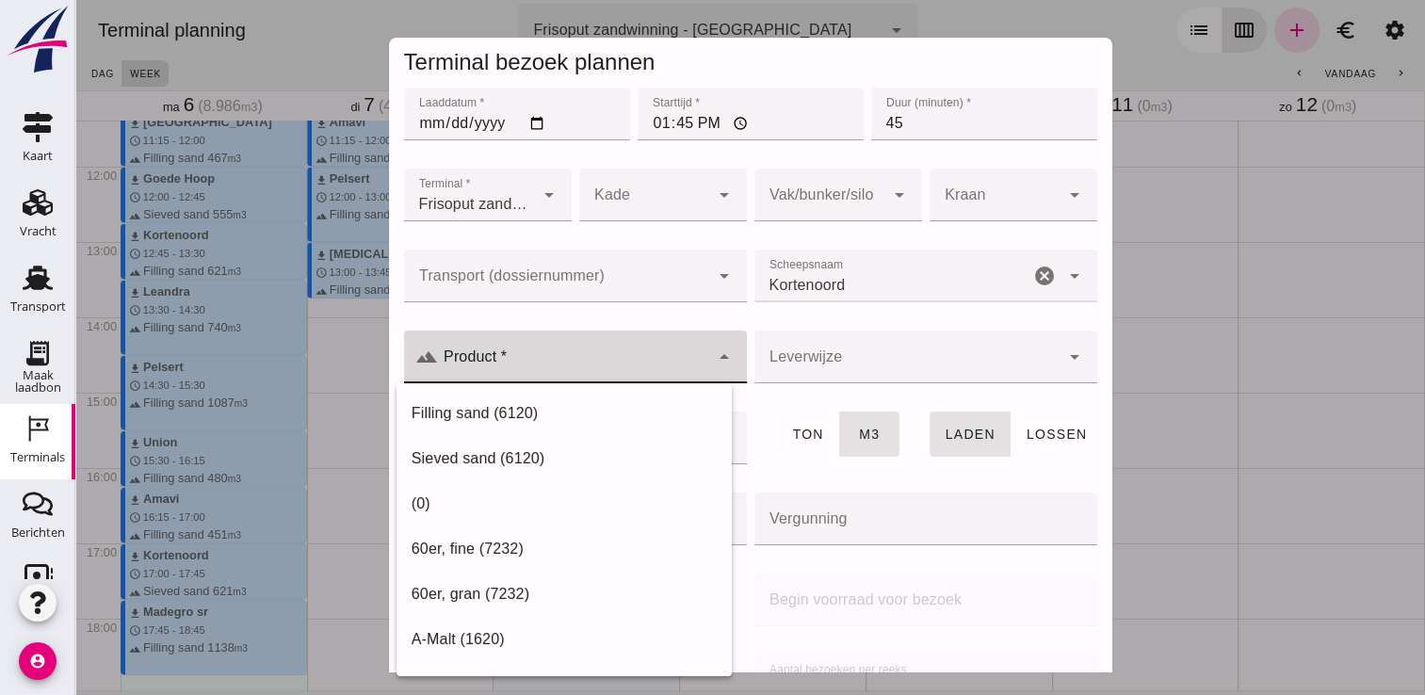
click at [652, 358] on input "Product *" at bounding box center [573, 366] width 271 height 23
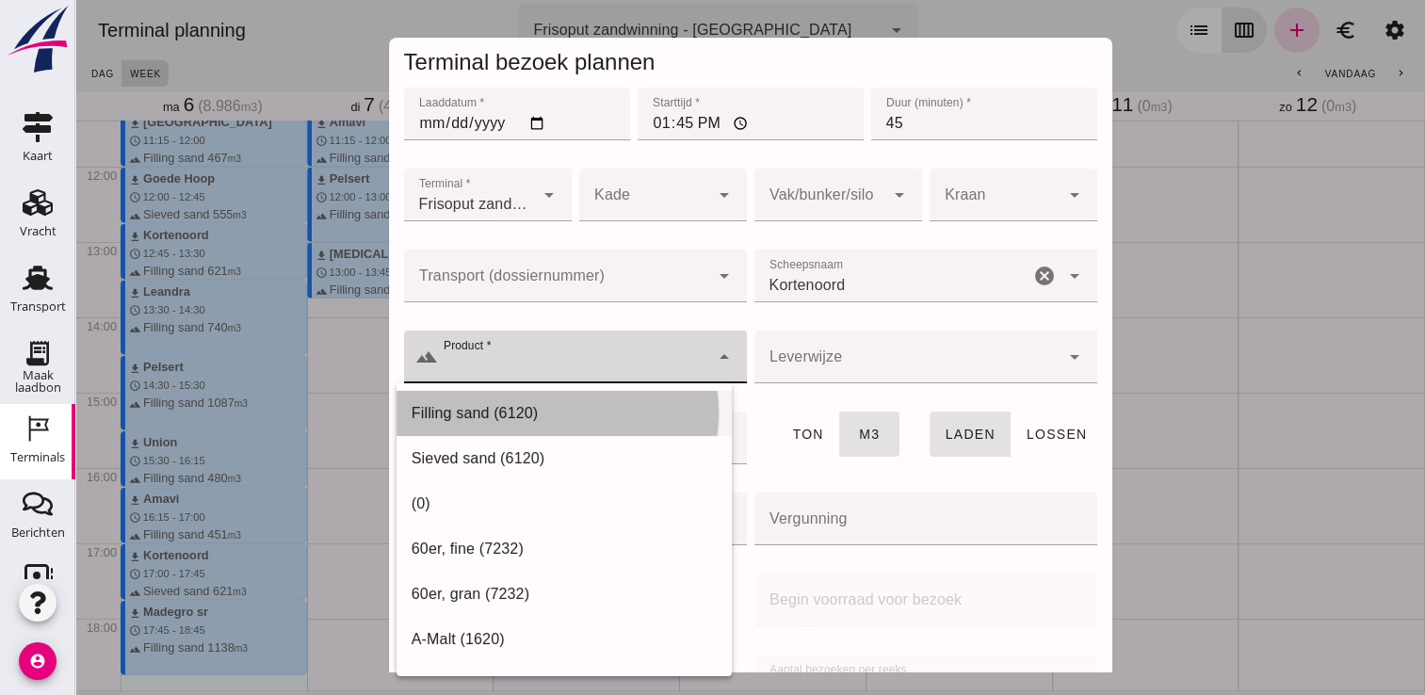
click at [565, 423] on div "Filling sand (6120)" at bounding box center [564, 413] width 305 height 23
type input "Filling sand (6120)"
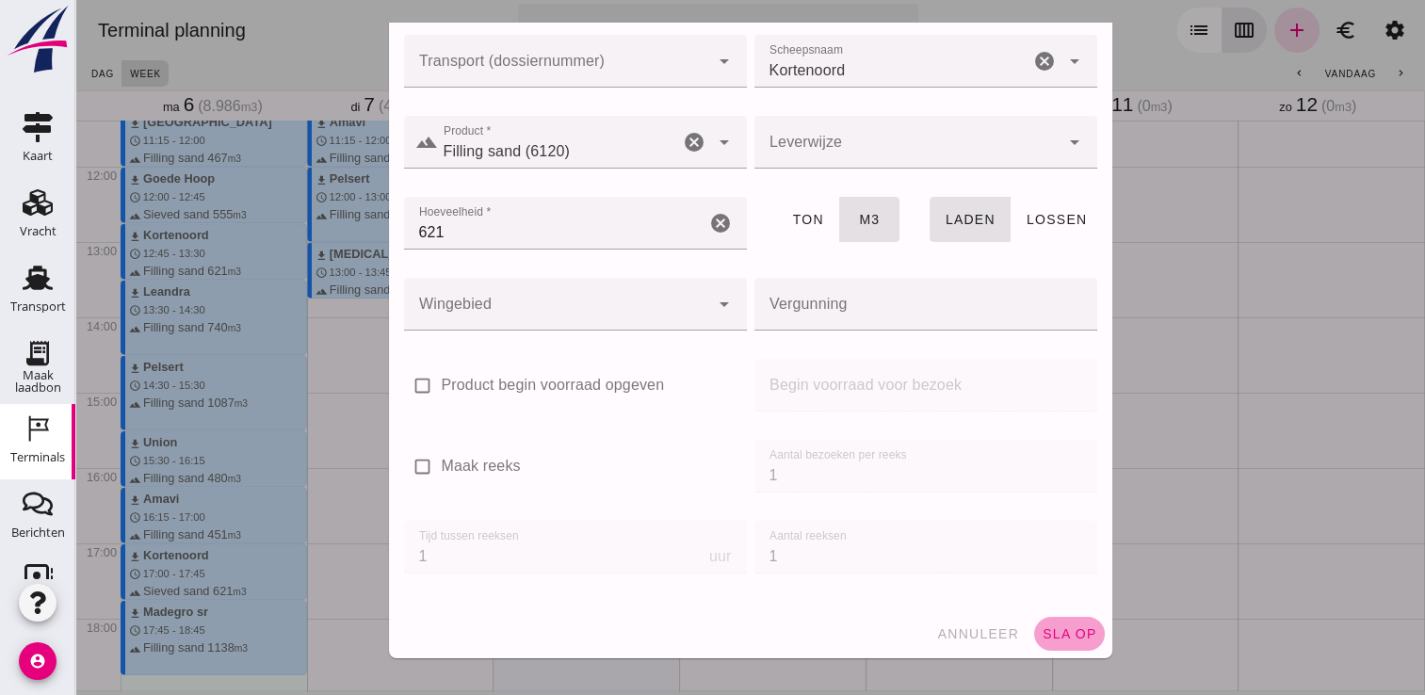
click at [1051, 626] on span "sla op" at bounding box center [1070, 633] width 56 height 15
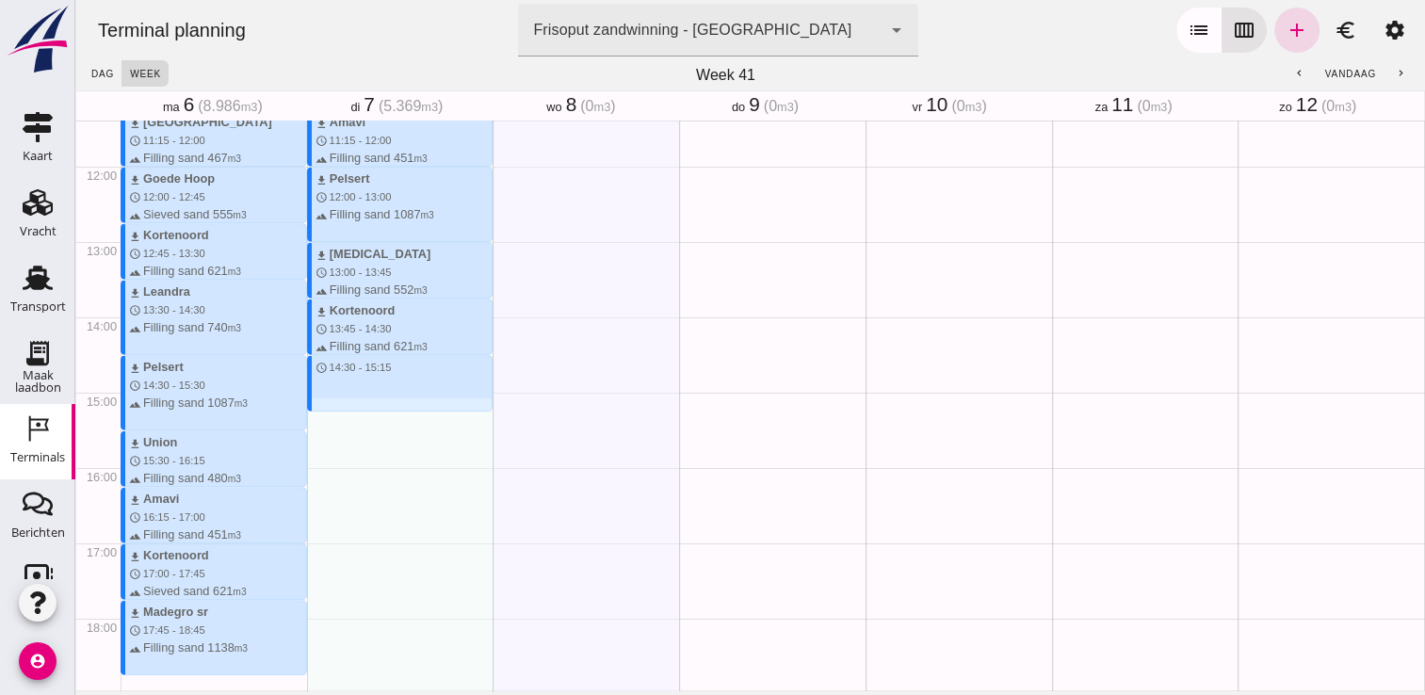
drag, startPoint x: 350, startPoint y: 362, endPoint x: 354, endPoint y: 409, distance: 47.3
click at [354, 409] on div "download Beunbak [PERSON_NAME] schedule 7:45 - 8:30 terrain Filling sand 551 m3…" at bounding box center [400, 166] width 187 height 1808
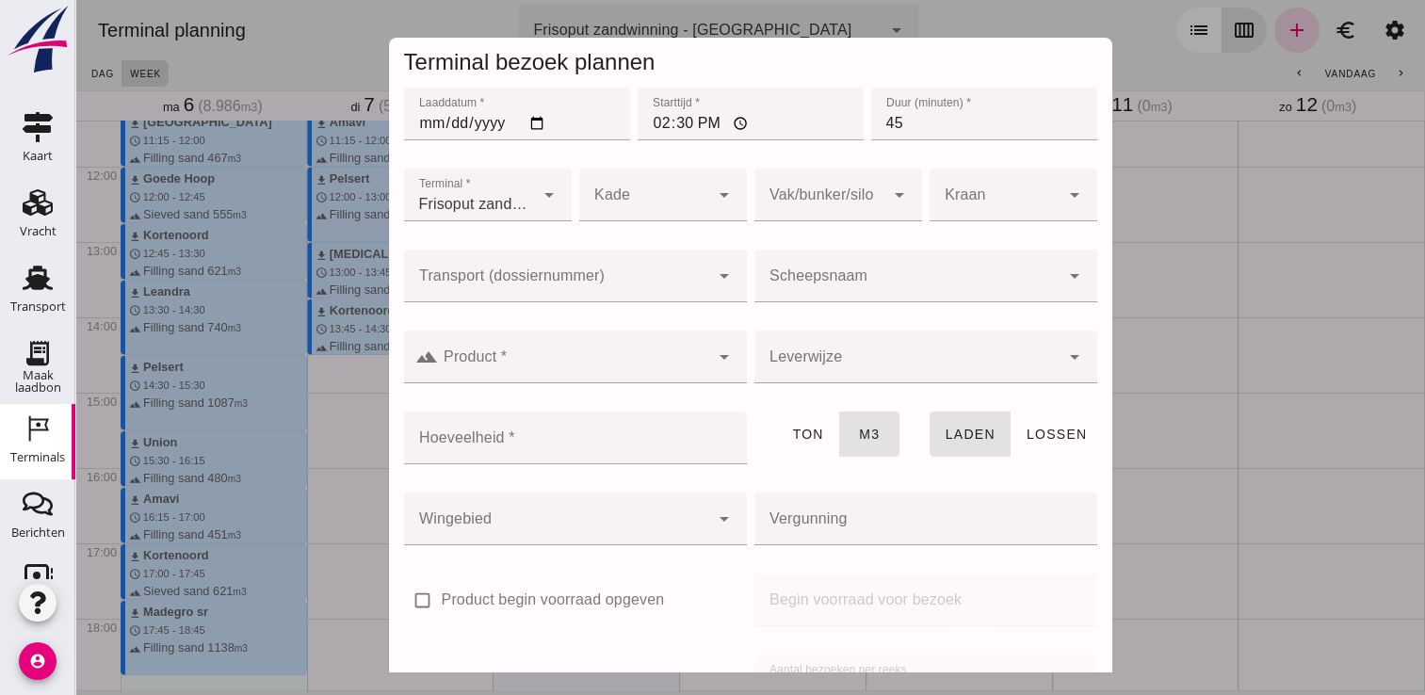
click at [840, 280] on input "Scheepsnaam" at bounding box center [907, 285] width 305 height 23
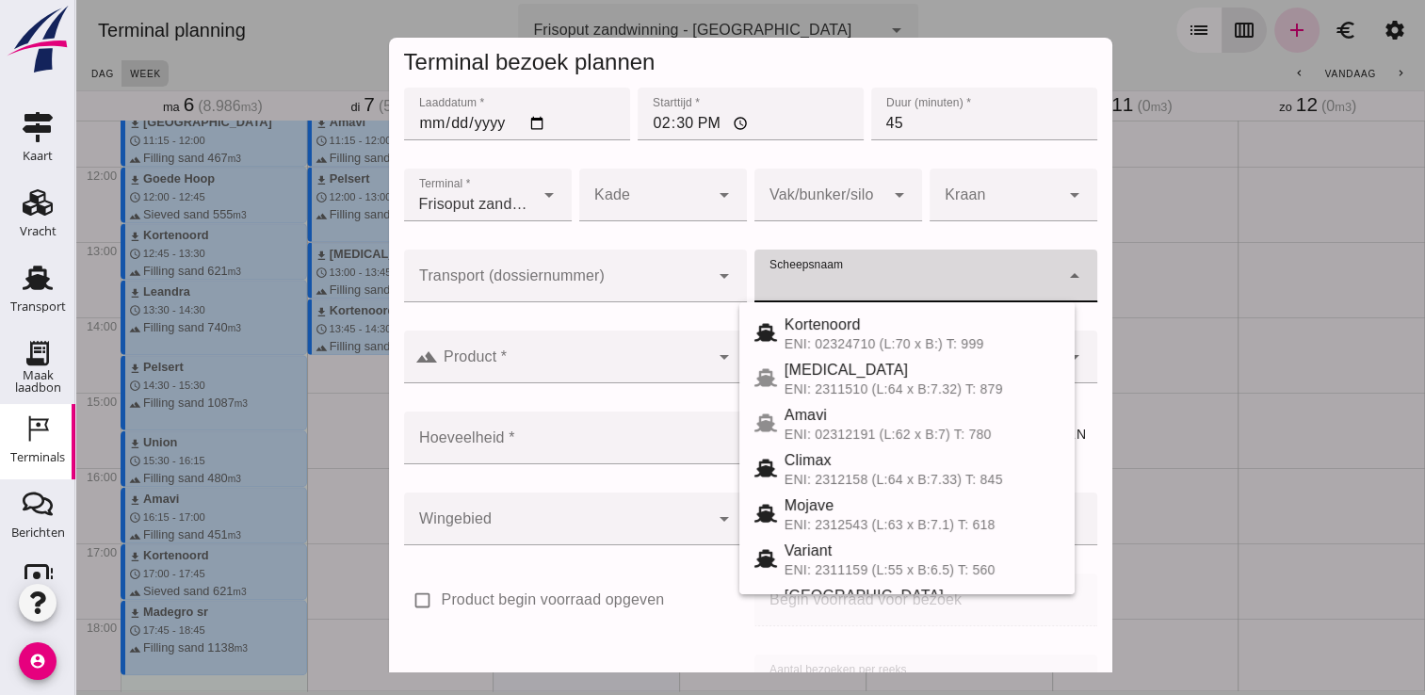
type input "j"
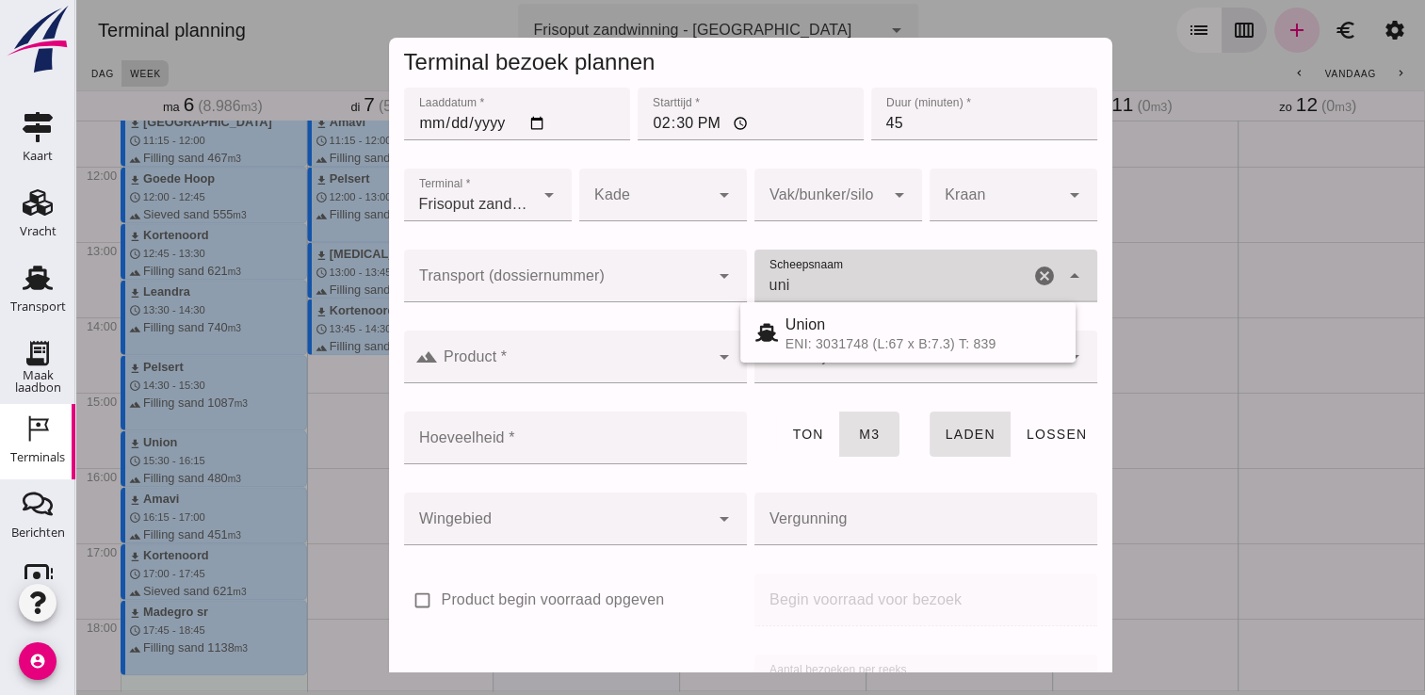
click at [859, 356] on div "Union ENI: 3031748 (L:67 x B:7.3) T: 839" at bounding box center [907, 332] width 335 height 60
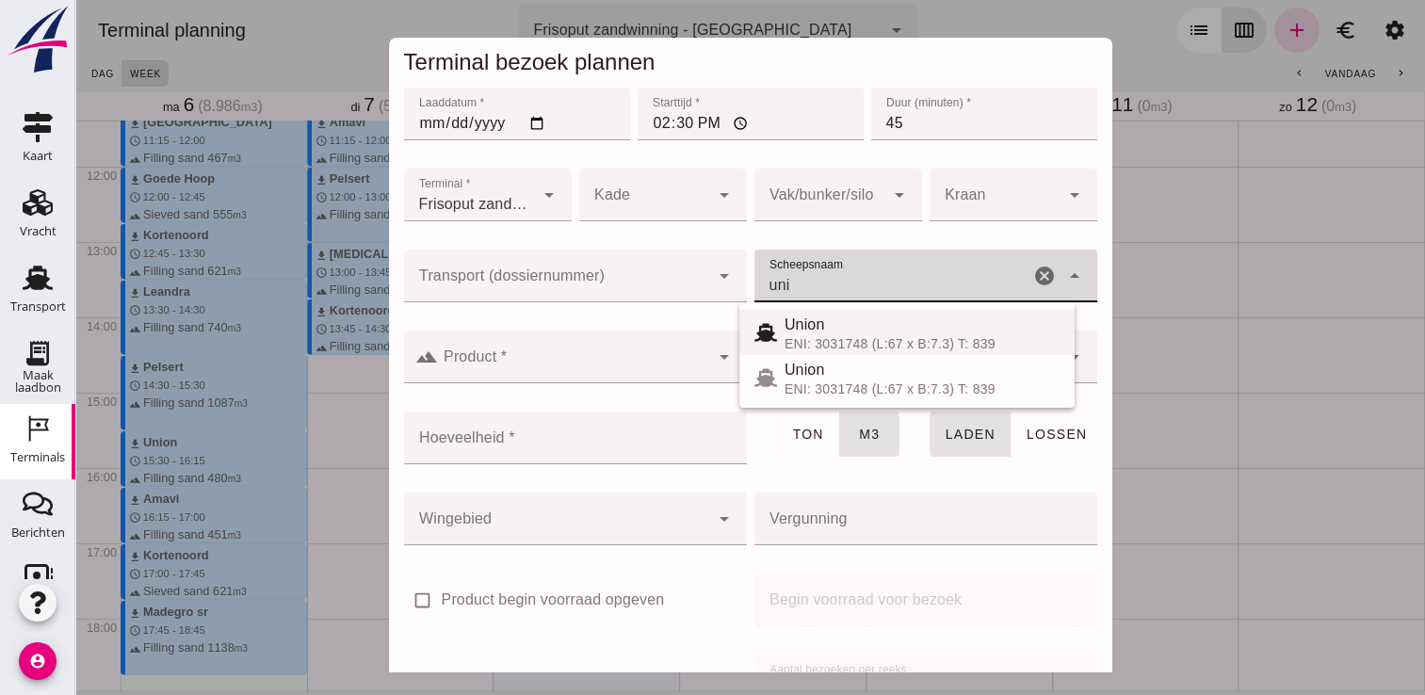
click at [797, 326] on span "Union" at bounding box center [805, 325] width 41 height 16
type input "Union"
type input "480"
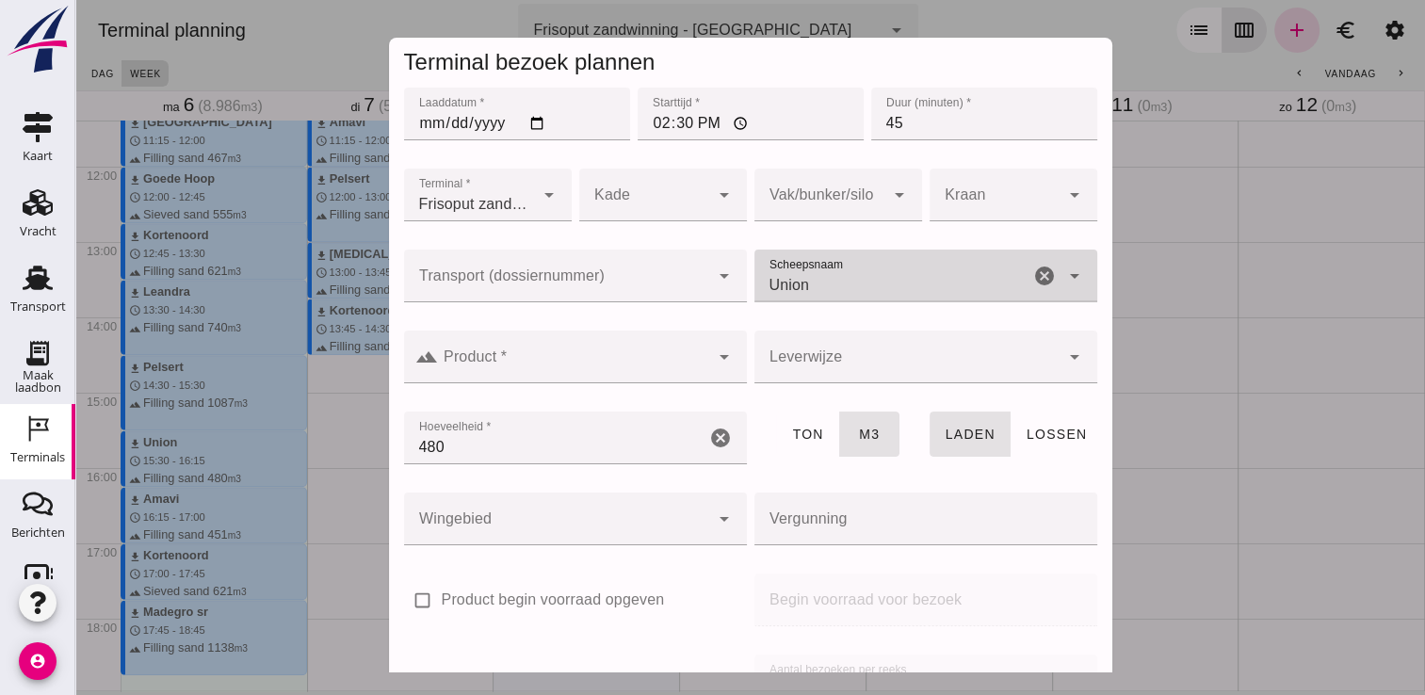
type input "Union"
click at [635, 353] on div at bounding box center [573, 357] width 271 height 53
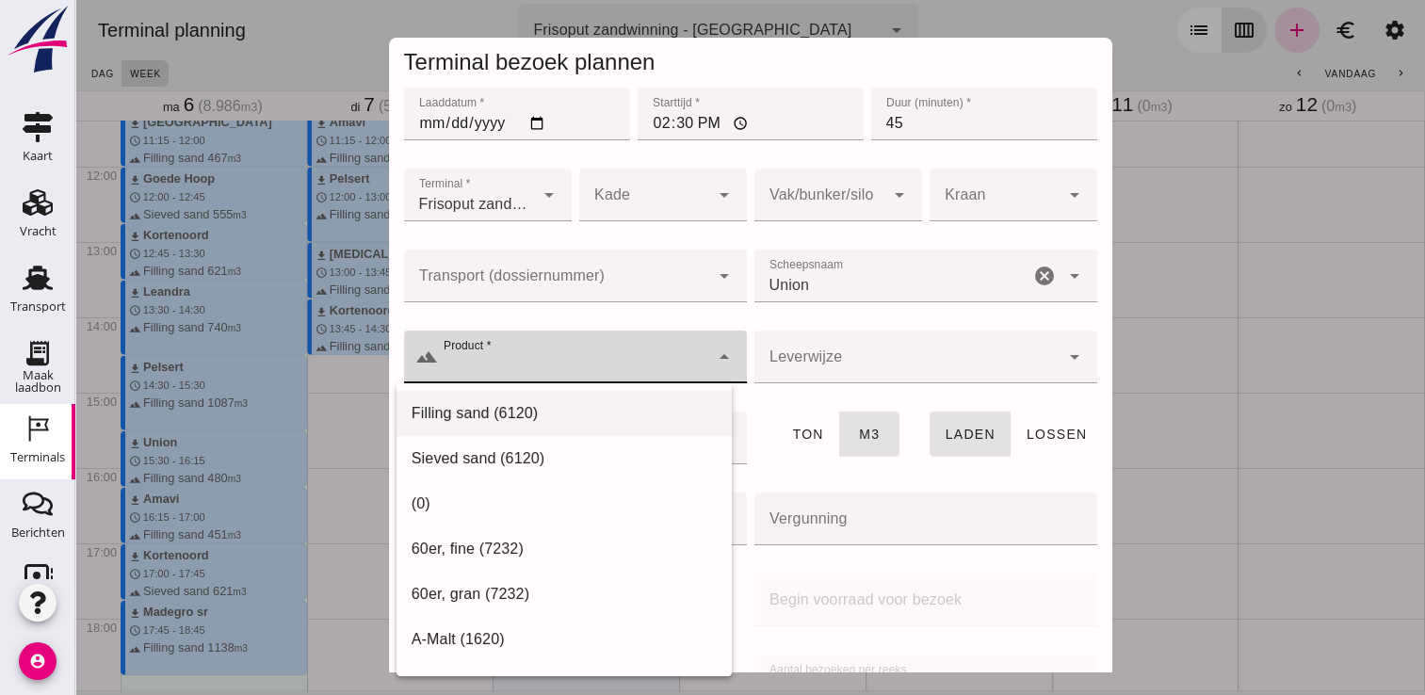
click at [520, 406] on div "Filling sand (6120)" at bounding box center [564, 413] width 305 height 23
type input "Filling sand (6120)"
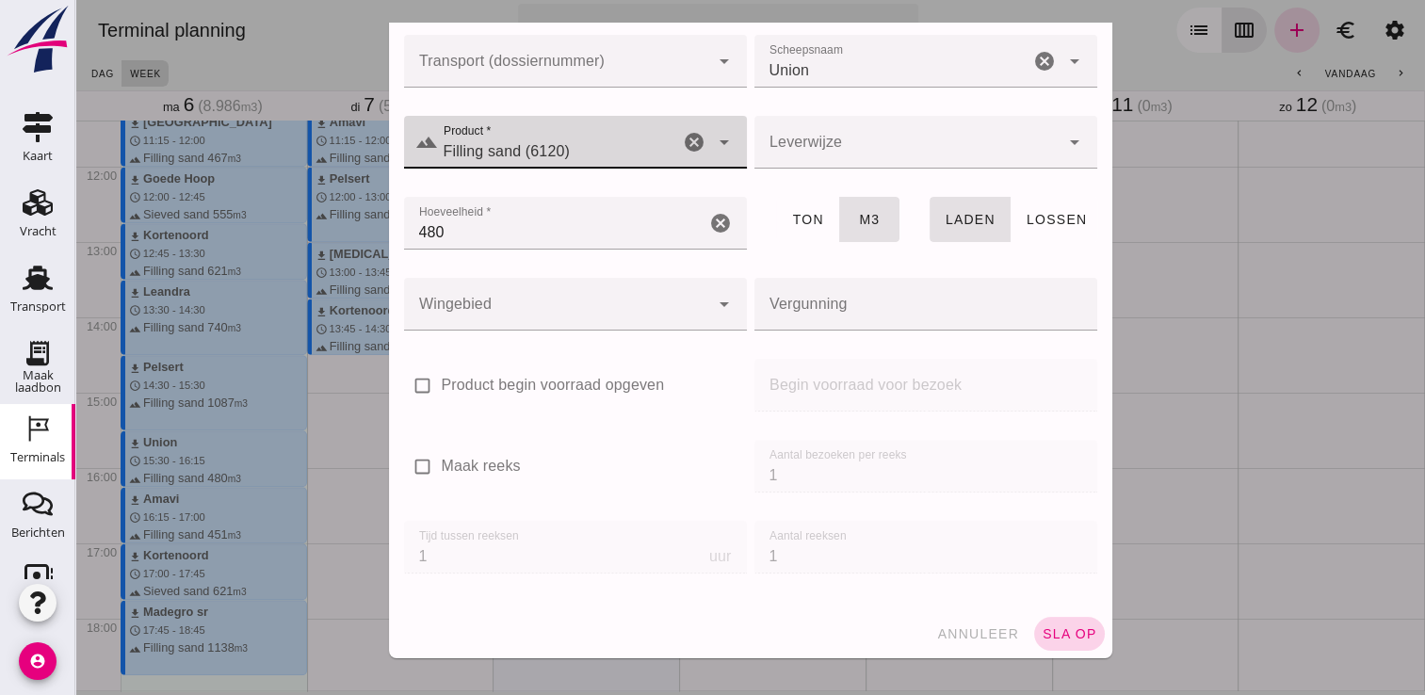
click at [1056, 639] on span "sla op" at bounding box center [1070, 633] width 56 height 15
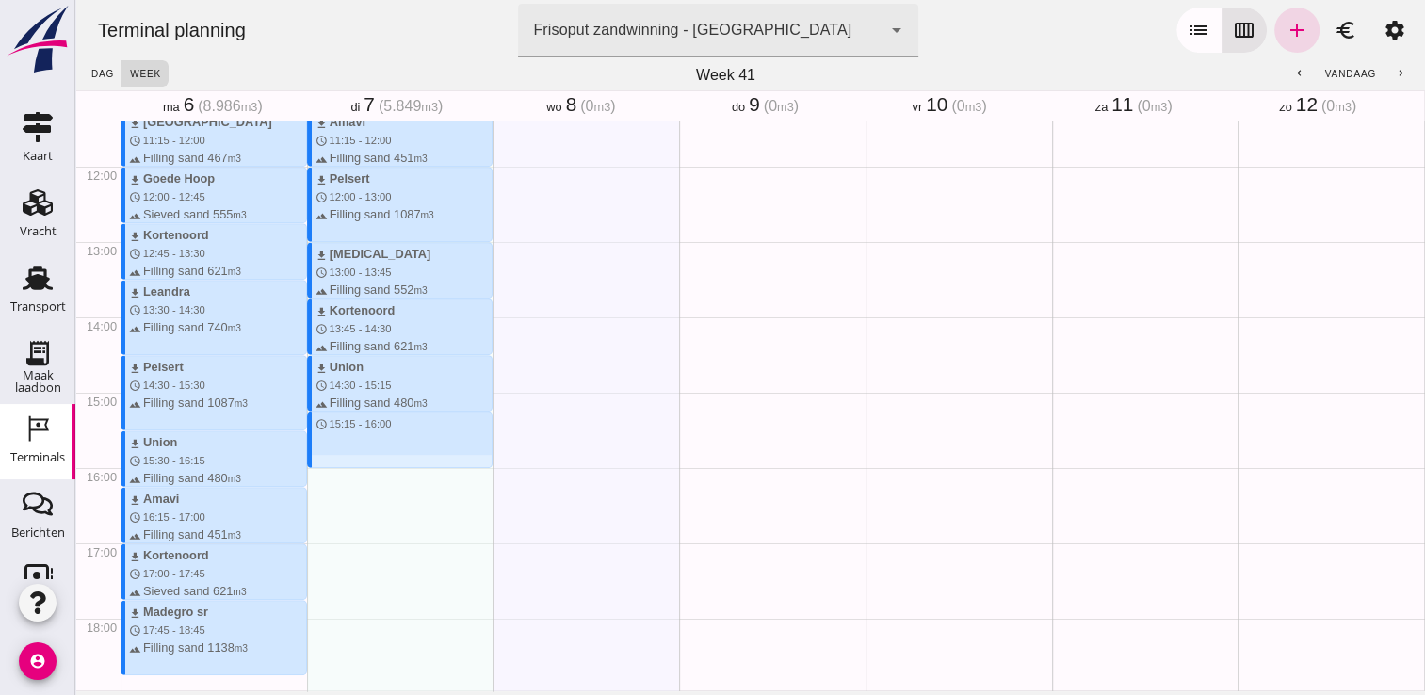
drag, startPoint x: 332, startPoint y: 415, endPoint x: 336, endPoint y: 464, distance: 50.2
click at [336, 464] on div "download Beunbak [PERSON_NAME] schedule 7:45 - 8:30 terrain Filling sand 551 m3…" at bounding box center [400, 166] width 187 height 1808
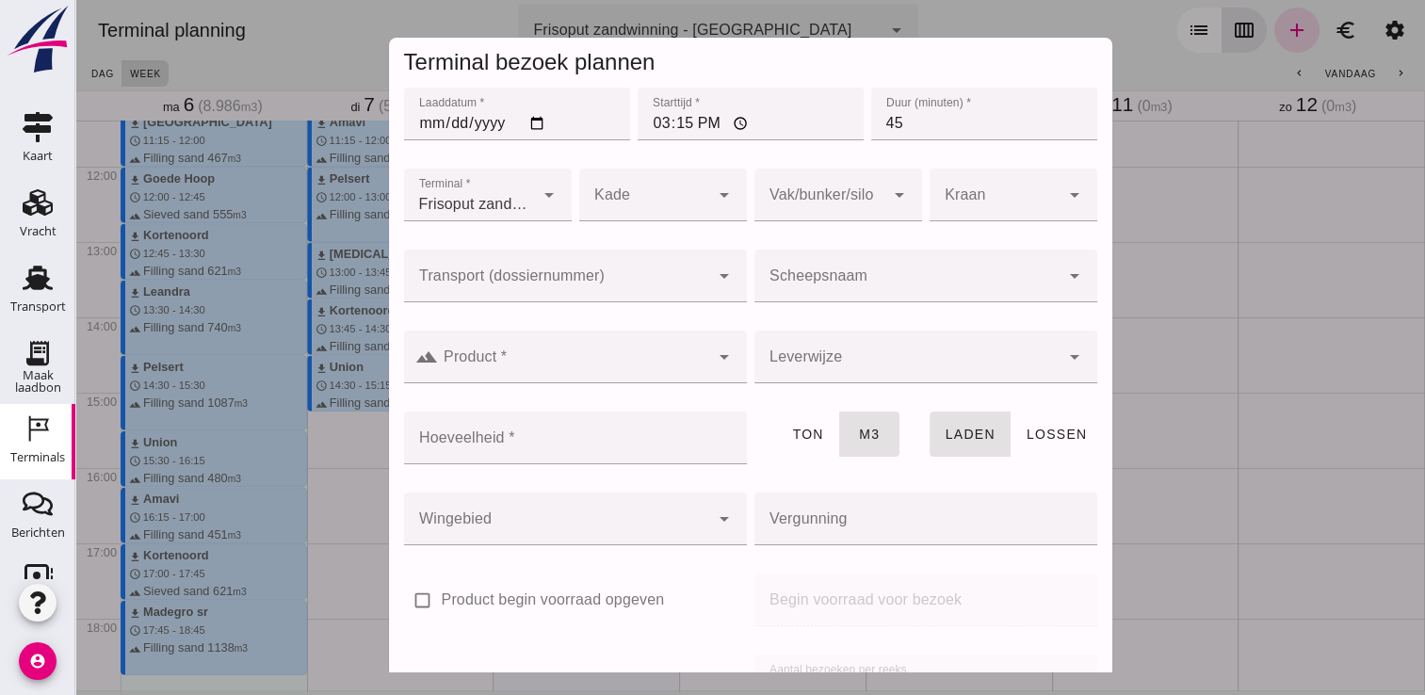
click at [885, 278] on input "Scheepsnaam" at bounding box center [907, 285] width 305 height 23
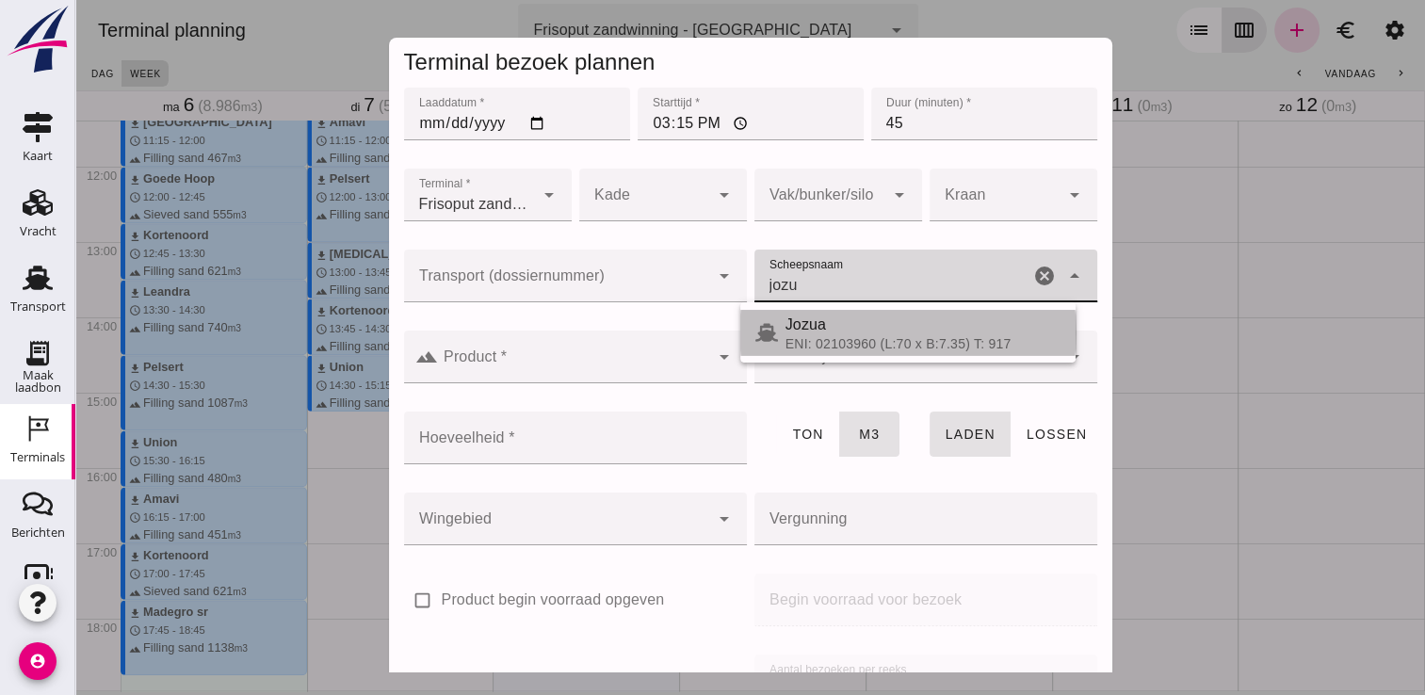
click at [847, 322] on div "Jozua" at bounding box center [923, 325] width 275 height 23
type input "Jozua"
type input "536"
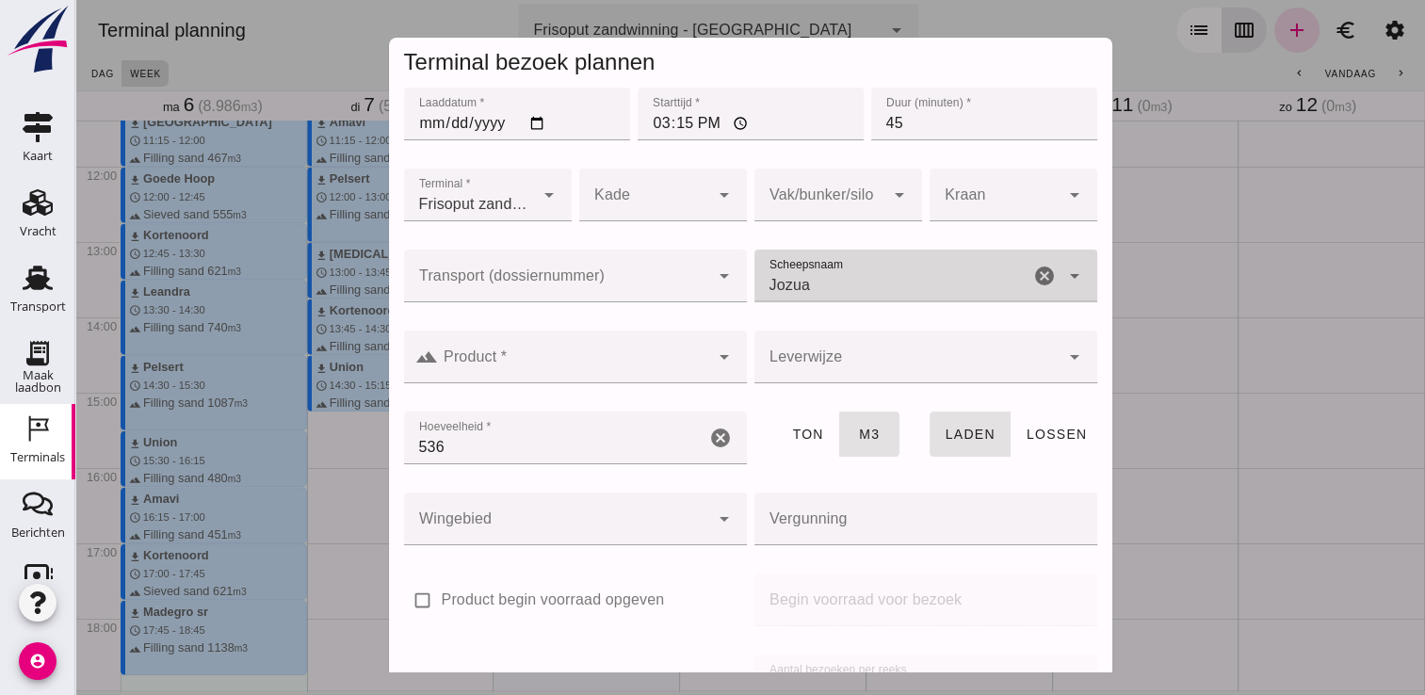
type input "Jozua"
click at [616, 371] on input "Product *" at bounding box center [573, 366] width 271 height 23
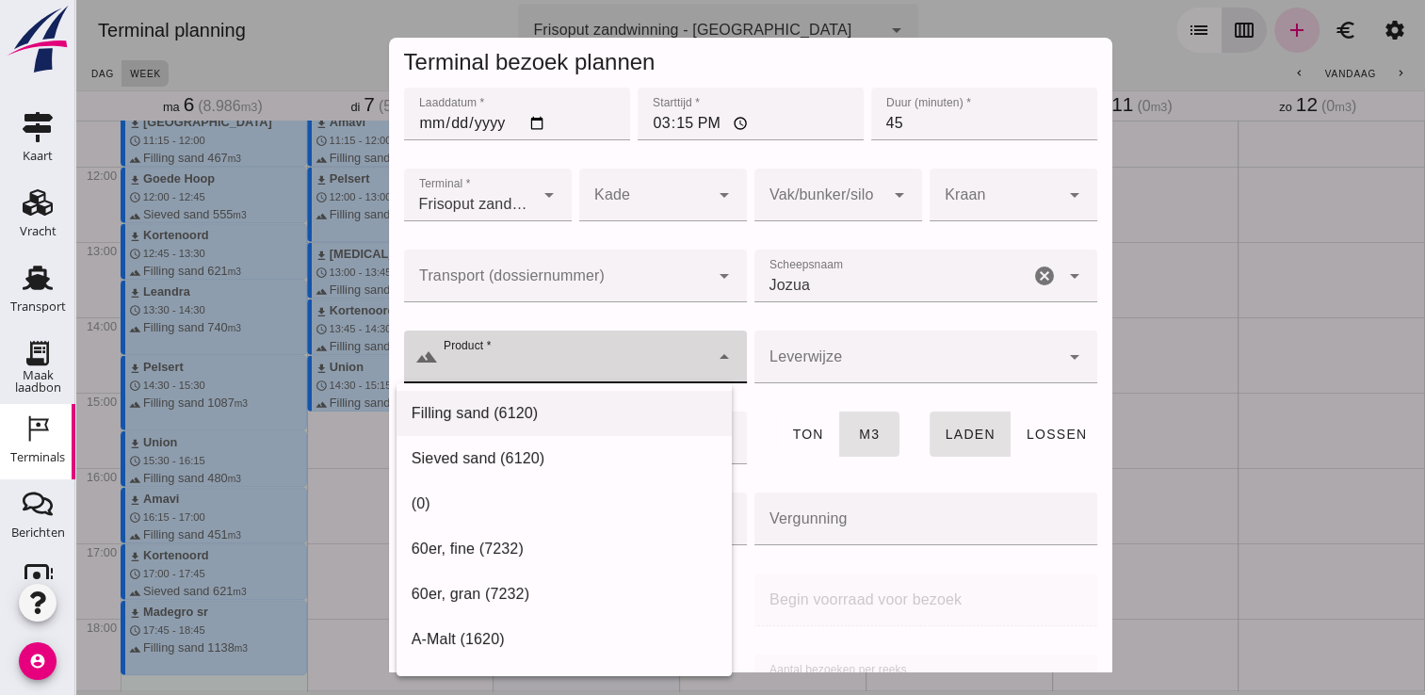
click at [483, 409] on div "Filling sand (6120)" at bounding box center [564, 413] width 305 height 23
type input "Filling sand (6120)"
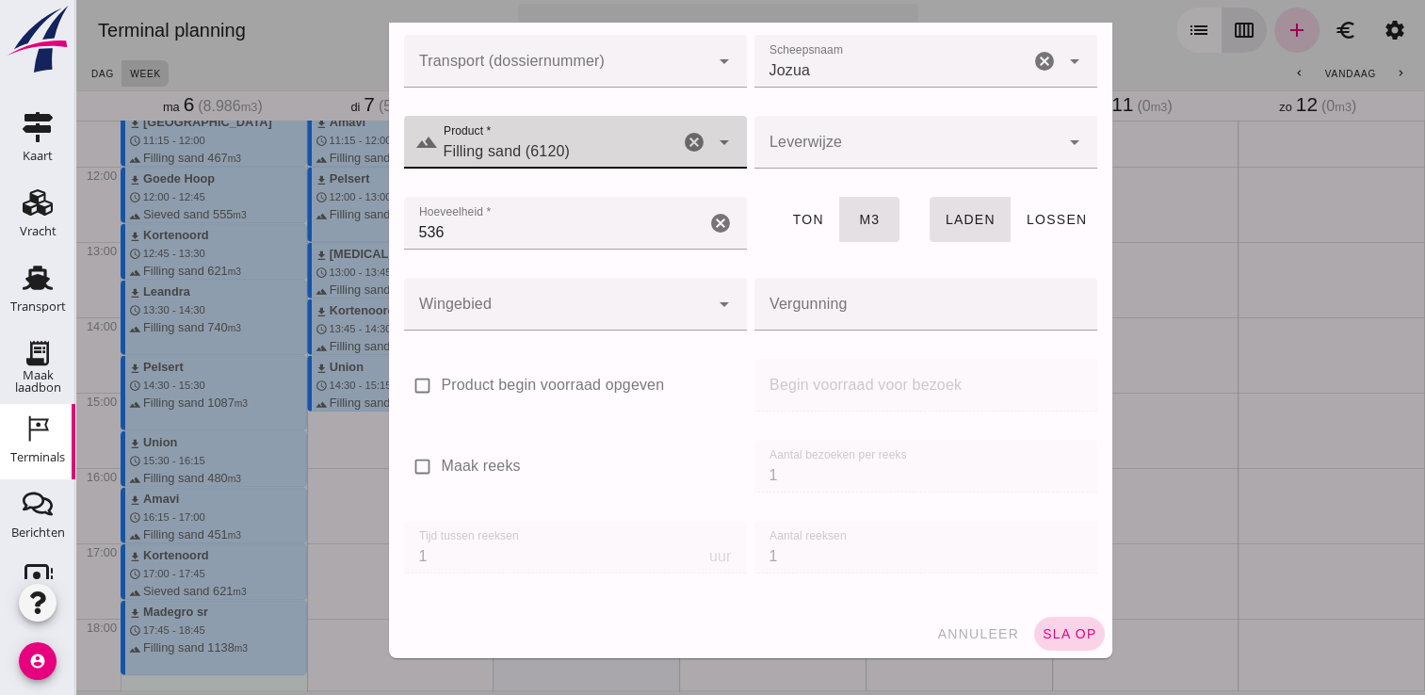
click at [1057, 639] on span "sla op" at bounding box center [1070, 633] width 56 height 15
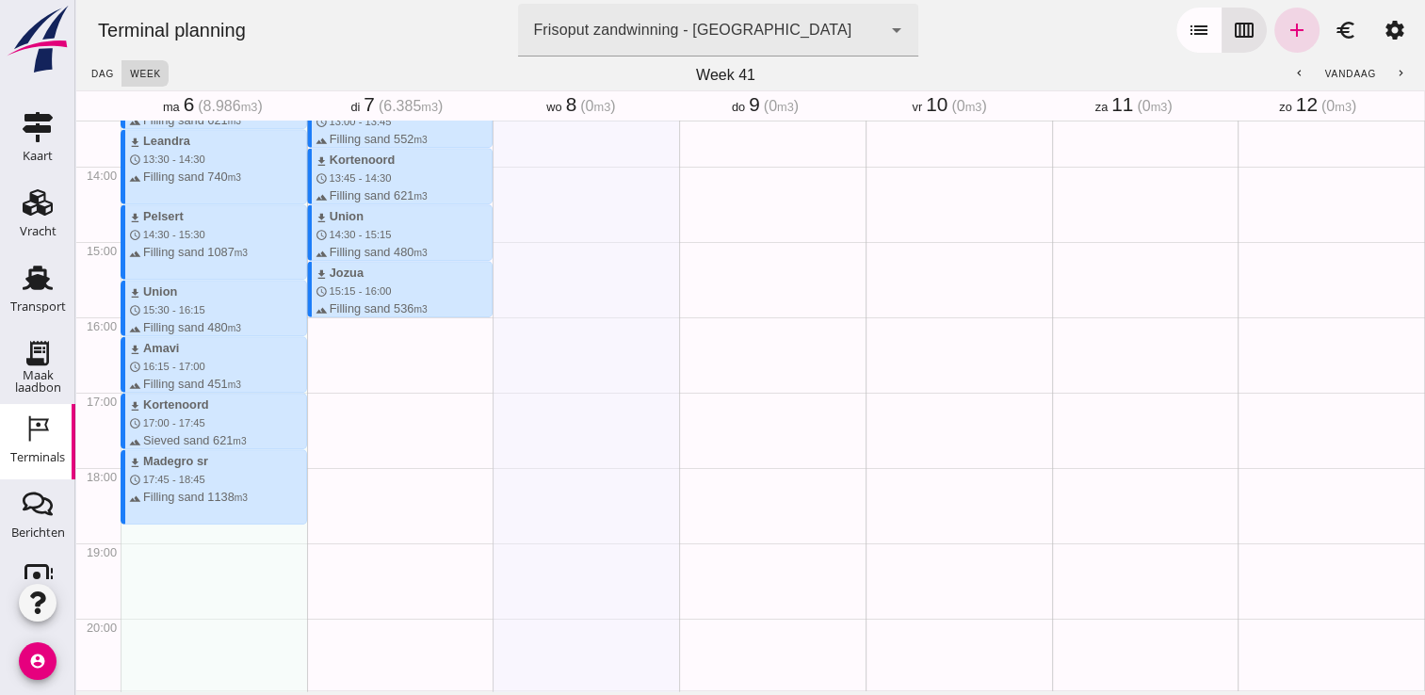
scroll to position [1029, 0]
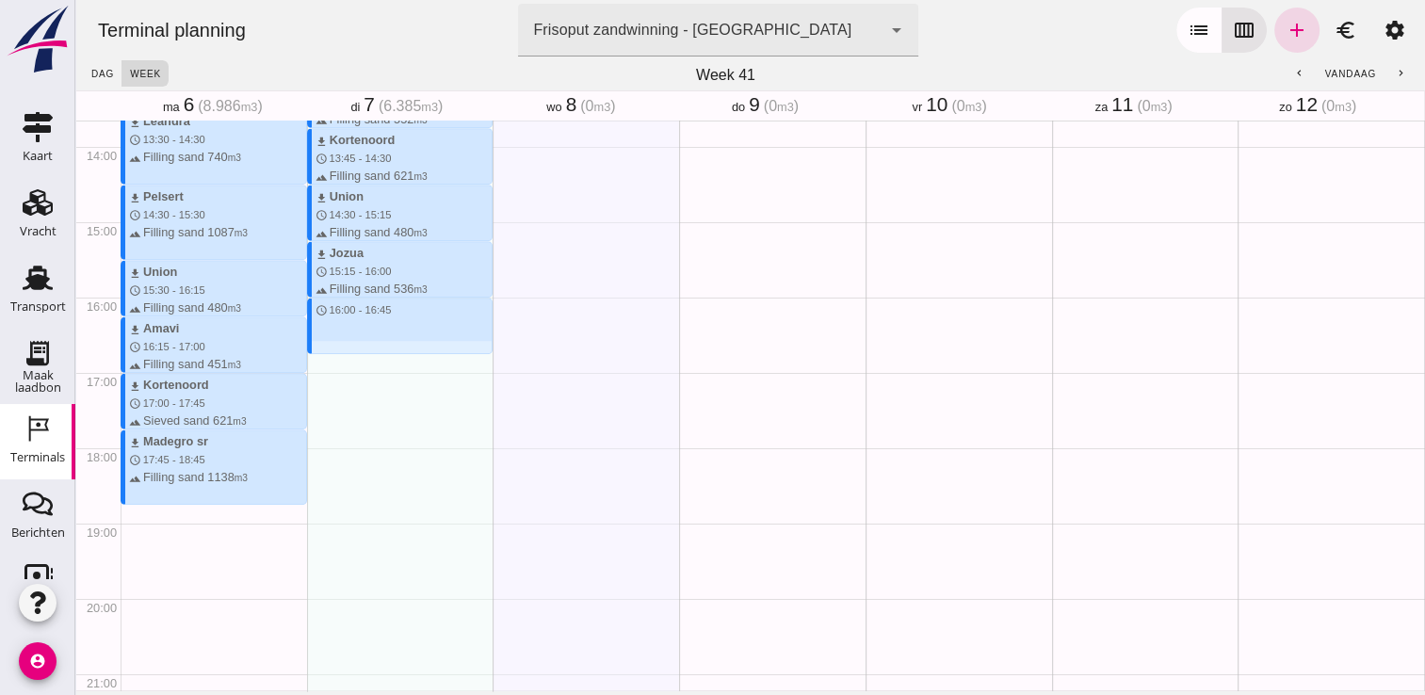
drag, startPoint x: 308, startPoint y: 301, endPoint x: 313, endPoint y: 348, distance: 47.3
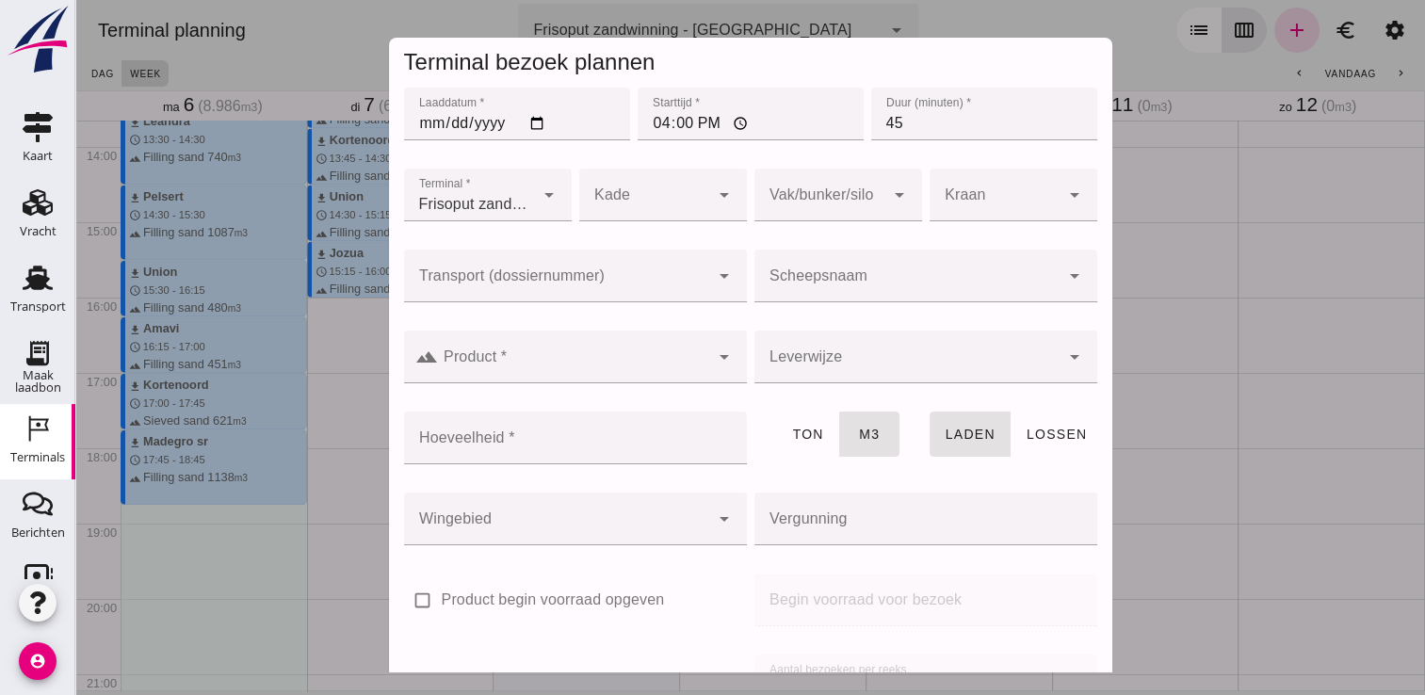
click at [788, 288] on input "Scheepsnaam" at bounding box center [907, 285] width 305 height 23
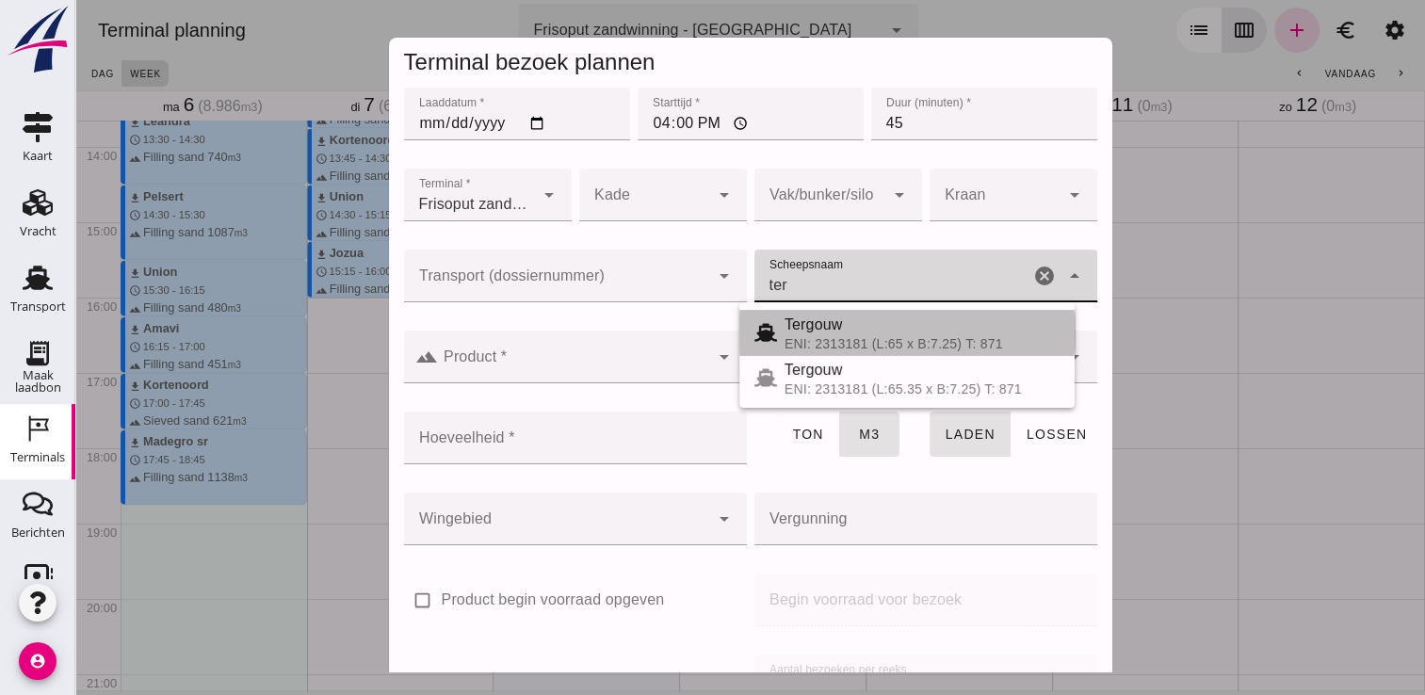
click at [787, 332] on span "Tergouw" at bounding box center [814, 325] width 58 height 16
type input "Tergouw"
type input "510"
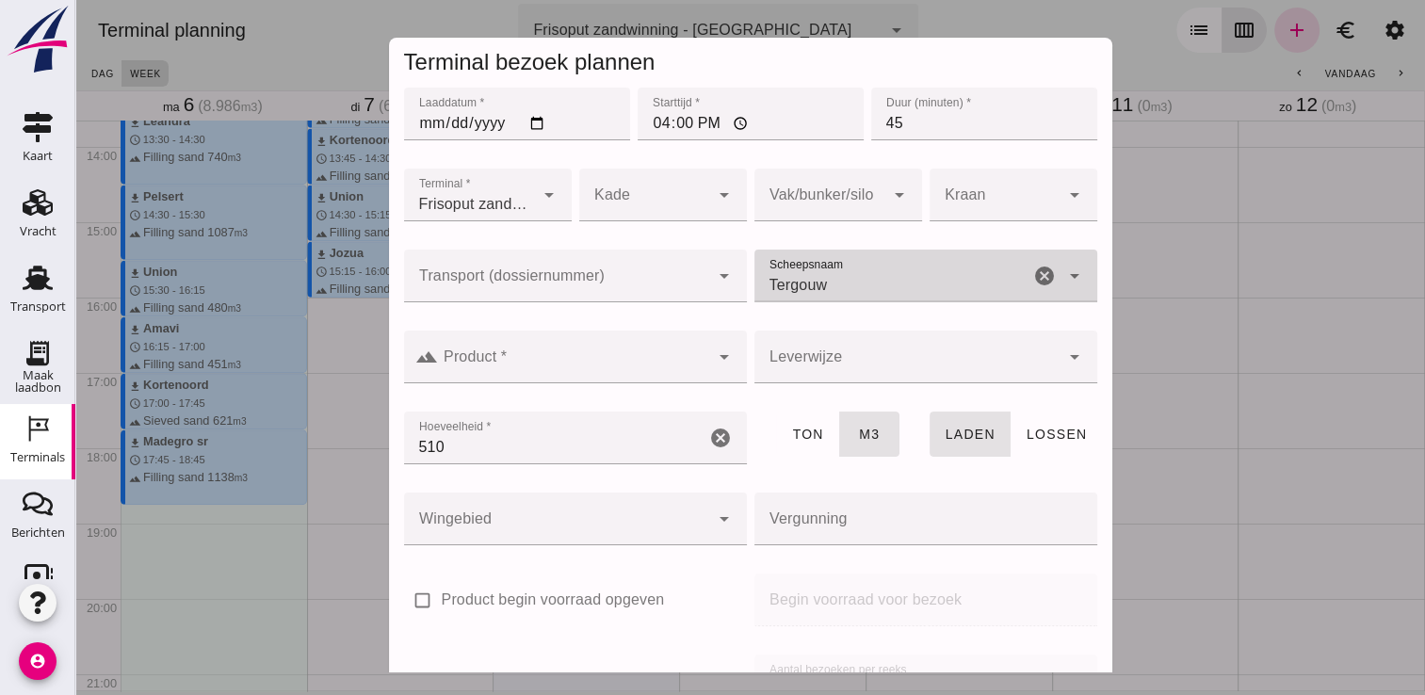
type input "Tergouw"
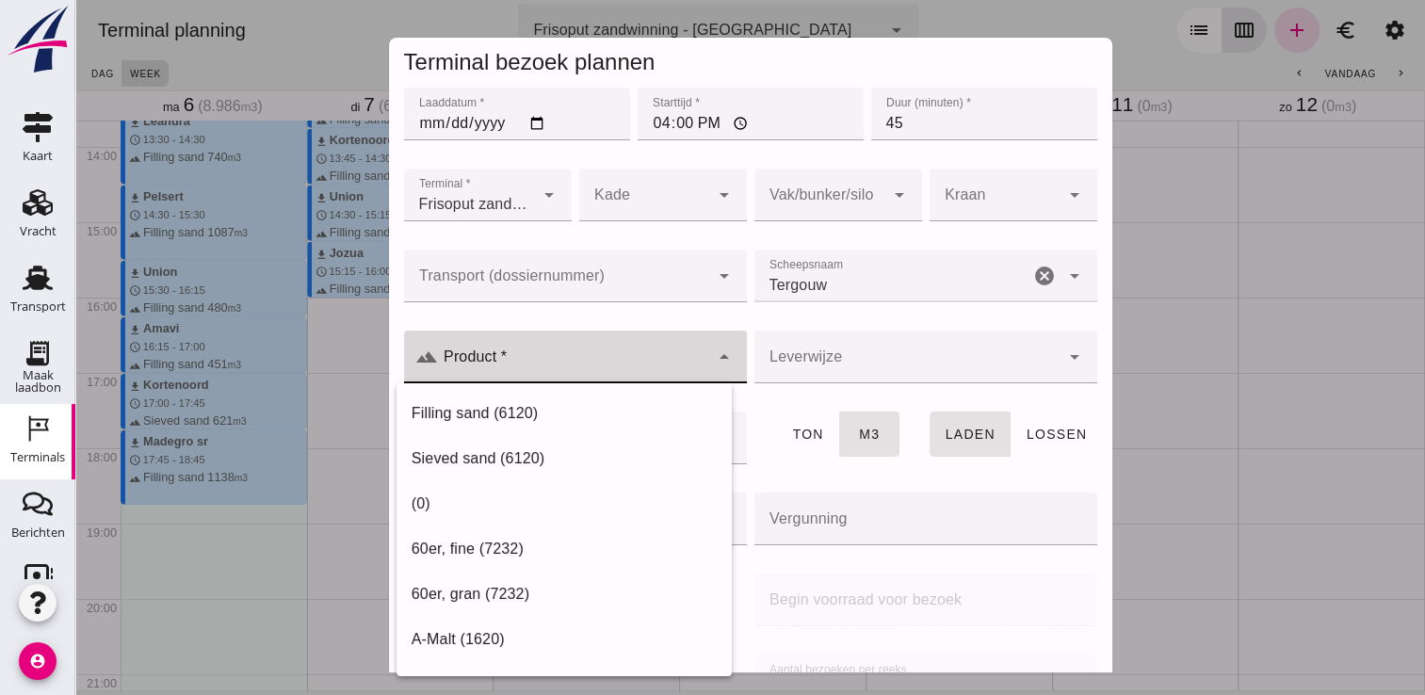
click at [536, 379] on div at bounding box center [573, 357] width 271 height 53
click at [494, 431] on div "Filling sand (6120)" at bounding box center [564, 413] width 335 height 45
type input "Filling sand (6120)"
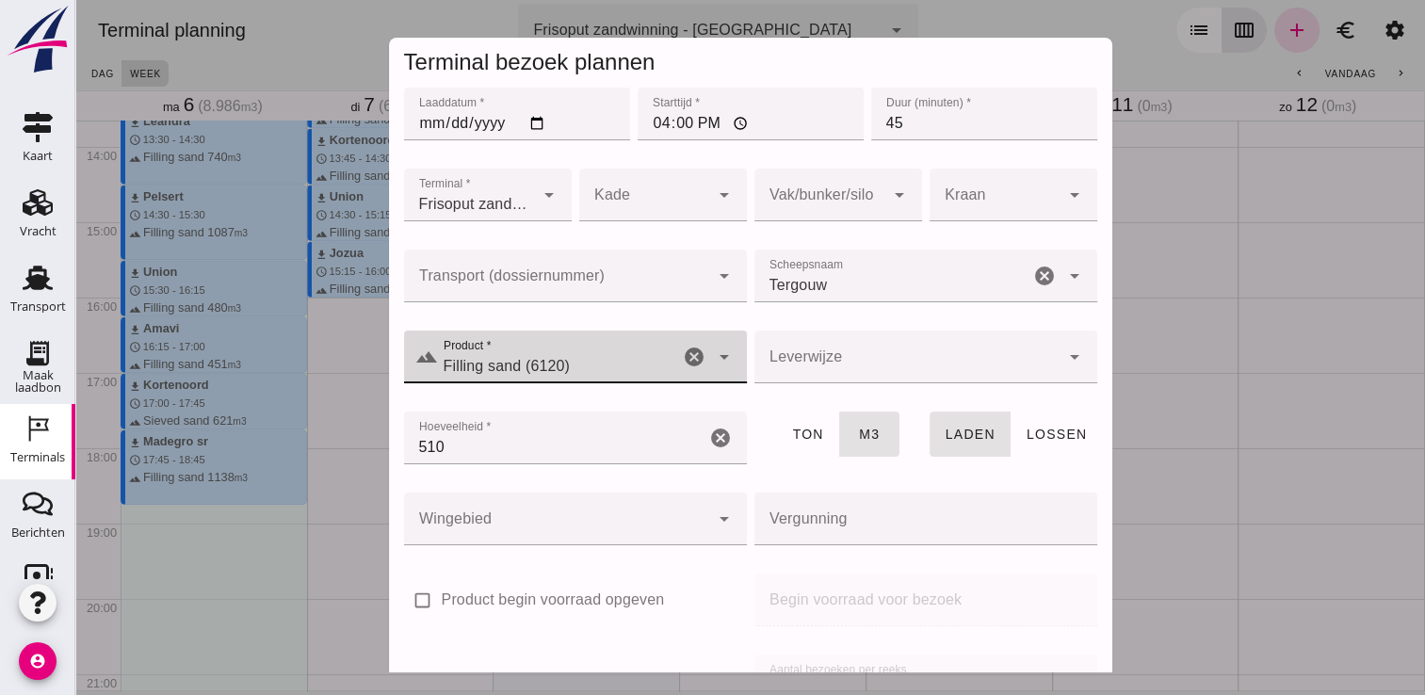
scroll to position [215, 0]
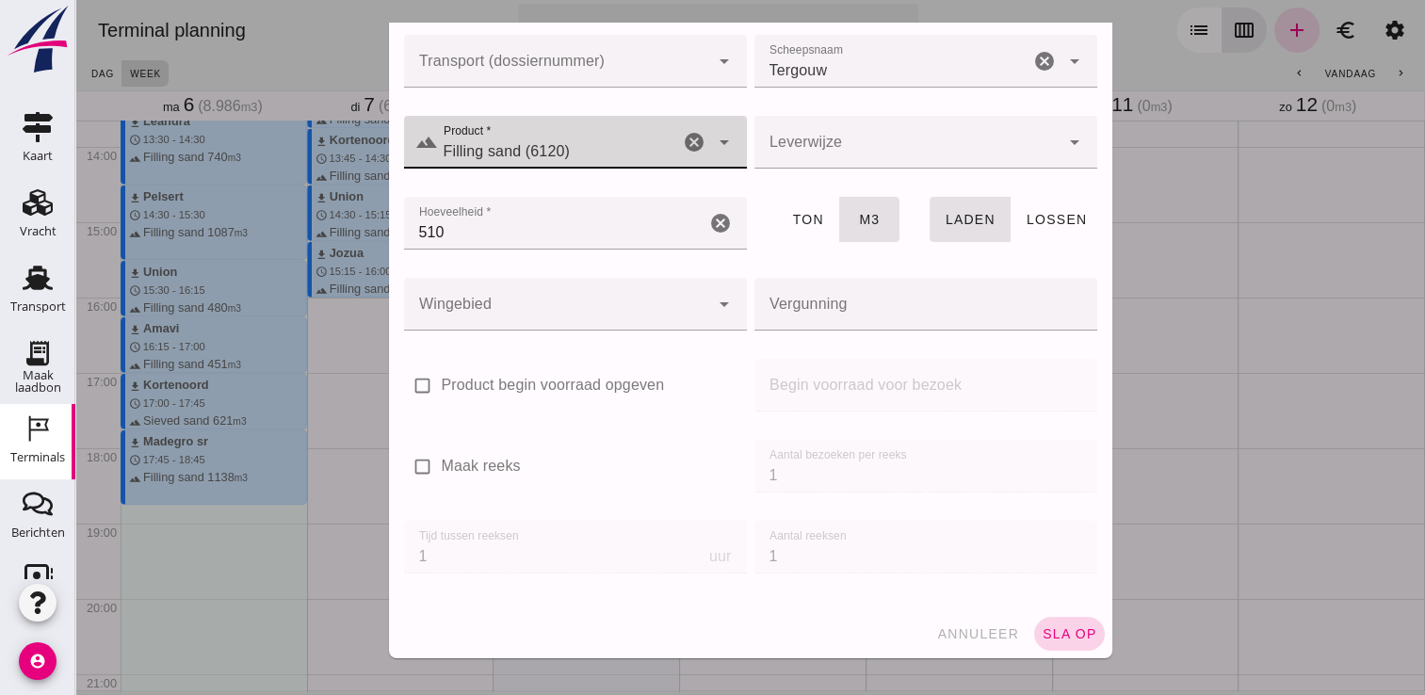
click at [1042, 635] on span "sla op" at bounding box center [1070, 633] width 56 height 15
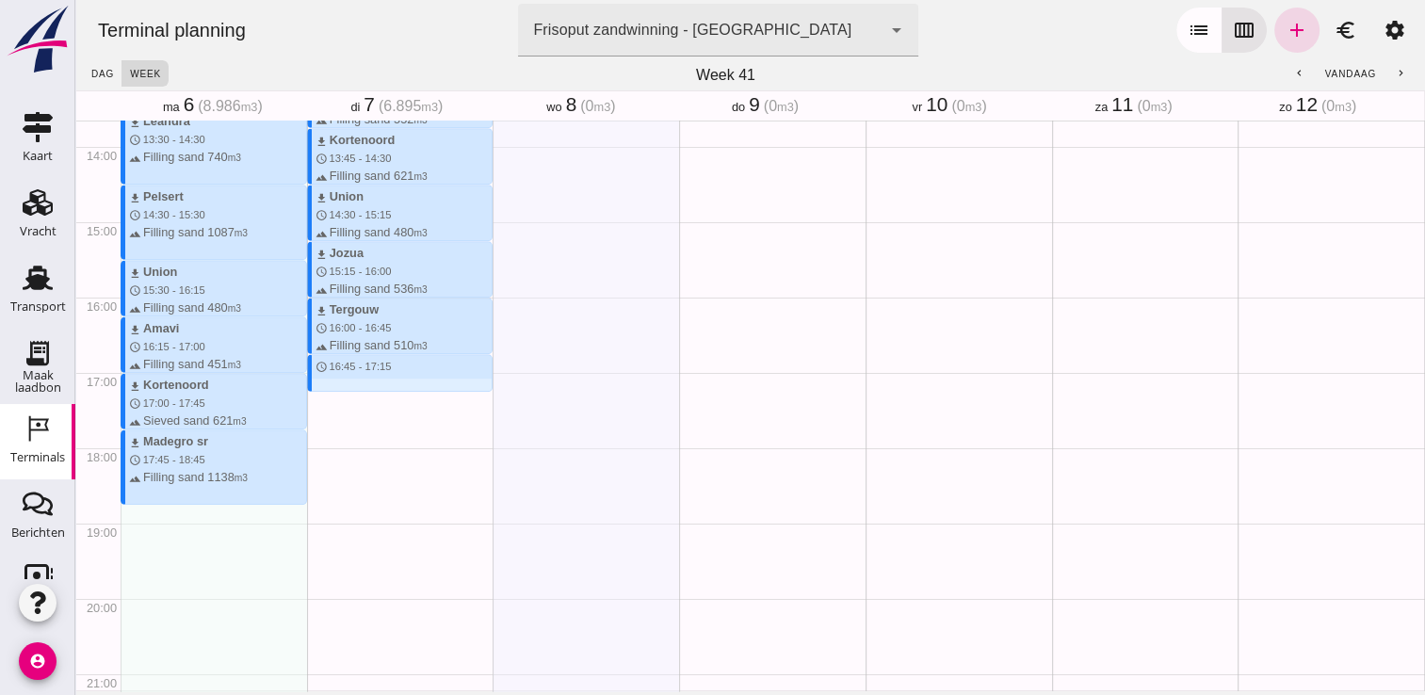
drag, startPoint x: 328, startPoint y: 362, endPoint x: 328, endPoint y: 397, distance: 34.9
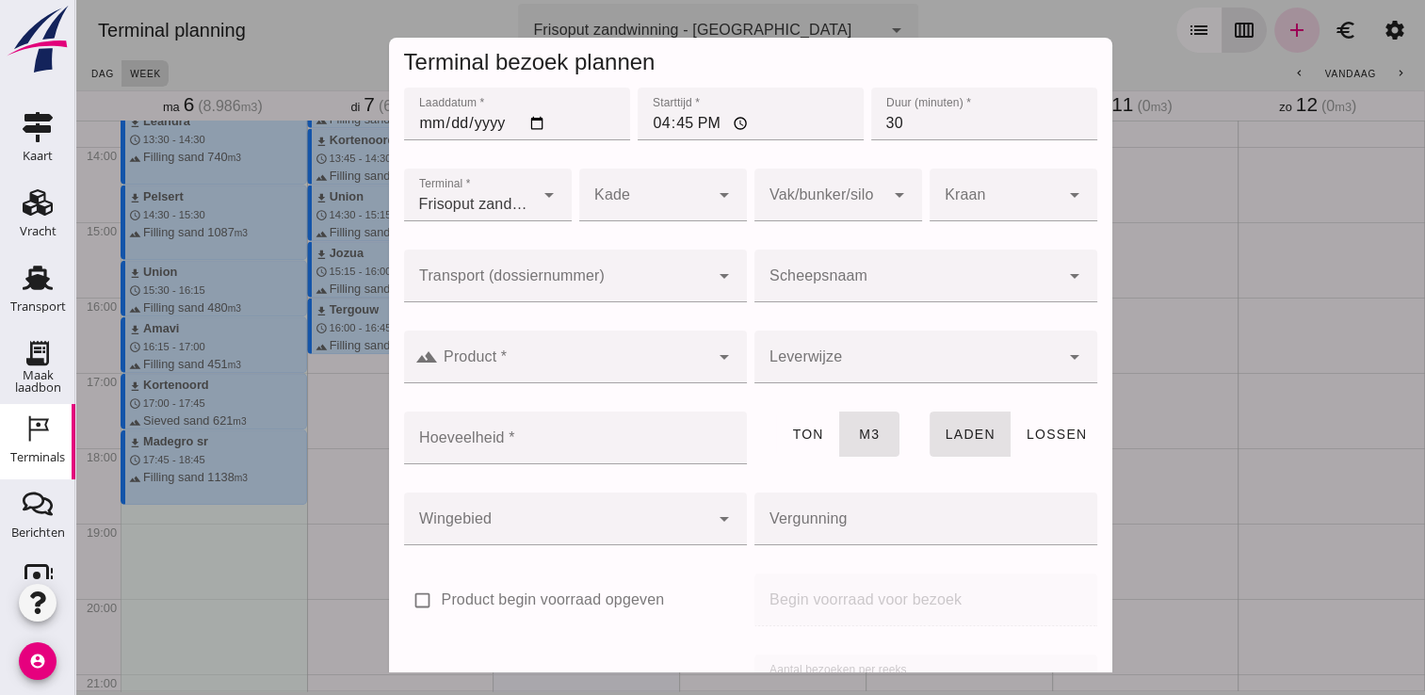
click at [815, 269] on div at bounding box center [907, 276] width 305 height 53
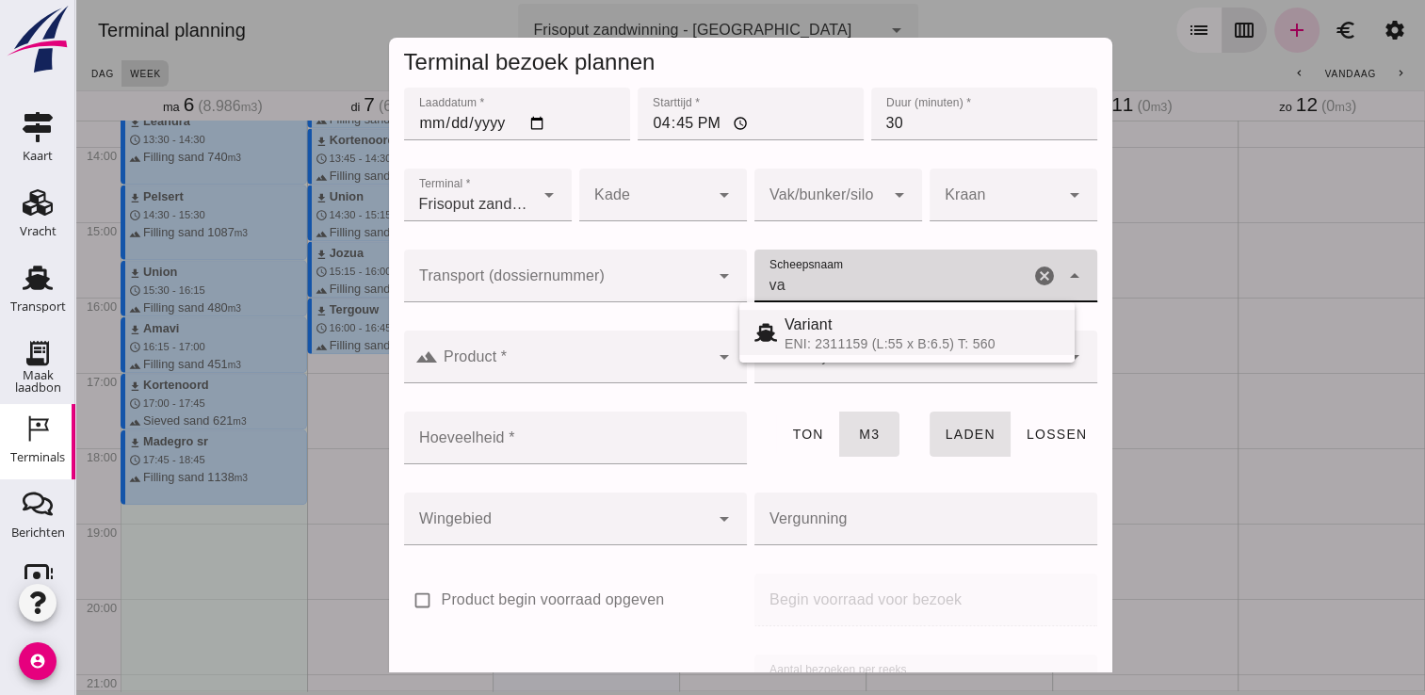
click at [844, 326] on div "Variant" at bounding box center [922, 325] width 275 height 23
type input "Variant"
type input "337"
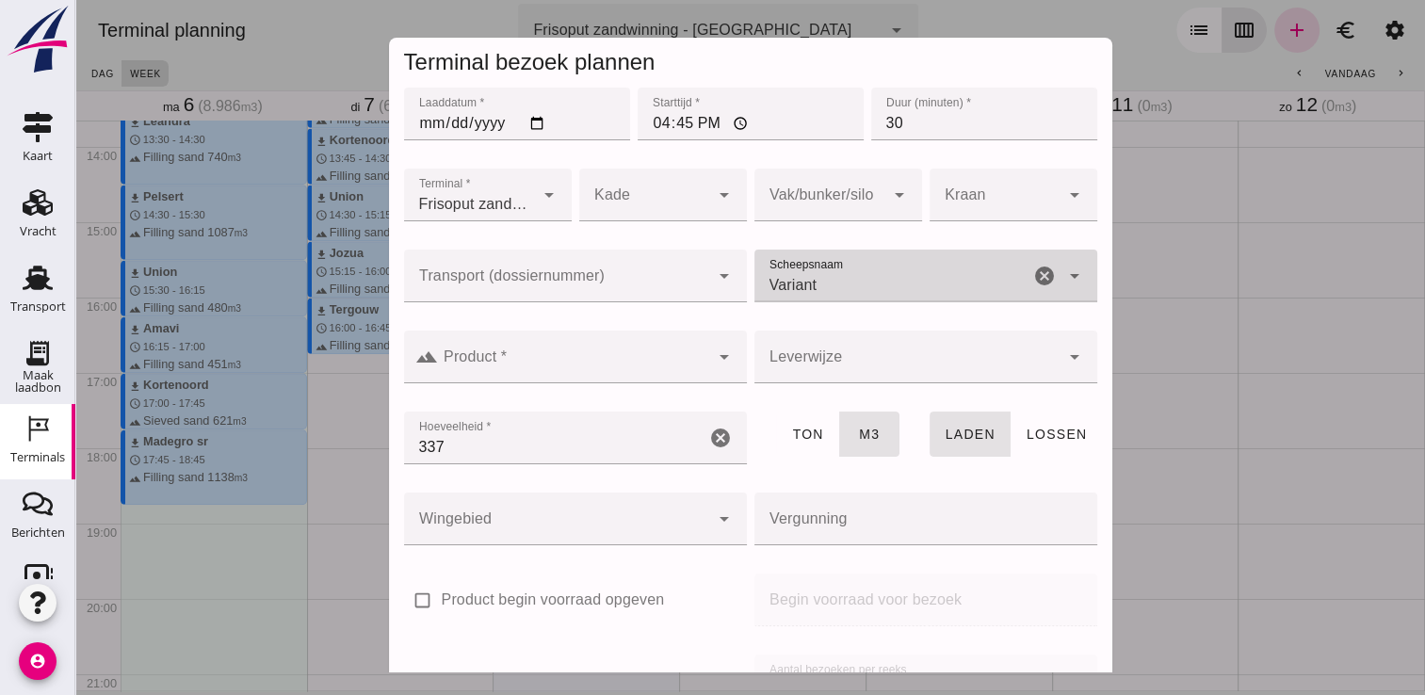
type input "Variant"
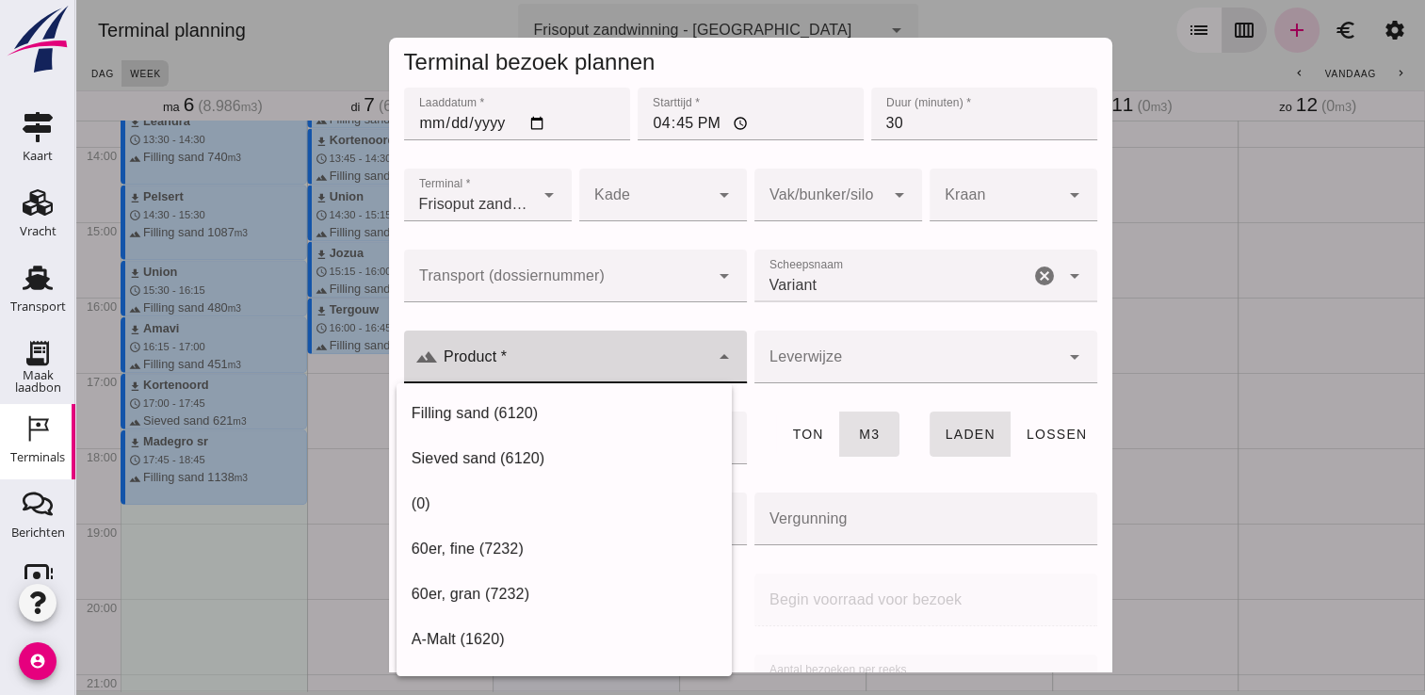
click at [618, 380] on div at bounding box center [573, 357] width 271 height 53
click at [532, 425] on div "Filling sand (6120)" at bounding box center [564, 413] width 335 height 45
type input "Filling sand (6120)"
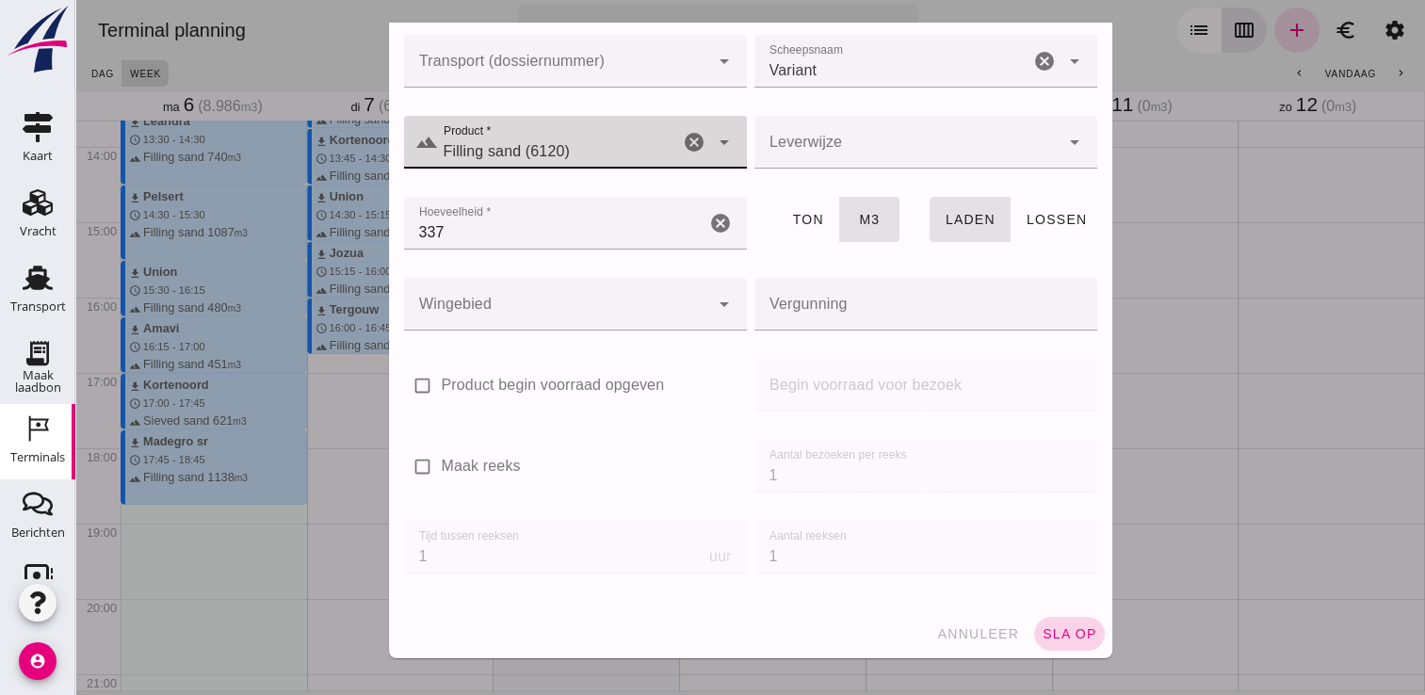
click at [1063, 626] on span "sla op" at bounding box center [1070, 633] width 56 height 15
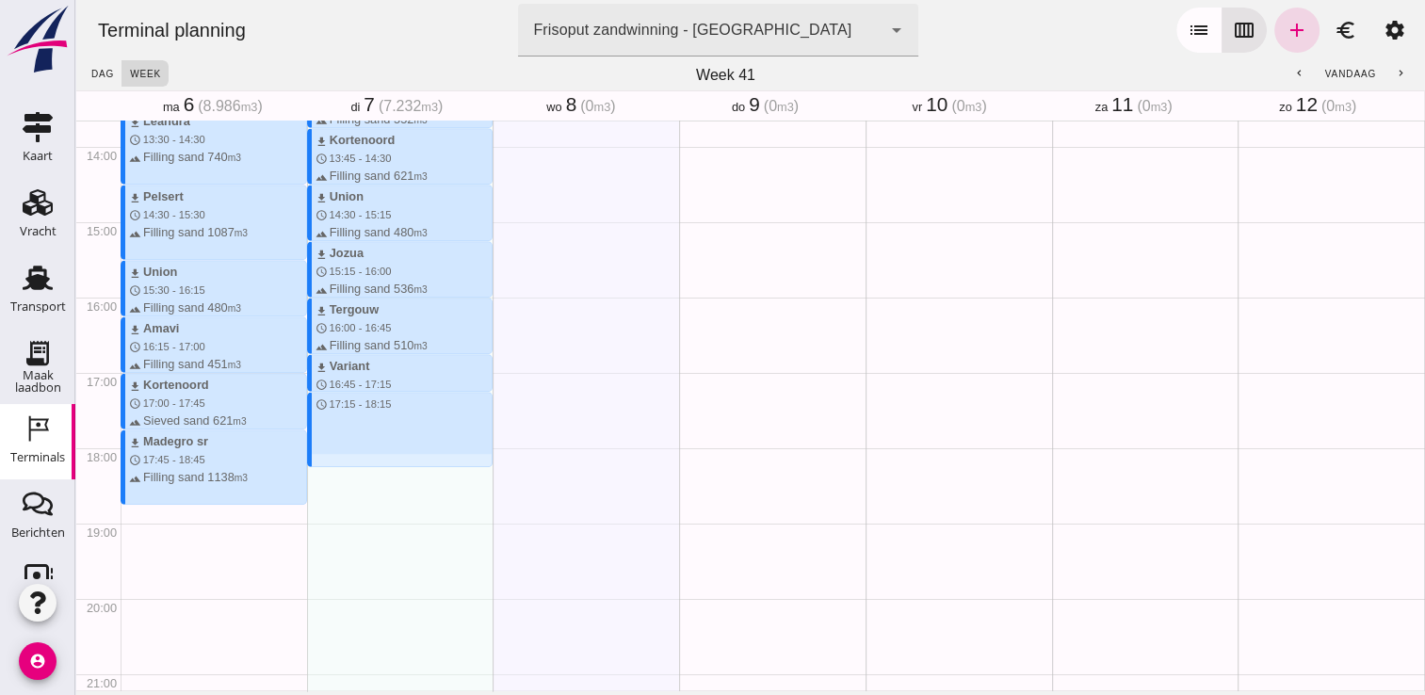
drag, startPoint x: 335, startPoint y: 391, endPoint x: 335, endPoint y: 460, distance: 68.8
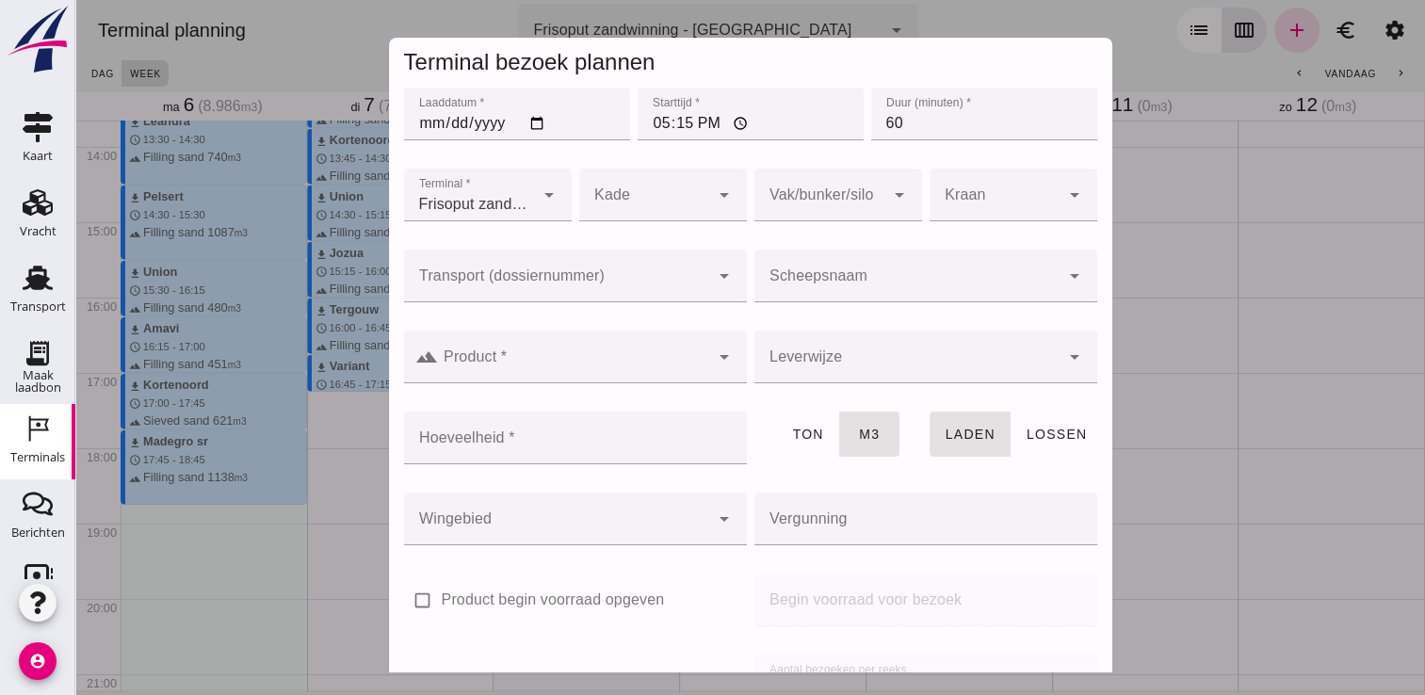
click at [875, 276] on input "Scheepsnaam" at bounding box center [907, 285] width 305 height 23
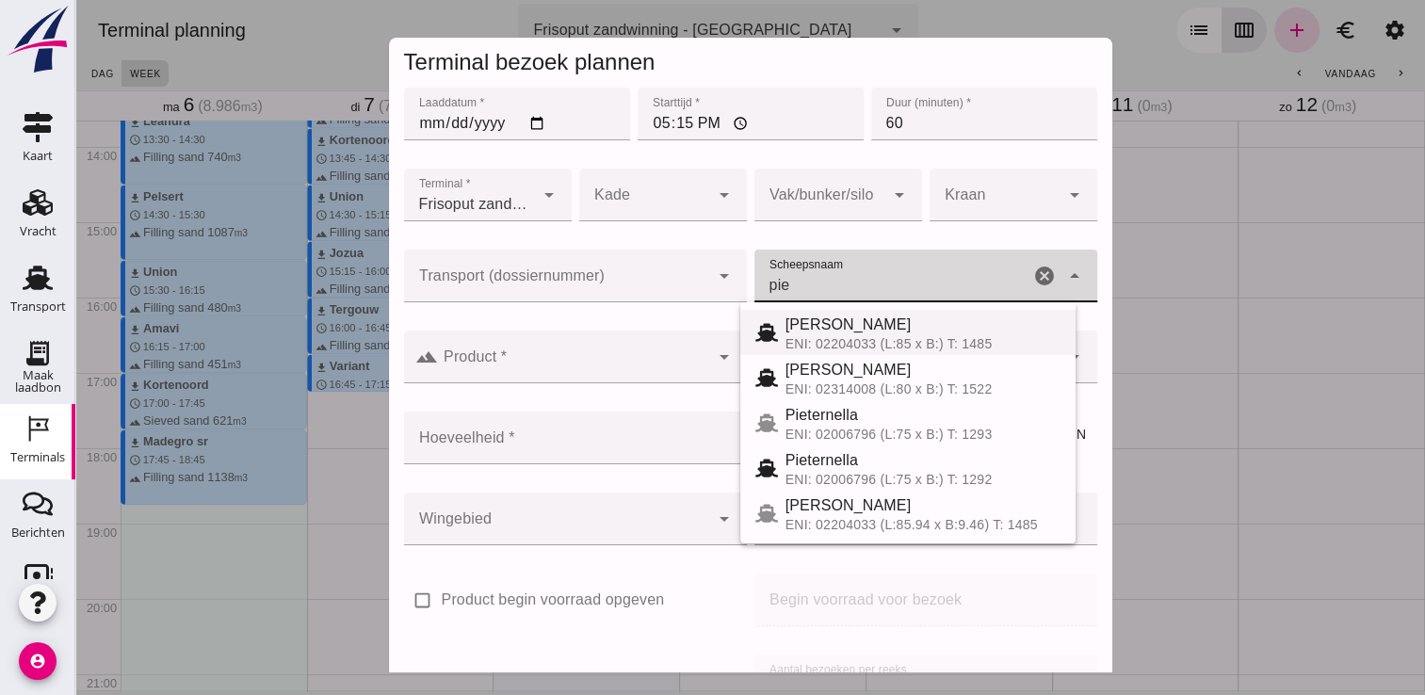
click at [1022, 330] on div "[PERSON_NAME]" at bounding box center [923, 325] width 275 height 23
type input "[PERSON_NAME]"
type input "968"
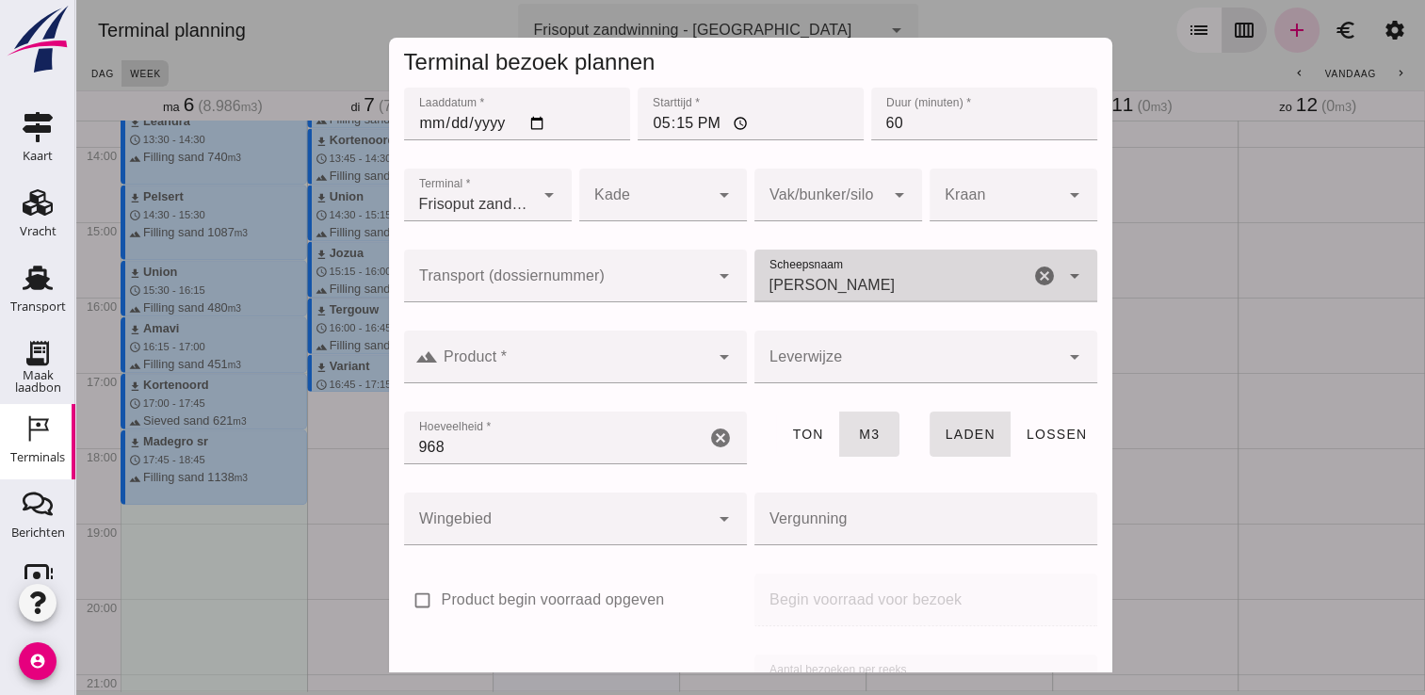
type input "[PERSON_NAME]"
click at [616, 364] on input "Product *" at bounding box center [573, 366] width 271 height 23
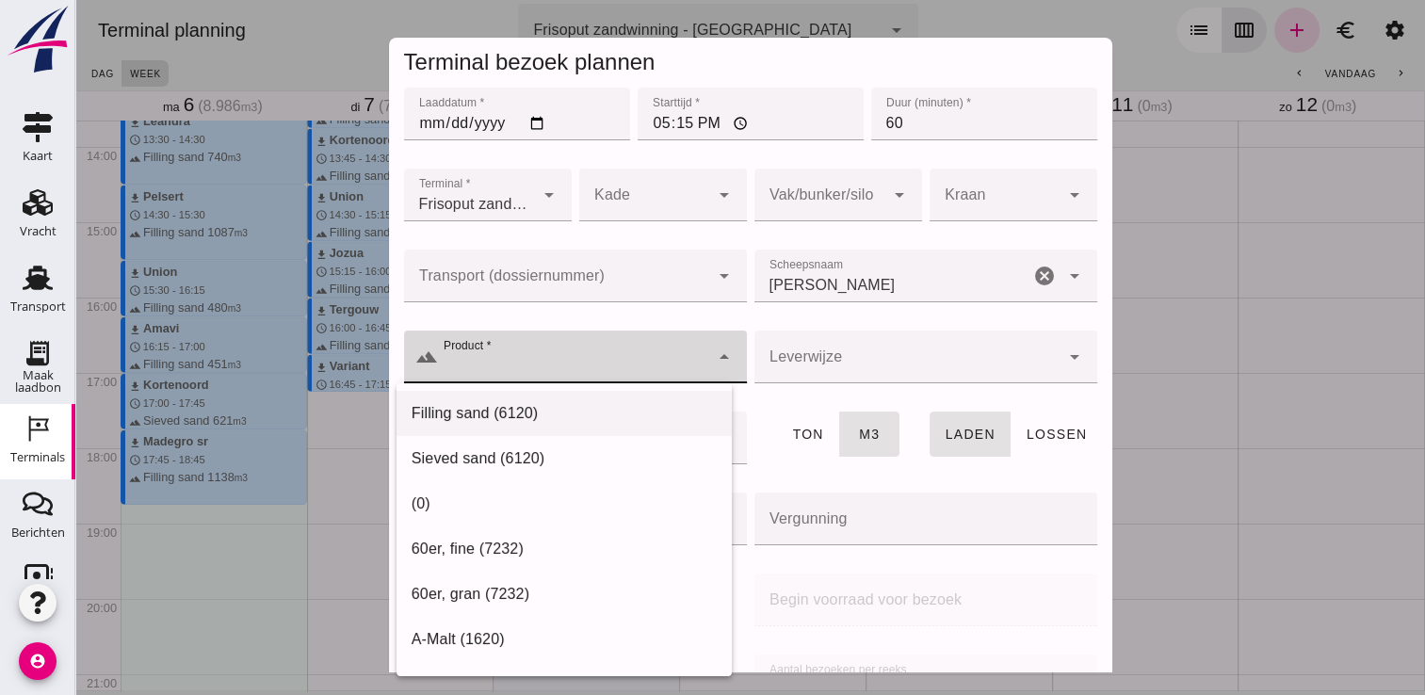
click at [512, 427] on div "Filling sand (6120)" at bounding box center [564, 413] width 335 height 45
type input "Filling sand (6120)"
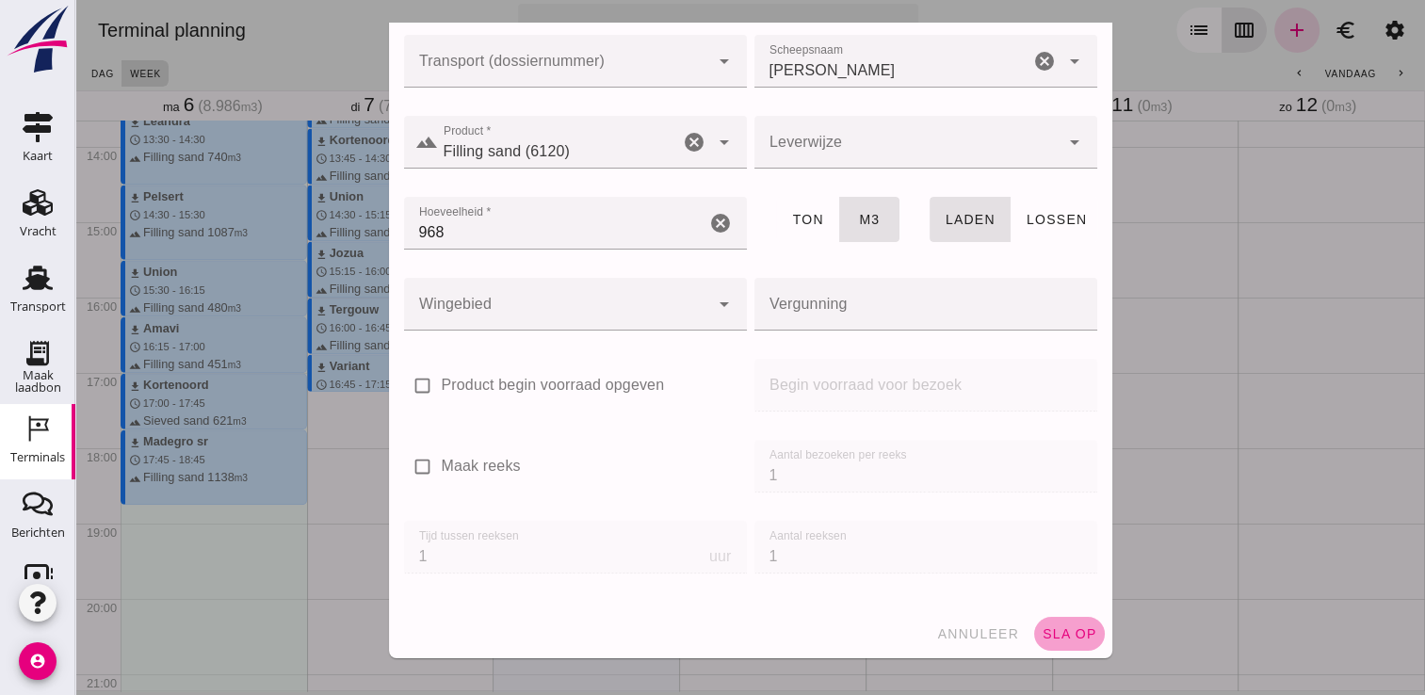
click at [1042, 627] on span "sla op" at bounding box center [1070, 633] width 56 height 15
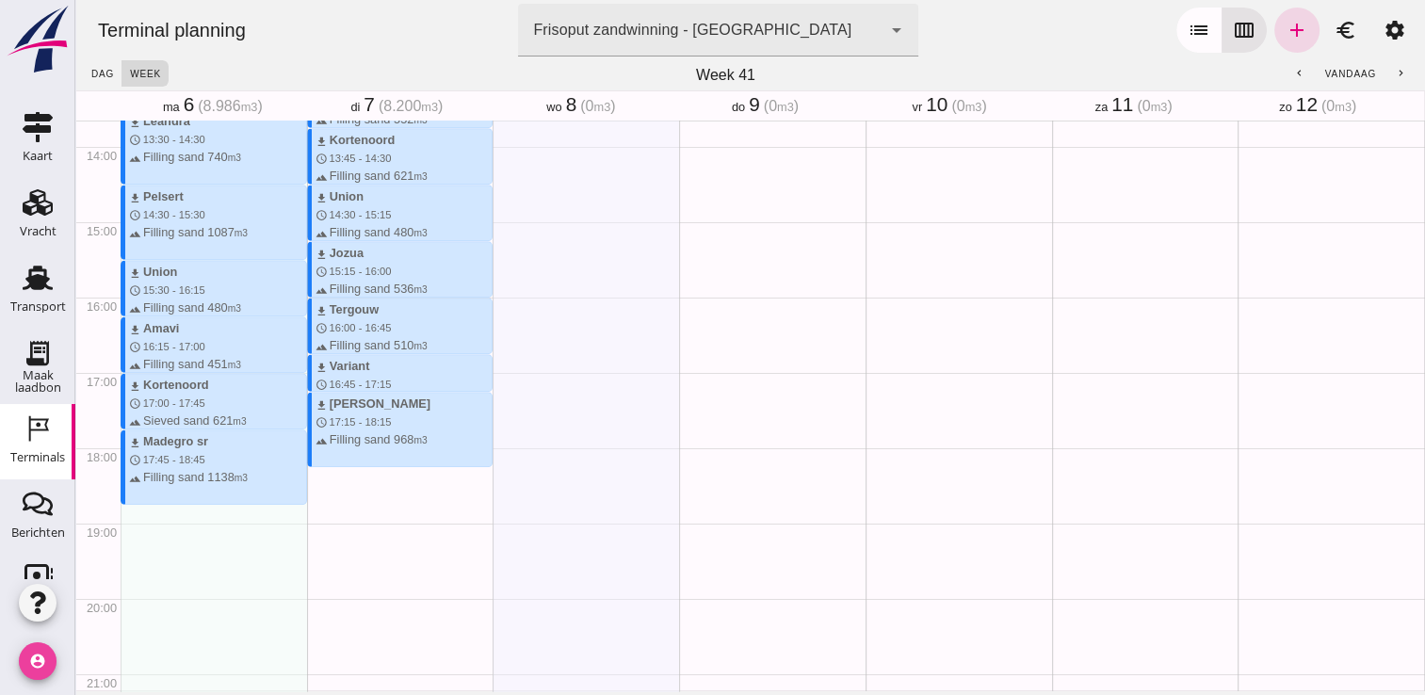
click at [30, 660] on icon "account_circle" at bounding box center [38, 661] width 38 height 38
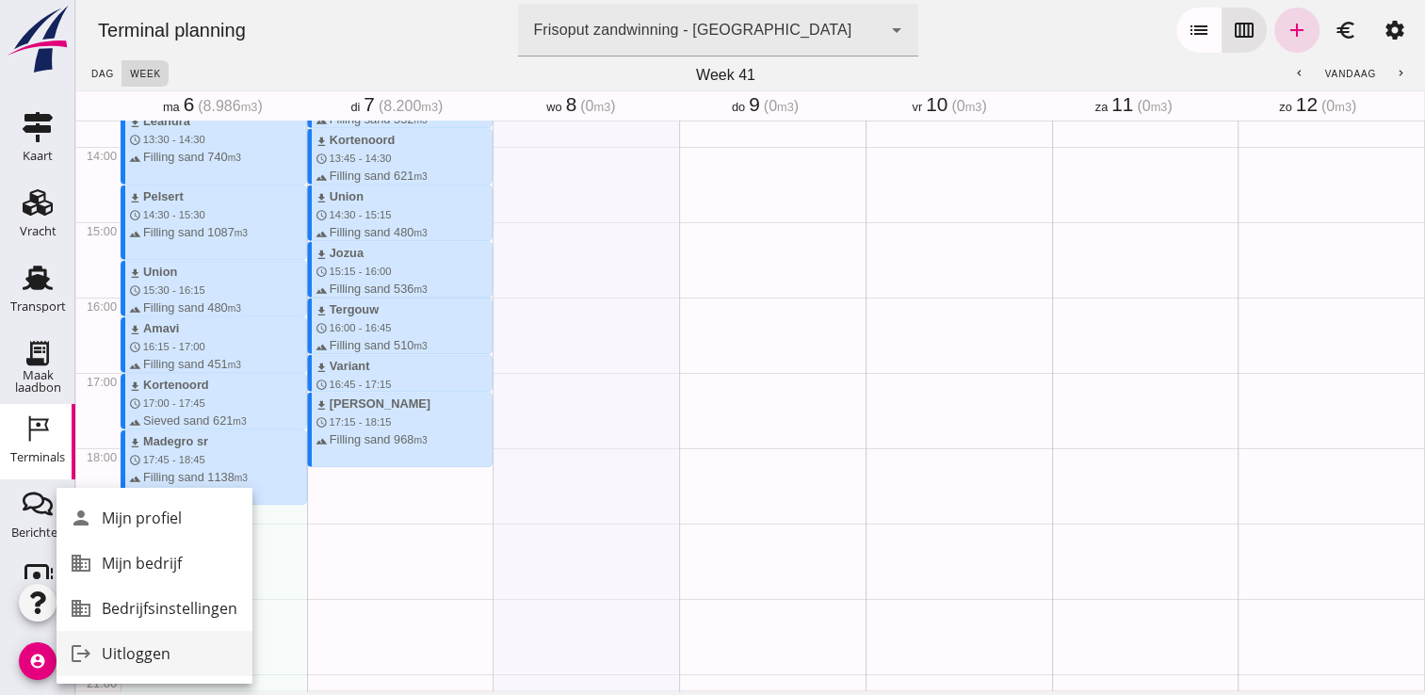
click at [131, 654] on div "Uitloggen" at bounding box center [170, 653] width 136 height 23
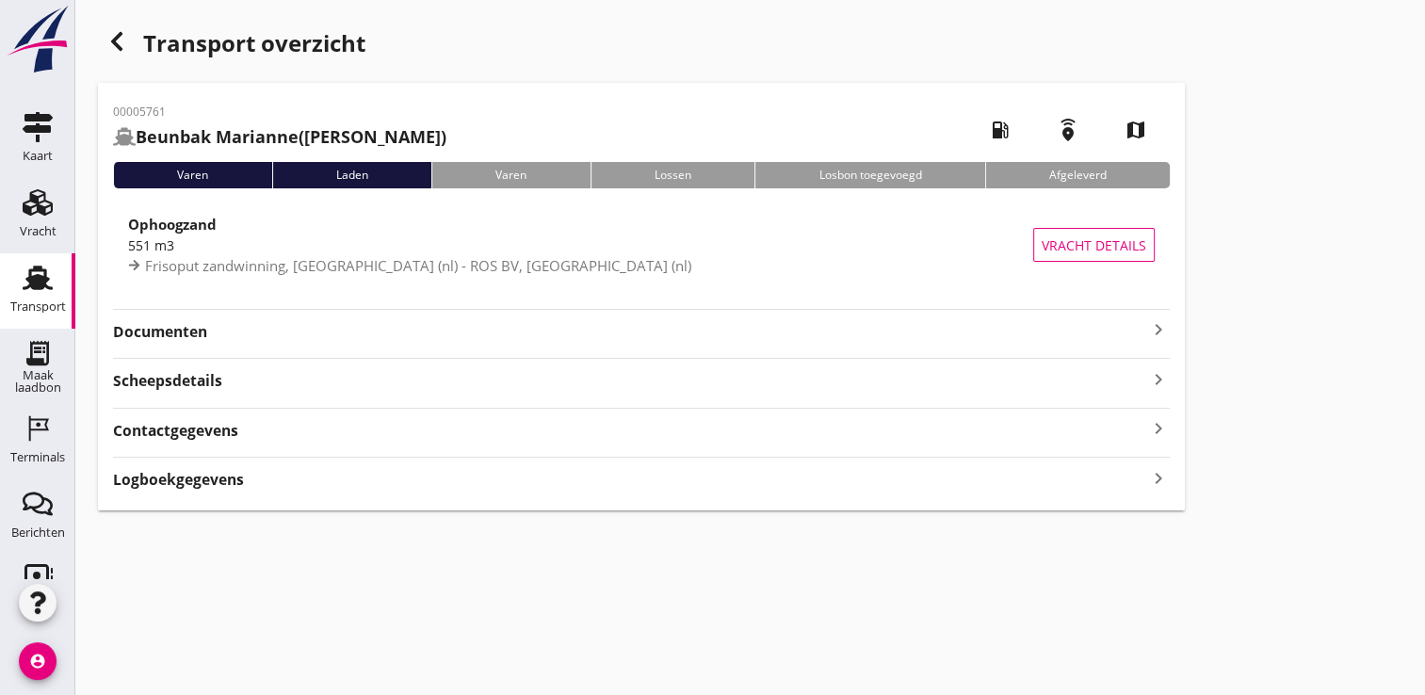
click at [1160, 331] on icon "keyboard_arrow_right" at bounding box center [1158, 329] width 23 height 23
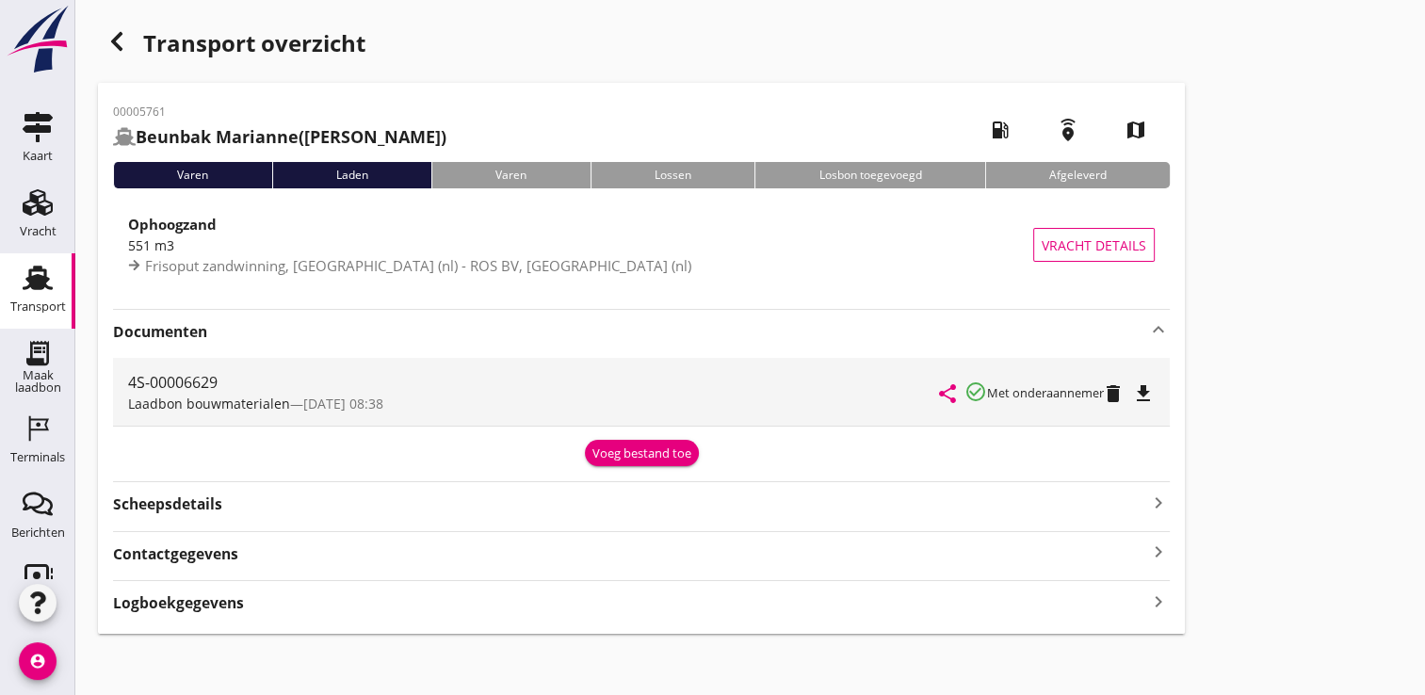
click at [1149, 400] on icon "file_download" at bounding box center [1143, 393] width 23 height 23
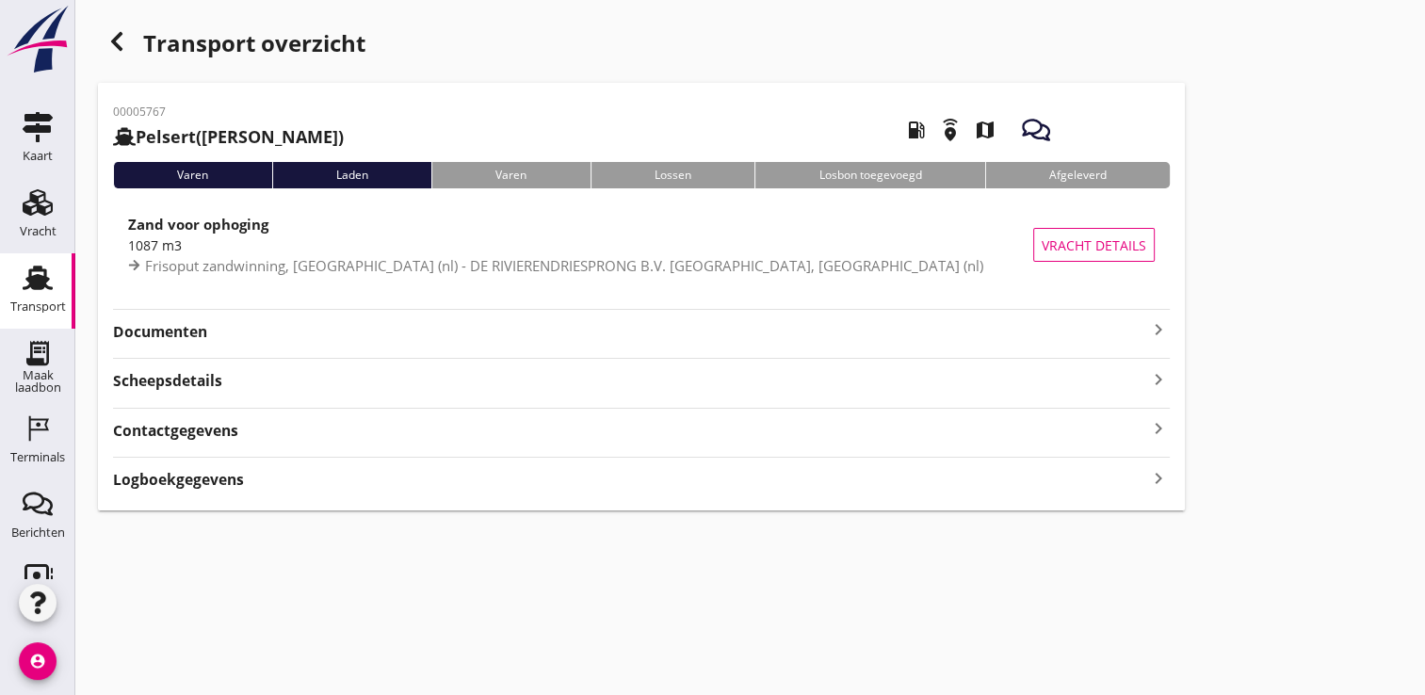
click at [1115, 332] on strong "Documenten" at bounding box center [630, 332] width 1034 height 22
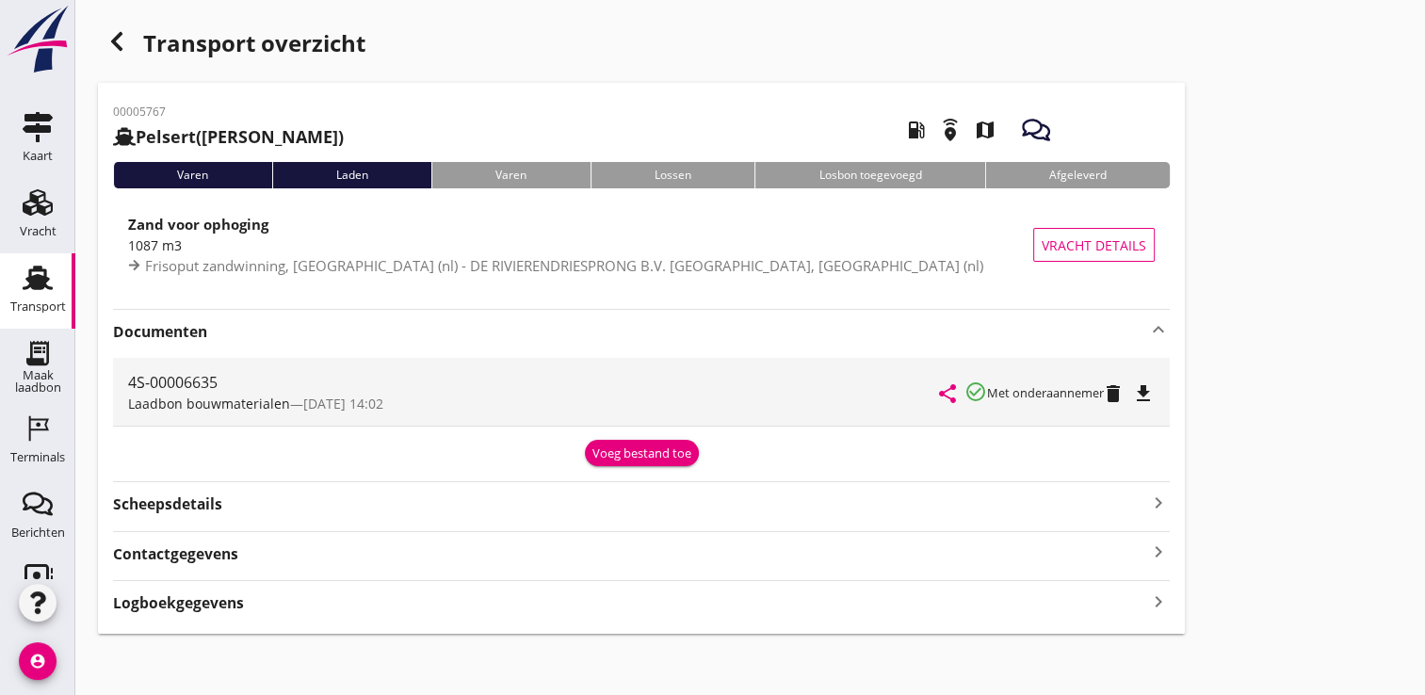
click at [1151, 394] on icon "file_download" at bounding box center [1143, 393] width 23 height 23
